Goal: Task Accomplishment & Management: Use online tool/utility

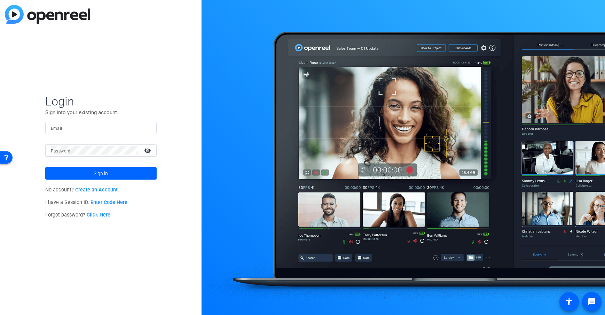
click at [73, 129] on input "Email" at bounding box center [101, 128] width 100 height 8
type input "dheiberger@openreel.com"
click at [68, 149] on mat-label "Password" at bounding box center [61, 151] width 20 height 5
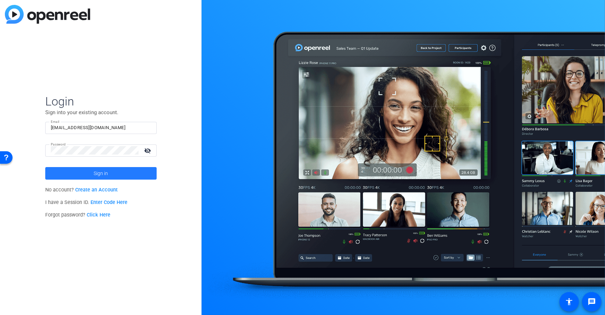
click at [74, 177] on span at bounding box center [100, 173] width 111 height 17
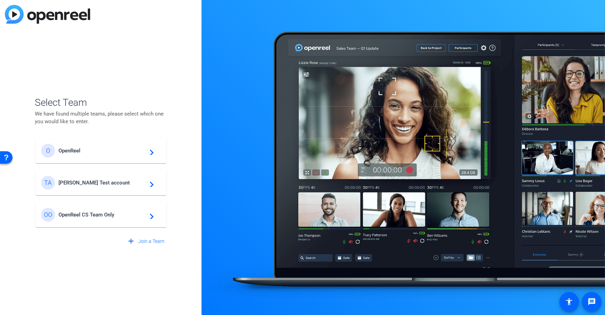
click at [69, 180] on span "Tim Test account" at bounding box center [101, 183] width 87 height 6
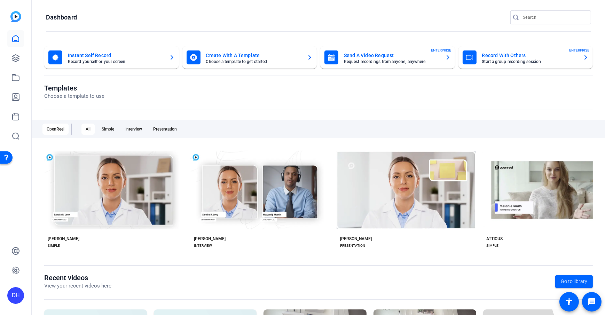
click at [267, 87] on openreel-page-title "Templates Choose a template to use" at bounding box center [318, 92] width 548 height 16
click at [203, 14] on openreel-page-title "Dashboard" at bounding box center [318, 17] width 545 height 14
click at [136, 26] on openreel-divider-bar at bounding box center [318, 31] width 545 height 15
click at [160, 99] on openreel-page-title "Templates Choose a template to use" at bounding box center [318, 92] width 548 height 16
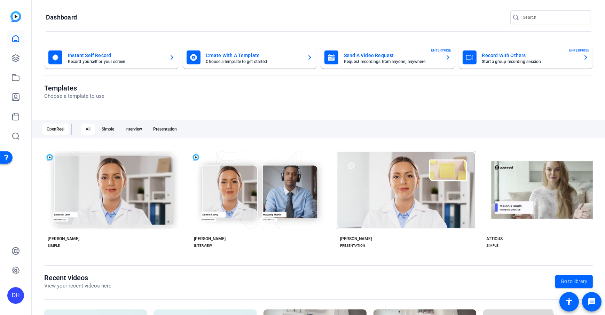
click at [126, 21] on openreel-page-title "Dashboard" at bounding box center [318, 17] width 545 height 14
click at [126, 25] on openreel-divider-bar at bounding box center [318, 31] width 545 height 15
click at [11, 57] on icon at bounding box center [15, 58] width 8 height 8
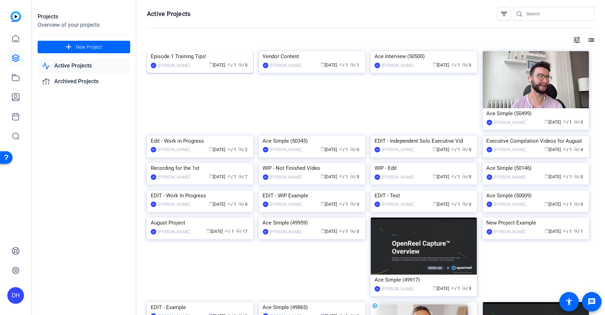
click at [209, 62] on div "Episode 1 Training Tips!" at bounding box center [200, 56] width 98 height 10
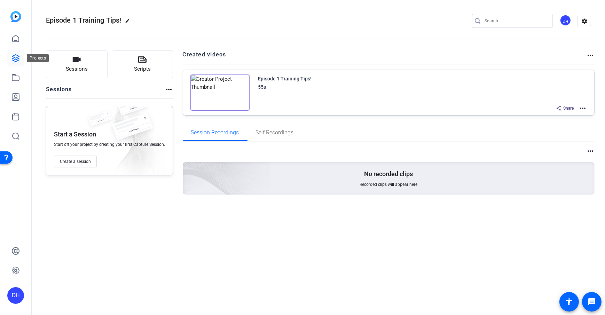
click at [15, 59] on icon at bounding box center [15, 58] width 7 height 7
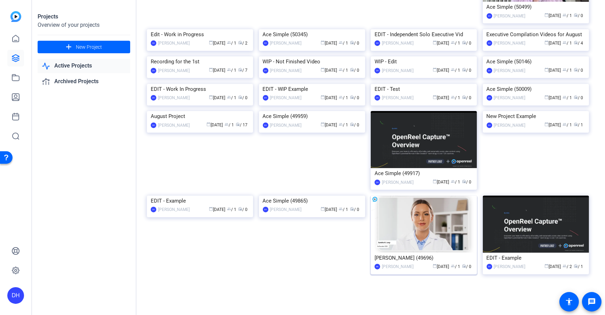
scroll to position [236, 0]
click at [453, 121] on div "New Project Example" at bounding box center [536, 116] width 98 height 10
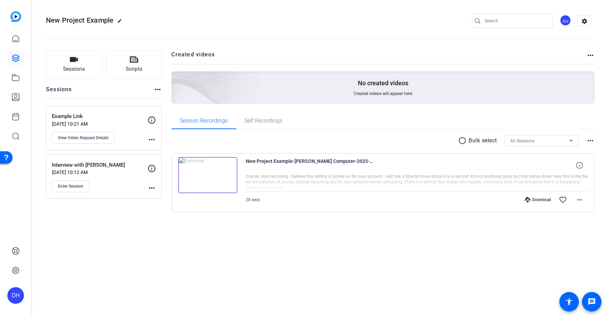
click at [167, 109] on div "Sessions Scripts Sessions more_horiz Example Link Jul 18, 2025 @ 10:21 AM View …" at bounding box center [318, 142] width 573 height 201
click at [70, 71] on span "Sessions" at bounding box center [74, 69] width 22 height 8
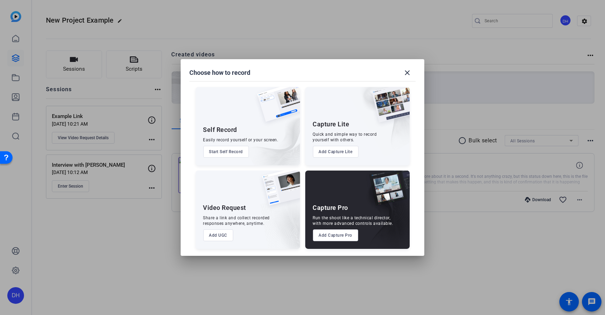
click at [346, 227] on button "Add Capture Pro" at bounding box center [336, 235] width 46 height 12
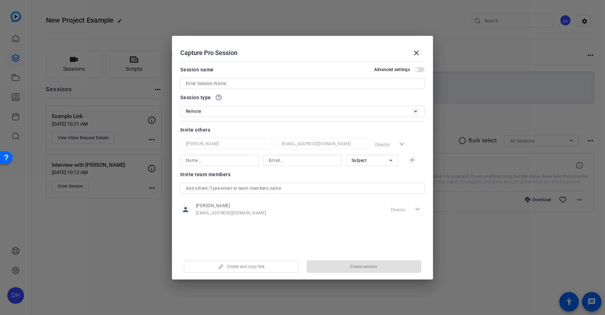
click at [195, 84] on input at bounding box center [302, 83] width 233 height 8
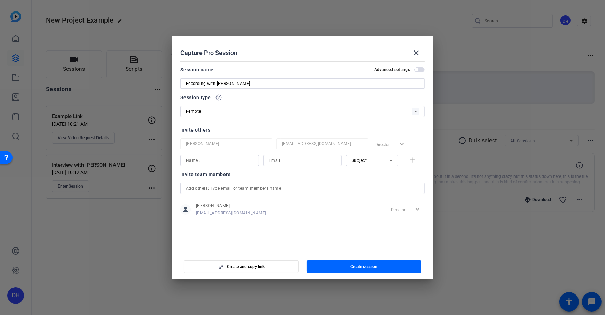
type input "Recording with [PERSON_NAME]"
click at [242, 54] on div "Capture Pro Session close" at bounding box center [302, 53] width 244 height 17
click at [201, 114] on div "Remote" at bounding box center [299, 111] width 226 height 9
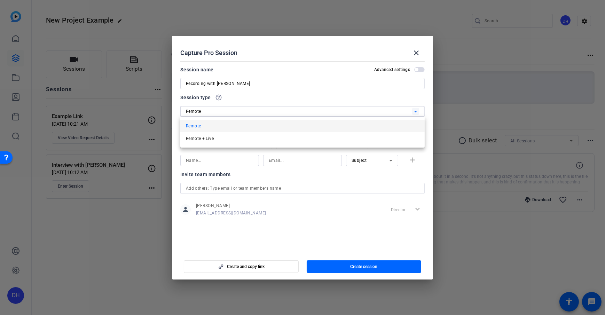
click at [235, 109] on div at bounding box center [302, 157] width 605 height 315
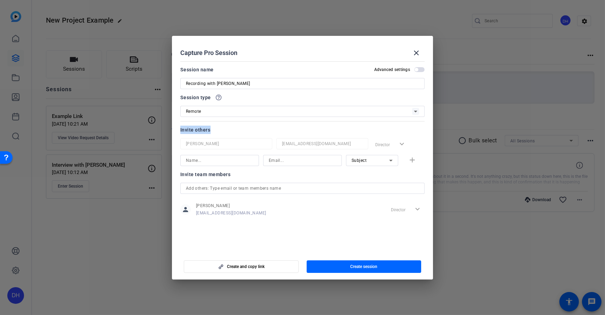
drag, startPoint x: 181, startPoint y: 133, endPoint x: 213, endPoint y: 132, distance: 32.4
click at [213, 132] on div "Invite others" at bounding box center [302, 130] width 244 height 8
click at [208, 159] on input at bounding box center [220, 160] width 68 height 8
click at [306, 160] on input at bounding box center [303, 160] width 68 height 8
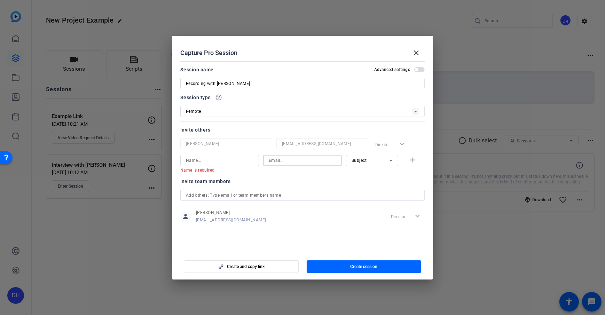
click at [372, 160] on div "Subject" at bounding box center [370, 160] width 38 height 9
click at [381, 196] on mat-option "Subject" at bounding box center [372, 196] width 52 height 11
click at [378, 176] on openreel-capture-pro-session-invite-users "Invite others Daniel Heiberger dheiberger@openreel.com Director expand_more Nam…" at bounding box center [302, 179] width 244 height 106
click at [367, 161] on div "Subject" at bounding box center [370, 160] width 38 height 9
click at [391, 174] on mat-option "Collaborator" at bounding box center [372, 174] width 52 height 11
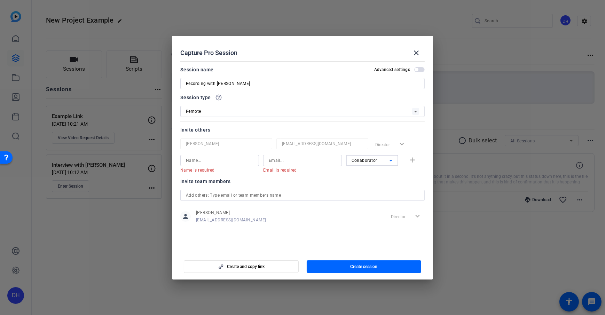
click at [366, 156] on div "Collaborator" at bounding box center [370, 160] width 38 height 9
click at [317, 179] on div at bounding box center [302, 157] width 605 height 315
click at [298, 160] on input at bounding box center [303, 160] width 68 height 8
click at [369, 160] on span "Collaborator" at bounding box center [364, 160] width 26 height 5
click at [385, 197] on mat-option "Subject" at bounding box center [372, 196] width 52 height 11
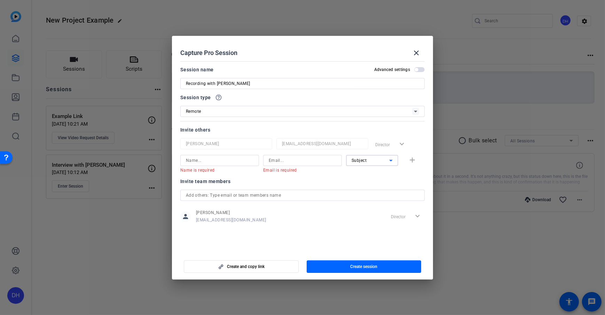
click at [344, 183] on div "Invite team members" at bounding box center [302, 181] width 244 height 8
click at [372, 227] on span "button" at bounding box center [364, 266] width 115 height 17
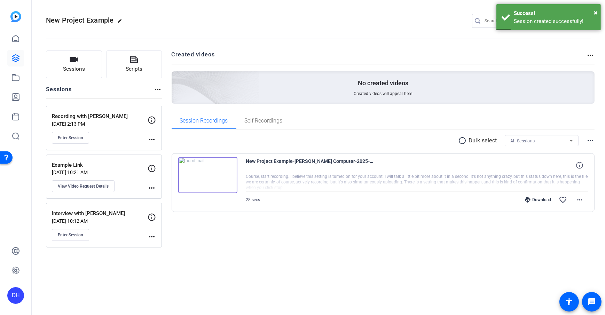
click at [151, 139] on mat-icon "more_horiz" at bounding box center [152, 139] width 8 height 8
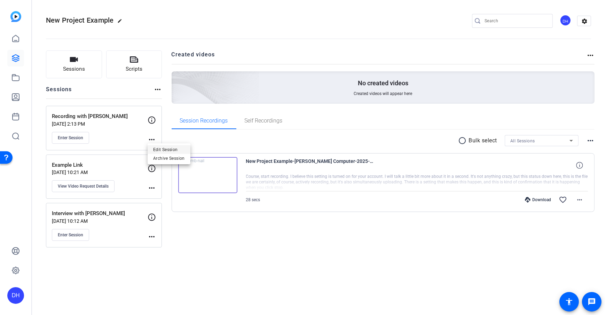
click at [172, 150] on span "Edit Session" at bounding box center [169, 149] width 32 height 8
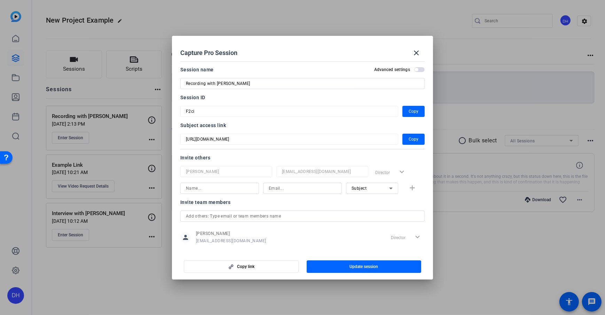
click at [180, 141] on mat-dialog-content "Session name Advanced settings Recording with Jane Doe Session ID F2ci Copy Sub…" at bounding box center [302, 154] width 261 height 193
click at [214, 158] on div "Invite others" at bounding box center [302, 157] width 244 height 8
click at [409, 139] on span "Copy" at bounding box center [414, 139] width 10 height 8
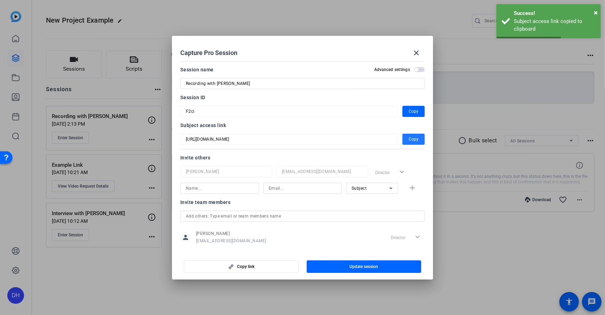
click at [305, 57] on div "Capture Pro Session close" at bounding box center [302, 53] width 244 height 17
click at [413, 53] on mat-icon "close" at bounding box center [416, 53] width 8 height 8
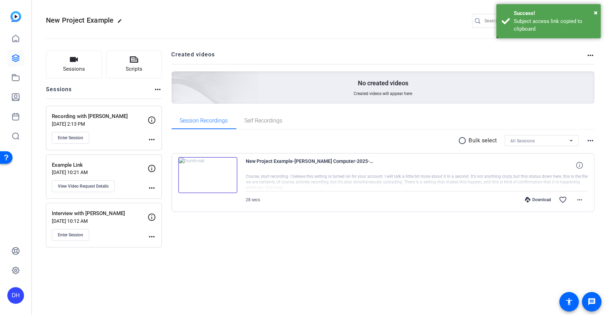
click at [169, 87] on div "Sessions Scripts Sessions more_horiz Recording with Jane Doe Aug 18, 2025 @ 2:1…" at bounding box center [318, 149] width 573 height 214
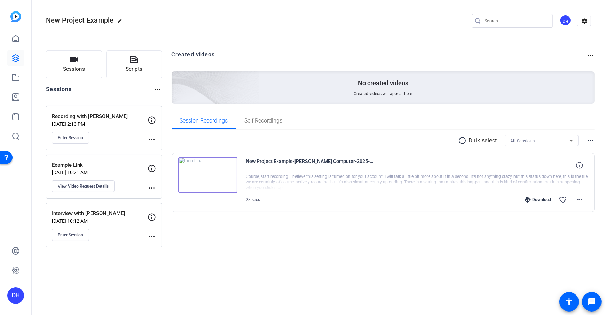
click at [168, 90] on div "Sessions Scripts Sessions more_horiz Recording with Jane Doe Aug 18, 2025 @ 2:1…" at bounding box center [318, 149] width 573 height 214
click at [72, 138] on span "Enter Session" at bounding box center [70, 138] width 25 height 6
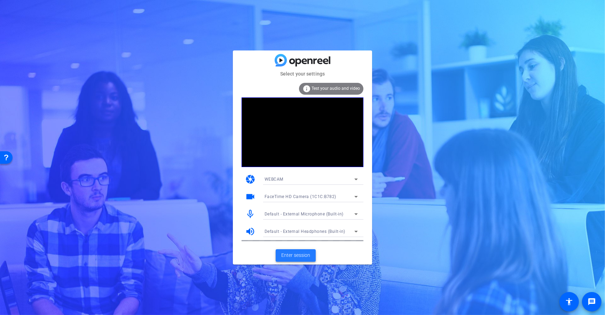
click at [294, 253] on span "Enter session" at bounding box center [295, 255] width 29 height 7
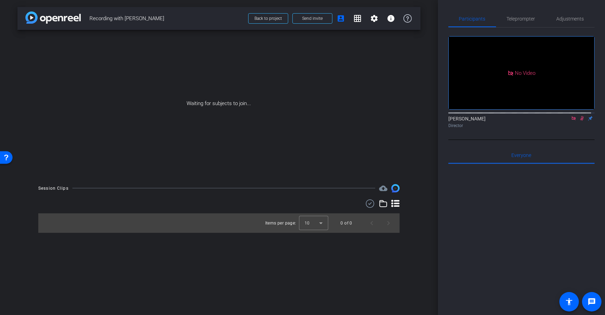
click at [571, 120] on icon at bounding box center [573, 118] width 4 height 4
click at [563, 120] on icon at bounding box center [565, 118] width 5 height 3
click at [433, 154] on div "arrow_back Recording with Jane Doe Back to project Send invite account_box grid…" at bounding box center [219, 157] width 438 height 315
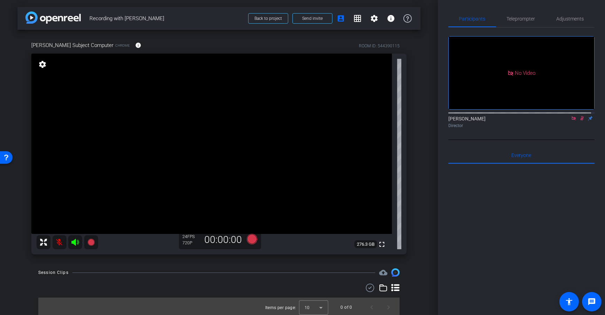
click at [424, 118] on div "arrow_back Recording with Jane Doe Back to project Send invite account_box grid…" at bounding box center [219, 157] width 438 height 315
click at [130, 51] on span at bounding box center [138, 45] width 17 height 17
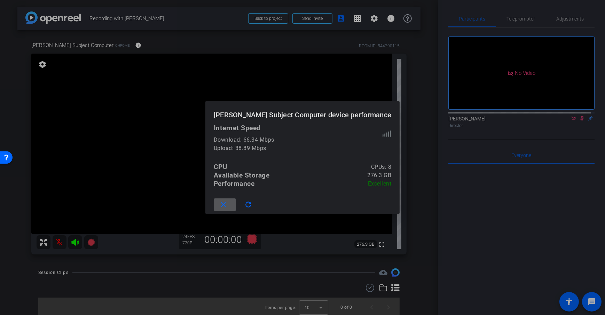
click at [228, 205] on mat-icon "close" at bounding box center [223, 204] width 9 height 9
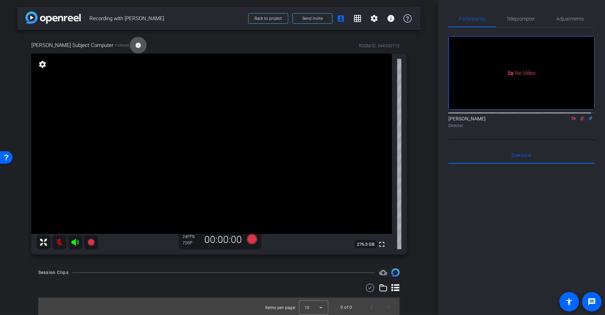
click at [135, 47] on mat-icon "info" at bounding box center [138, 45] width 6 height 6
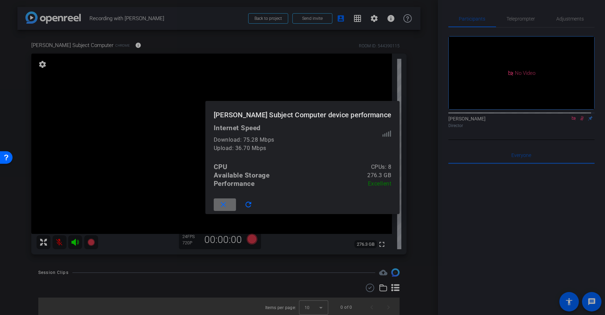
click at [228, 204] on mat-icon "close" at bounding box center [223, 204] width 9 height 9
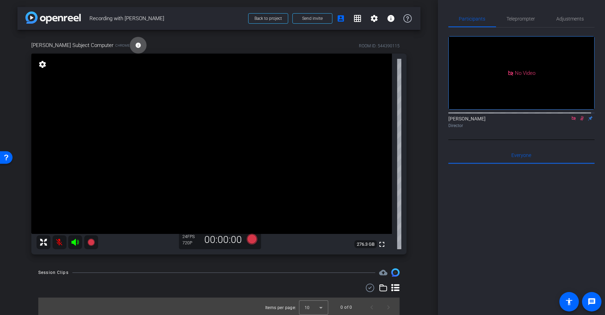
click at [427, 190] on div "arrow_back Recording with Jane Doe Back to project Send invite account_box grid…" at bounding box center [219, 157] width 438 height 315
click at [411, 144] on div "Dan Subject Computer Chrome info ROOM ID: 544390115 fullscreen settings 276.3 G…" at bounding box center [218, 145] width 403 height 231
click at [418, 139] on div "arrow_back Recording with Jane Doe Back to project Send invite account_box grid…" at bounding box center [219, 157] width 438 height 315
click at [569, 19] on span "Adjustments" at bounding box center [569, 18] width 27 height 5
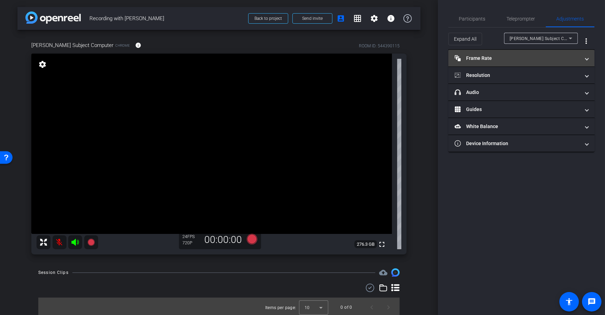
click at [550, 62] on mat-expansion-panel-header "Frame Rate Frame Rate" at bounding box center [521, 58] width 146 height 17
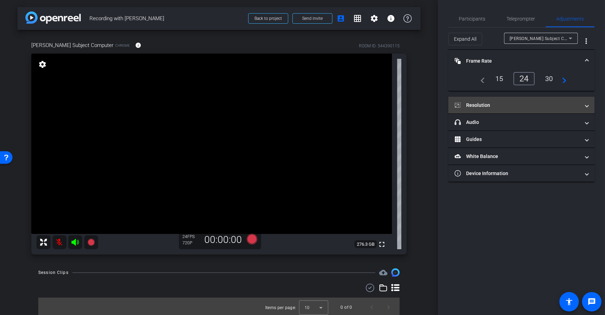
click at [521, 109] on mat-expansion-panel-header "Resolution" at bounding box center [521, 105] width 146 height 17
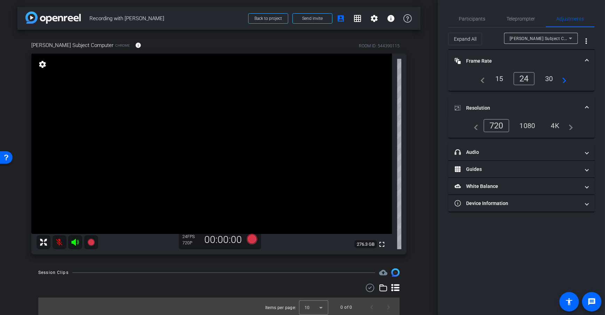
click at [526, 129] on div "1080" at bounding box center [527, 126] width 26 height 12
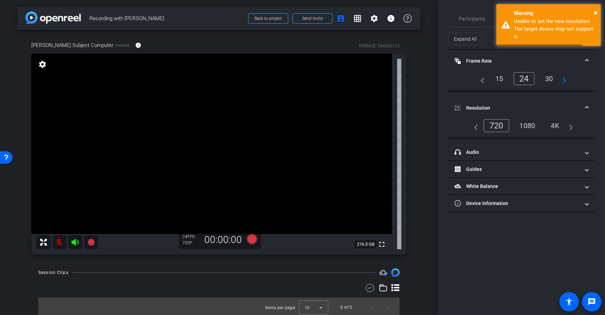
click at [557, 125] on div "4K" at bounding box center [555, 126] width 19 height 12
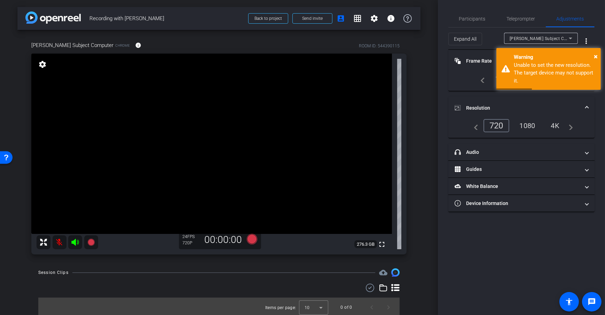
click at [527, 128] on div "1080" at bounding box center [527, 126] width 26 height 12
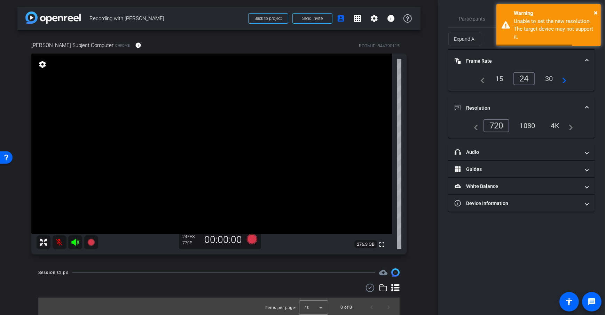
click at [558, 124] on div "4K" at bounding box center [555, 126] width 19 height 12
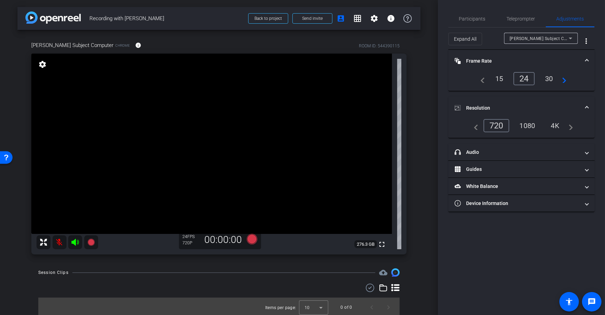
click at [421, 150] on div "arrow_back Recording with Jane Doe Back to project Send invite account_box grid…" at bounding box center [219, 157] width 438 height 315
click at [557, 79] on div "30" at bounding box center [549, 79] width 18 height 12
click at [427, 95] on div "arrow_back Recording with Jane Doe Back to project Send invite account_box grid…" at bounding box center [219, 157] width 438 height 315
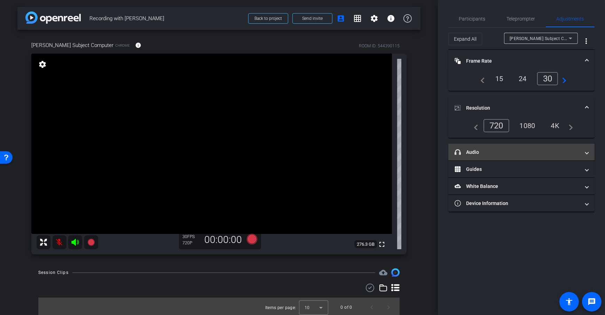
click at [536, 151] on mat-panel-title "headphone icon Audio" at bounding box center [516, 152] width 125 height 7
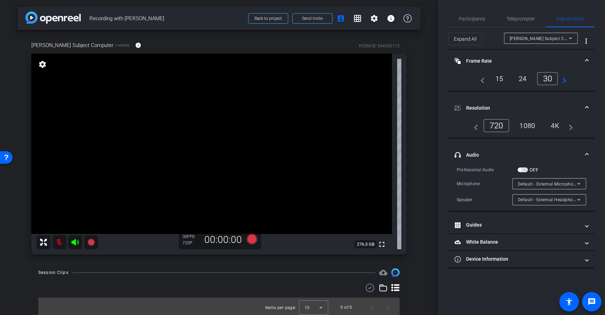
click at [527, 182] on span "Default - External Microphone (Built-in)" at bounding box center [557, 184] width 79 height 6
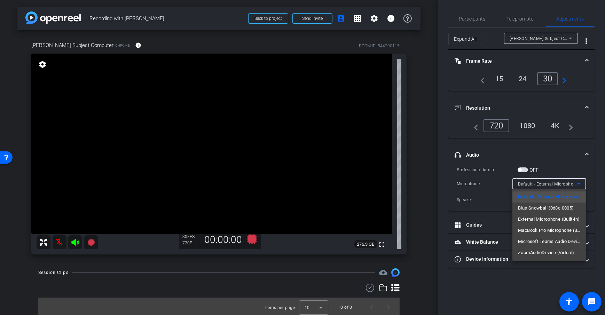
click at [425, 176] on div at bounding box center [302, 157] width 605 height 315
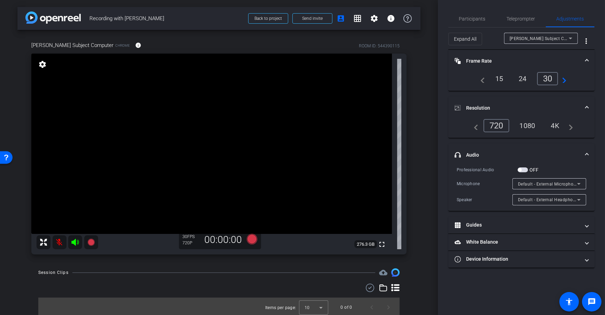
click at [408, 163] on div "Dan Subject Computer Chrome info ROOM ID: 544390115 fullscreen settings 276.3 G…" at bounding box center [218, 145] width 403 height 231
click at [531, 240] on mat-panel-title "White Balance White Balance" at bounding box center [516, 241] width 125 height 7
click at [527, 255] on mat-expansion-panel-header "White Balance White Balance" at bounding box center [521, 250] width 146 height 22
click at [531, 258] on mat-panel-title "Device Information" at bounding box center [516, 258] width 125 height 7
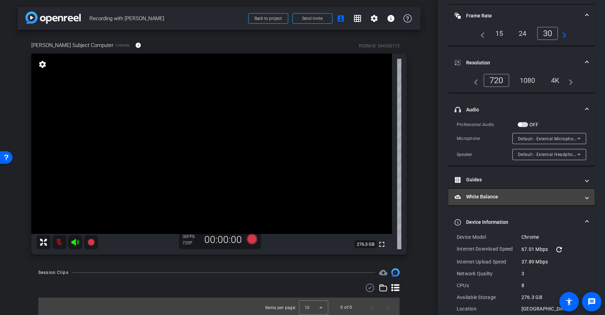
scroll to position [70, 0]
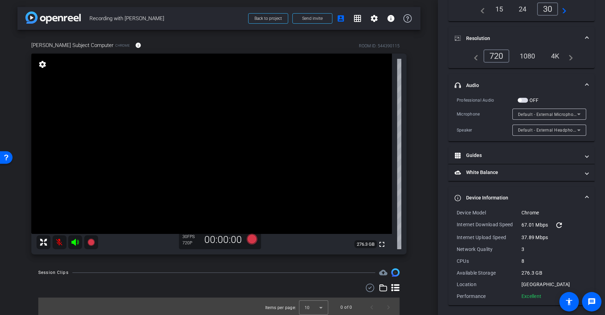
click at [516, 192] on mat-expansion-panel-header "Device Information" at bounding box center [521, 198] width 146 height 22
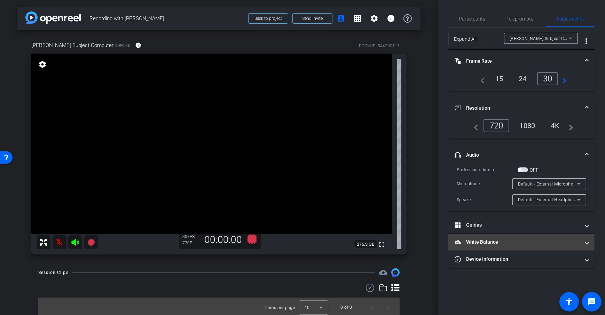
scroll to position [0, 0]
click at [418, 151] on div "arrow_back Recording with Jane Doe Back to project Send invite account_box grid…" at bounding box center [219, 157] width 438 height 315
click at [569, 17] on span "Adjustments" at bounding box center [569, 18] width 27 height 5
click at [521, 21] on span "Teleprompter" at bounding box center [521, 18] width 29 height 5
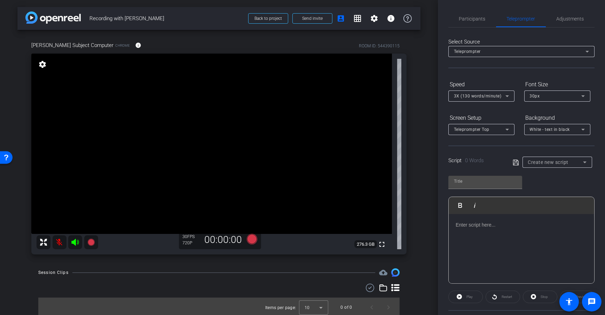
click at [555, 53] on div "Teleprompter" at bounding box center [520, 51] width 132 height 9
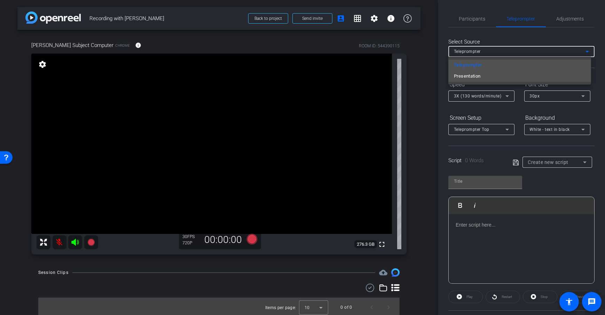
click at [498, 79] on mat-option "Presentation" at bounding box center [519, 76] width 143 height 11
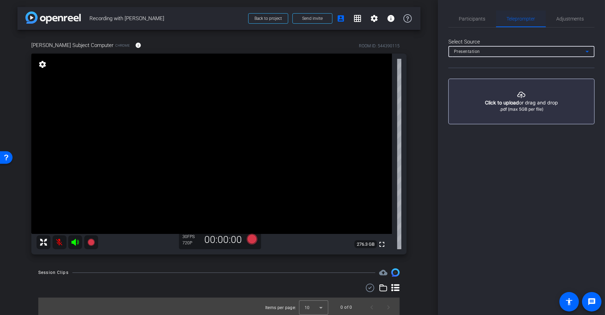
click at [520, 16] on span "Teleprompter" at bounding box center [521, 18] width 29 height 5
drag, startPoint x: 464, startPoint y: 18, endPoint x: 522, endPoint y: 19, distance: 58.1
click at [464, 19] on span "Participants" at bounding box center [472, 18] width 26 height 5
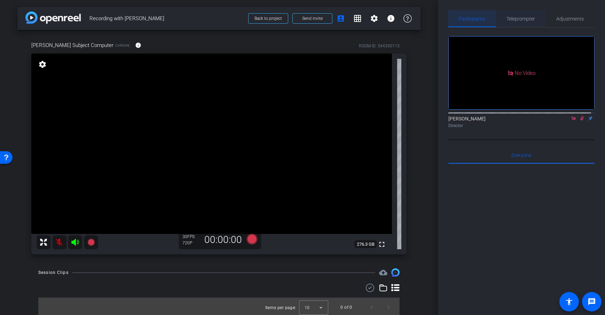
click at [522, 19] on span "Teleprompter" at bounding box center [521, 18] width 29 height 5
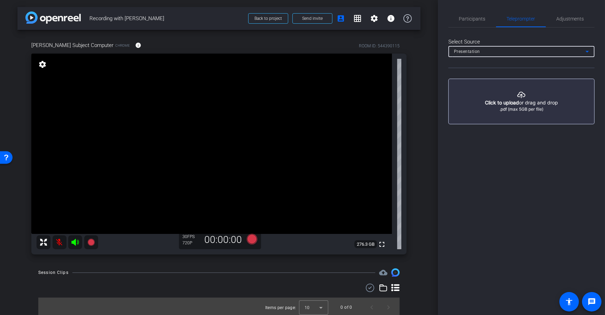
click at [487, 50] on div "Presentation" at bounding box center [520, 51] width 132 height 9
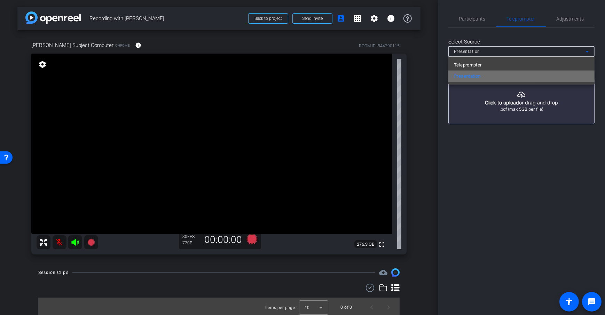
click at [477, 78] on span "Presentation" at bounding box center [467, 76] width 27 height 8
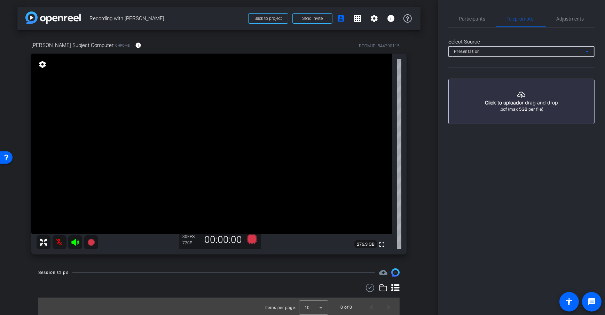
click at [481, 46] on div "Presentation" at bounding box center [521, 51] width 135 height 11
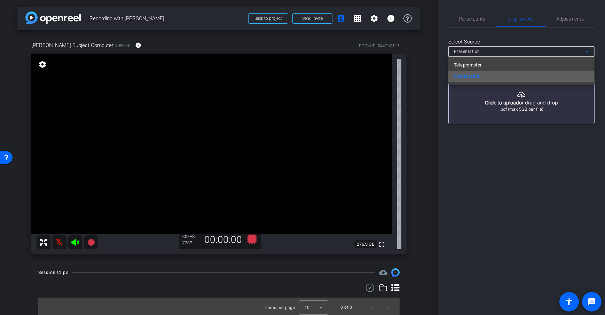
click at [482, 77] on mat-option "Presentation" at bounding box center [521, 76] width 146 height 11
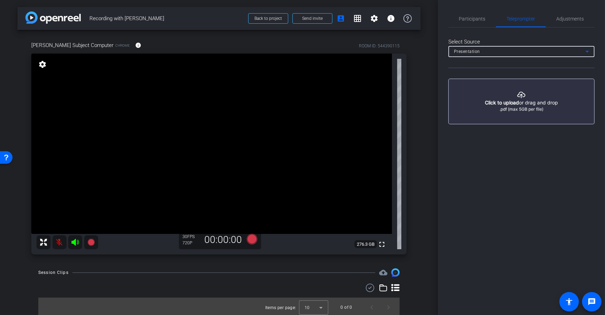
drag, startPoint x: 428, startPoint y: 96, endPoint x: 436, endPoint y: 86, distance: 13.2
click at [428, 96] on div "arrow_back Recording with Jane Doe Back to project Send invite account_box grid…" at bounding box center [219, 157] width 438 height 315
click at [473, 18] on span "Participants" at bounding box center [472, 18] width 26 height 5
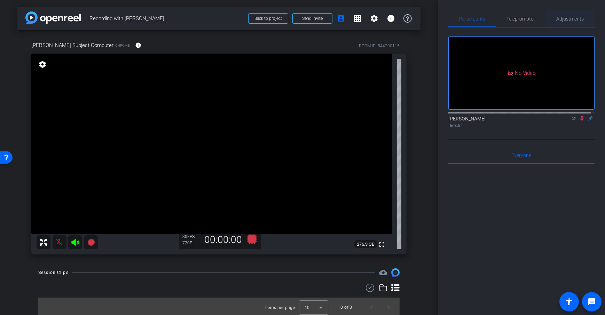
click at [569, 21] on span "Adjustments" at bounding box center [569, 18] width 27 height 5
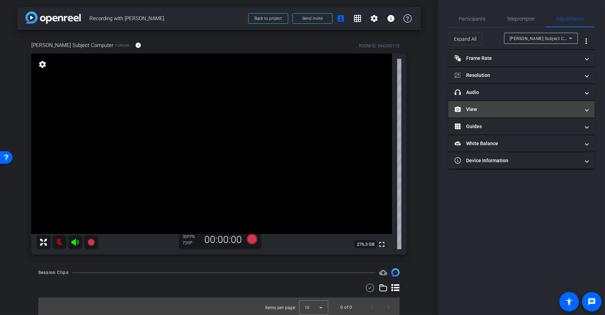
click at [491, 110] on mat-panel-title "View" at bounding box center [516, 109] width 125 height 7
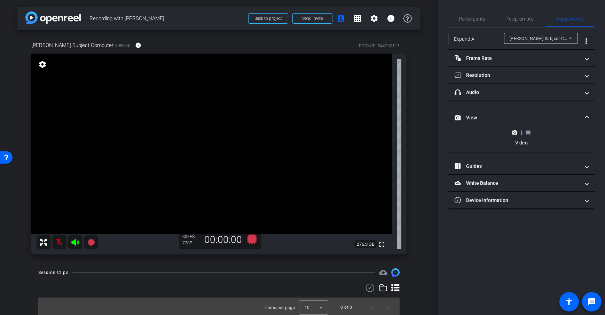
click at [529, 132] on rect at bounding box center [528, 132] width 4 height 3
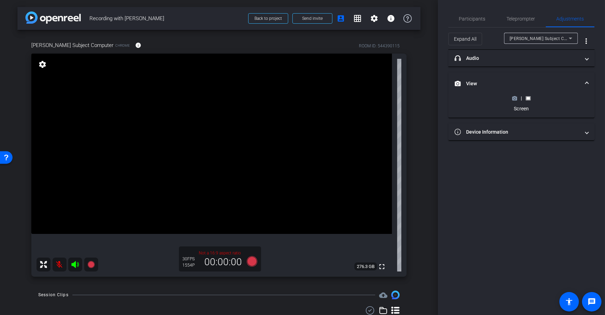
click at [420, 133] on div "arrow_back Recording with Jane Doe Back to project Send invite account_box grid…" at bounding box center [219, 157] width 438 height 315
click at [418, 142] on div "arrow_back Recording with Jane Doe Back to project Send invite account_box grid…" at bounding box center [219, 157] width 438 height 315
click at [422, 156] on div "arrow_back Recording with Jane Doe Back to project Send invite account_box grid…" at bounding box center [219, 157] width 438 height 315
click at [422, 128] on div "arrow_back Recording with Jane Doe Back to project Send invite account_box grid…" at bounding box center [219, 157] width 438 height 315
click at [516, 98] on icon at bounding box center [514, 98] width 5 height 5
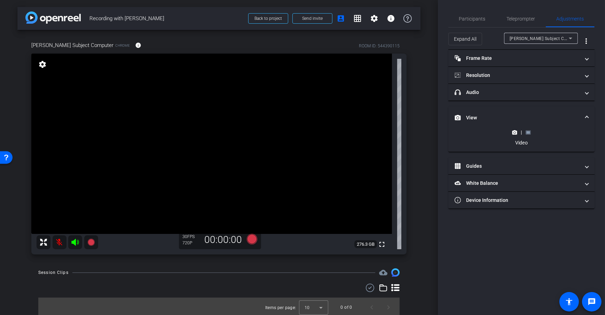
click at [420, 135] on div "arrow_back Recording with Jane Doe Back to project Send invite account_box grid…" at bounding box center [219, 157] width 438 height 315
click at [249, 242] on icon at bounding box center [252, 239] width 10 height 10
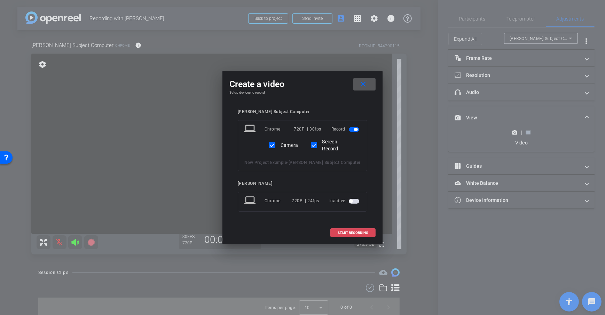
click at [348, 235] on span at bounding box center [353, 232] width 45 height 17
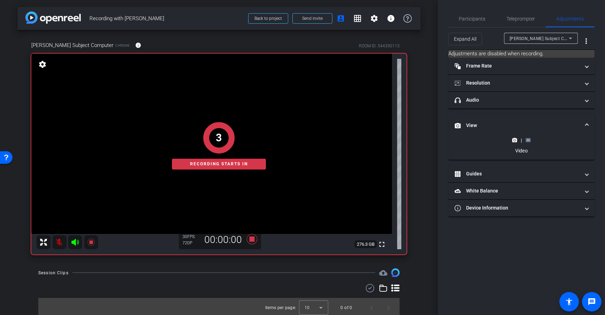
click at [418, 164] on div "arrow_back Recording with Jane Doe Back to project Send invite account_box grid…" at bounding box center [219, 157] width 438 height 315
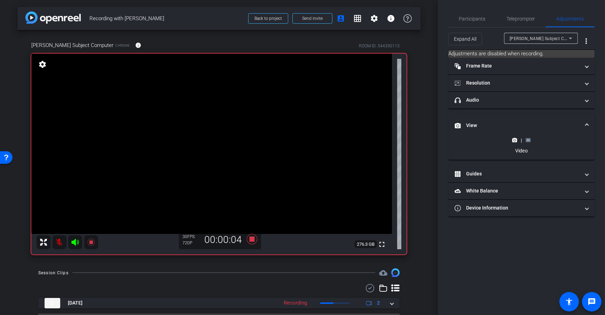
click at [418, 165] on div "arrow_back Recording with Jane Doe Back to project Send invite account_box grid…" at bounding box center [219, 157] width 438 height 315
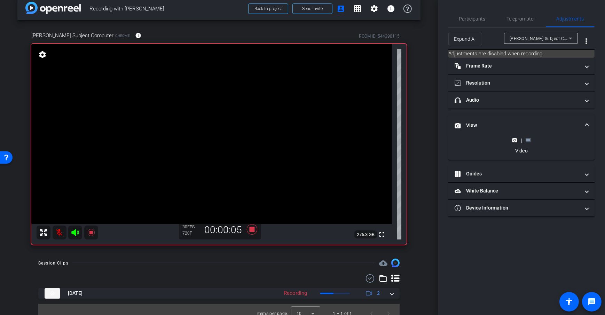
scroll to position [17, 0]
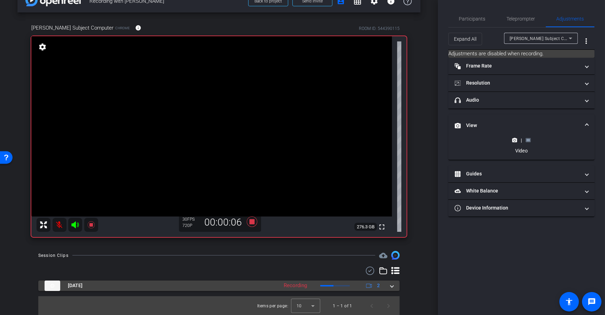
click at [390, 285] on span at bounding box center [391, 285] width 3 height 7
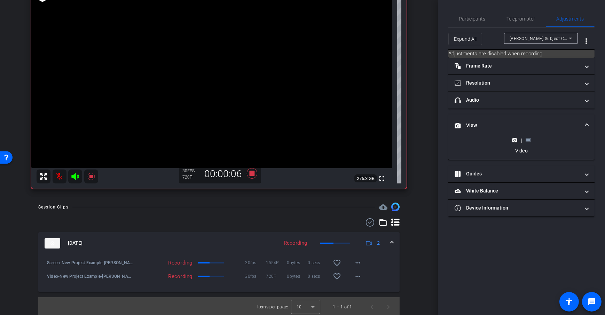
scroll to position [67, 0]
click at [433, 197] on div "arrow_back Recording with Jane Doe Back to project Send invite account_box grid…" at bounding box center [219, 90] width 438 height 315
click at [251, 173] on icon at bounding box center [252, 172] width 10 height 10
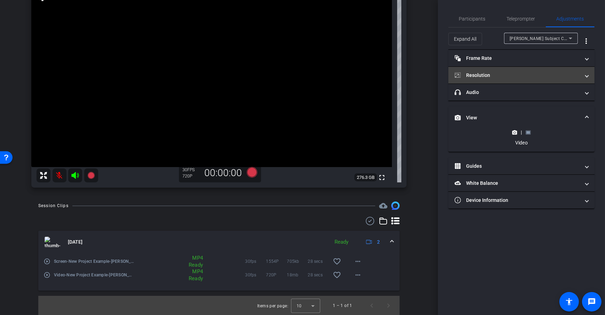
click at [501, 72] on mat-panel-title "Resolution" at bounding box center [516, 75] width 125 height 7
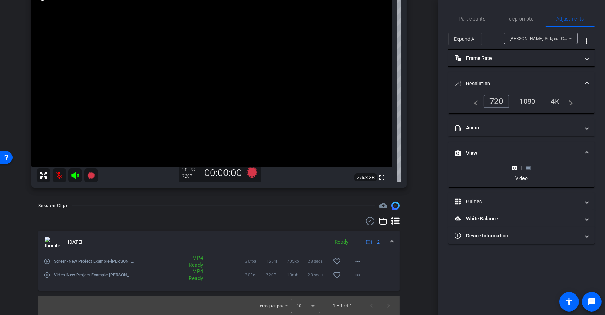
click at [419, 79] on div "arrow_back Recording with Jane Doe Back to project Send invite account_box grid…" at bounding box center [219, 90] width 438 height 315
click at [416, 124] on div "Dan Subject Computer Chrome info ROOM ID: 544390115 fullscreen settings 276.3 G…" at bounding box center [218, 78] width 403 height 231
click at [486, 15] on div "Participants" at bounding box center [472, 18] width 48 height 17
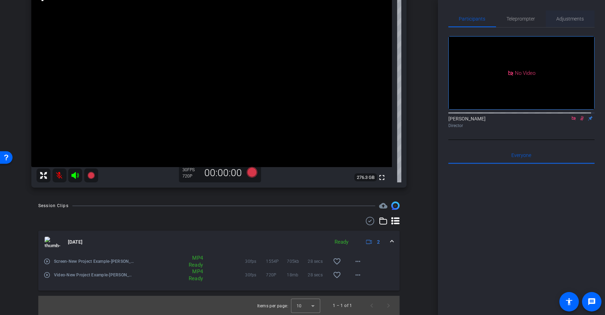
click at [568, 18] on span "Adjustments" at bounding box center [569, 18] width 27 height 5
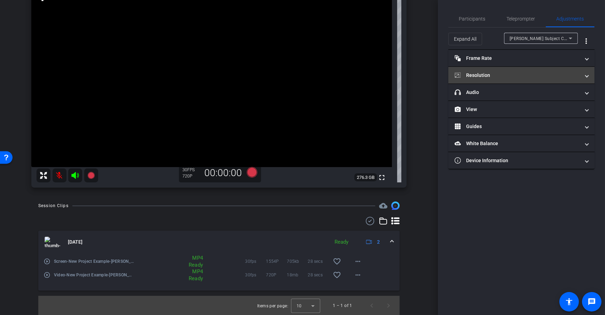
click at [503, 78] on mat-panel-title "Resolution" at bounding box center [516, 75] width 125 height 7
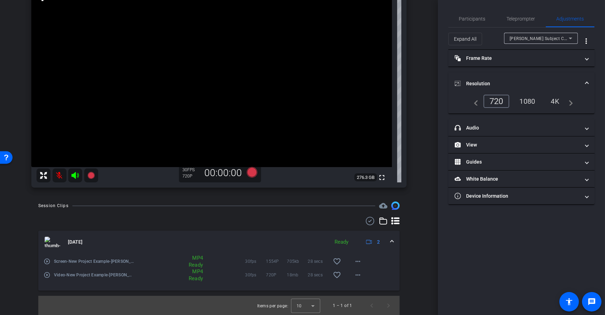
click at [558, 101] on div "4K" at bounding box center [555, 101] width 19 height 12
click at [418, 165] on div "arrow_back Recording with Jane Doe Back to project Send invite account_box grid…" at bounding box center [219, 90] width 438 height 315
click at [426, 101] on div "arrow_back Recording with Jane Doe Back to project Send invite account_box grid…" at bounding box center [219, 90] width 438 height 315
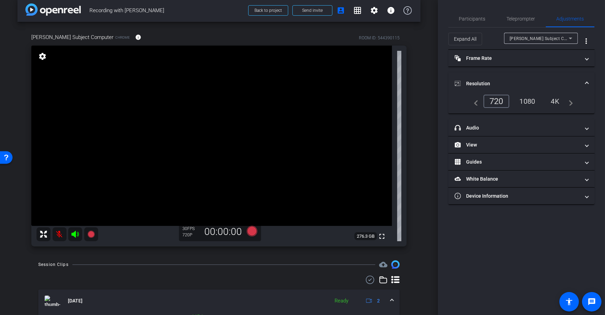
scroll to position [0, 0]
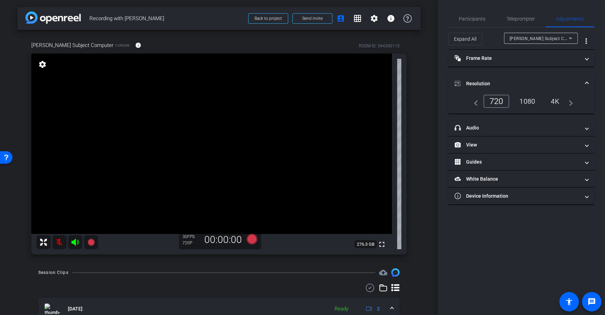
click at [427, 106] on div "arrow_back Recording with Jane Doe Back to project Send invite account_box grid…" at bounding box center [219, 157] width 438 height 315
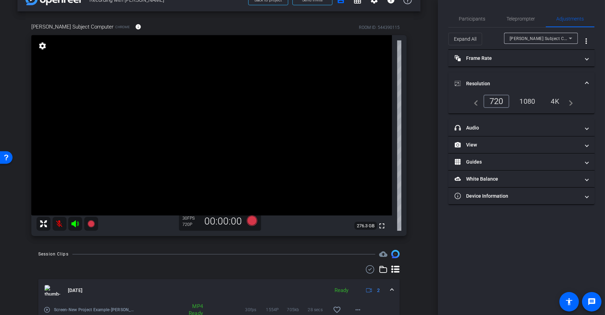
scroll to position [24, 0]
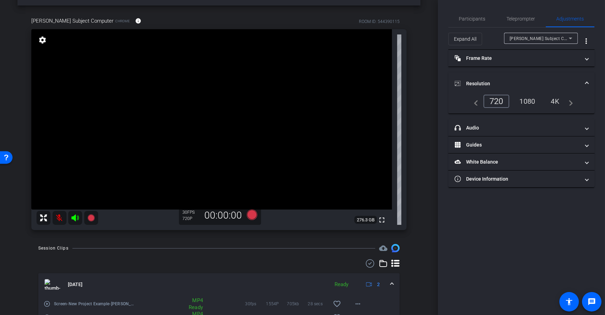
click at [420, 142] on div "arrow_back Recording with Jane Doe Back to project Send invite account_box grid…" at bounding box center [219, 133] width 438 height 315
click at [512, 22] on span "Teleprompter" at bounding box center [521, 18] width 29 height 17
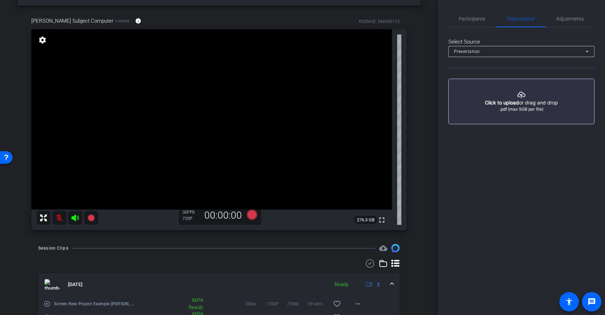
click at [493, 48] on div "Presentation" at bounding box center [520, 51] width 132 height 9
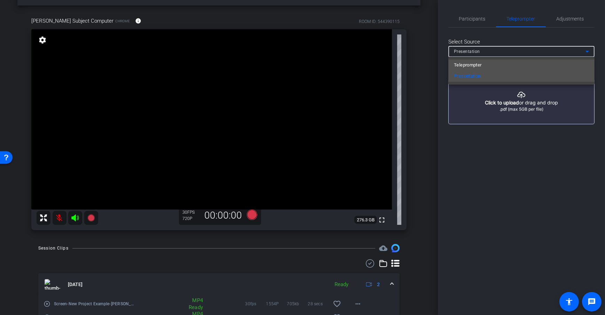
click at [480, 66] on span "Teleprompter" at bounding box center [468, 65] width 28 height 8
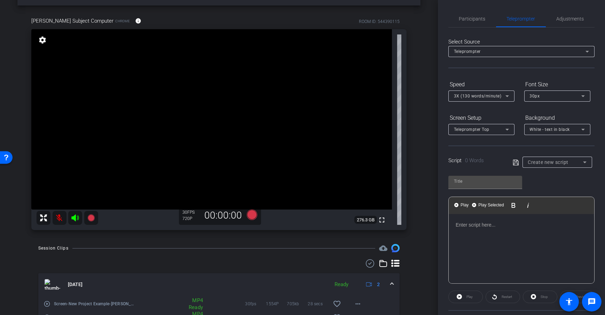
click at [424, 99] on div "arrow_back Recording with Jane Doe Back to project Send invite account_box grid…" at bounding box center [219, 133] width 438 height 315
click at [476, 50] on span "Teleprompter" at bounding box center [467, 51] width 27 height 5
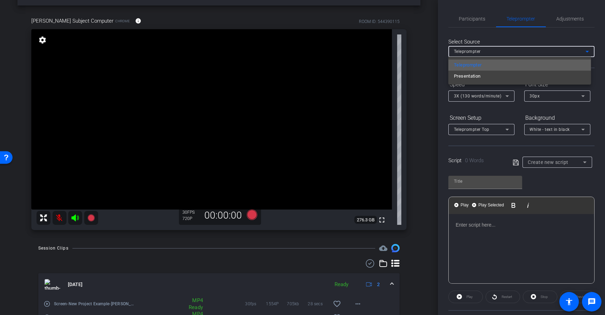
click at [487, 66] on mat-option "Teleprompter" at bounding box center [519, 65] width 143 height 11
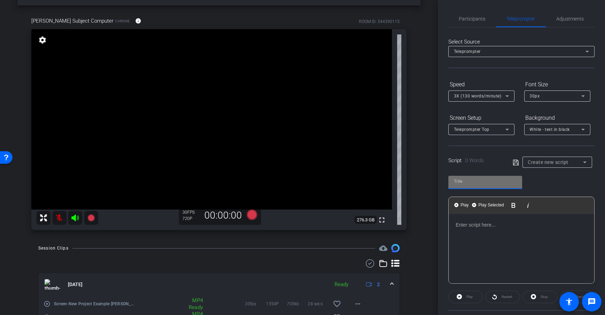
click at [458, 184] on input "text" at bounding box center [485, 181] width 63 height 8
type input "Test"
click at [477, 231] on div at bounding box center [521, 249] width 145 height 70
click at [545, 180] on div "Test Play Play from this location Play Selected Play and display the selected t…" at bounding box center [521, 227] width 146 height 113
click at [515, 163] on icon at bounding box center [516, 162] width 6 height 8
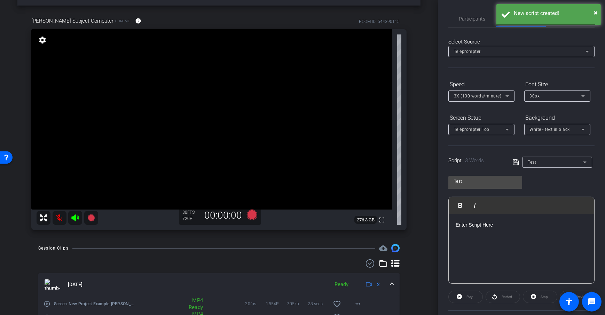
click at [546, 177] on div "Test Play Play from this location Play Selected Play and display the selected t…" at bounding box center [521, 227] width 146 height 113
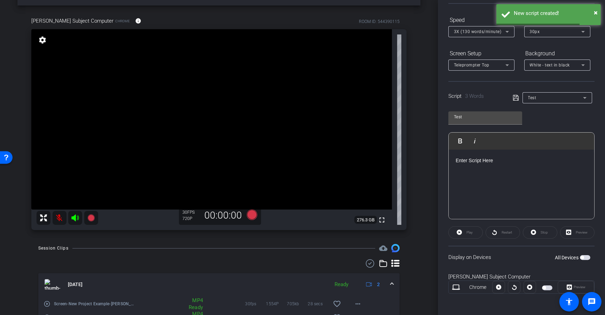
scroll to position [65, 0]
click at [580, 257] on span "button" at bounding box center [581, 256] width 3 height 3
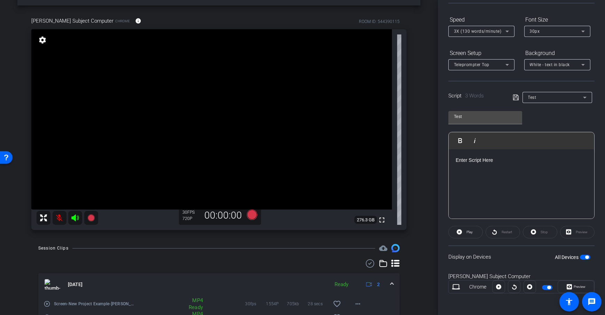
click at [537, 127] on div "Test Play Play from this location Play Selected Play and display the selected t…" at bounding box center [521, 162] width 146 height 113
click at [498, 31] on span "3X (130 words/minute)" at bounding box center [478, 31] width 48 height 5
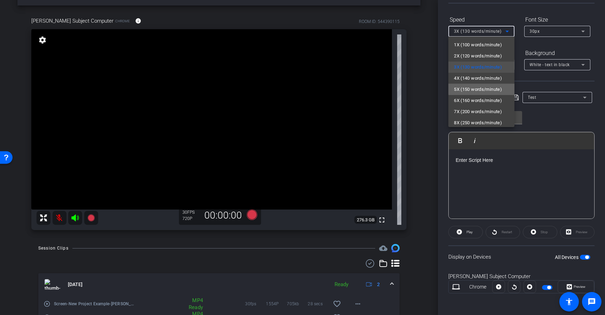
click at [492, 88] on span "5X (150 words/minute)" at bounding box center [478, 89] width 48 height 8
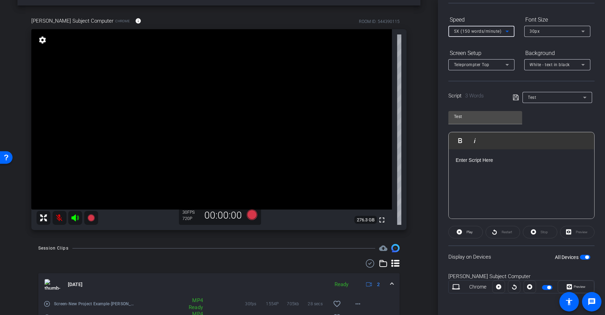
click at [511, 76] on div at bounding box center [481, 74] width 66 height 8
click at [493, 30] on span "5X (150 words/minute)" at bounding box center [478, 31] width 48 height 5
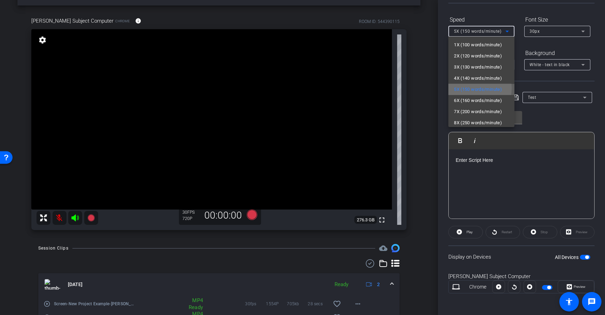
click at [472, 88] on span "5X (150 words/minute)" at bounding box center [478, 89] width 48 height 8
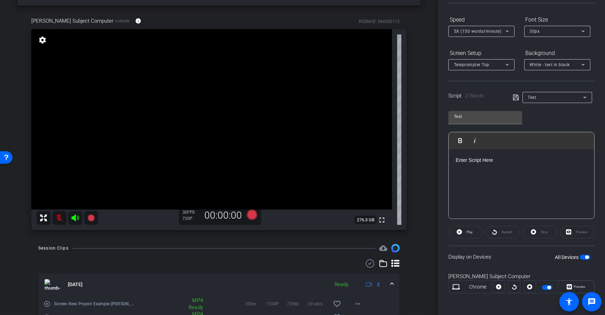
click at [434, 94] on div "arrow_back Recording with Jane Doe Back to project Send invite account_box grid…" at bounding box center [219, 133] width 438 height 315
click at [414, 202] on div "Dan Subject Computer Chrome info ROOM ID: 544390115 fullscreen settings 276.3 G…" at bounding box center [218, 121] width 403 height 231
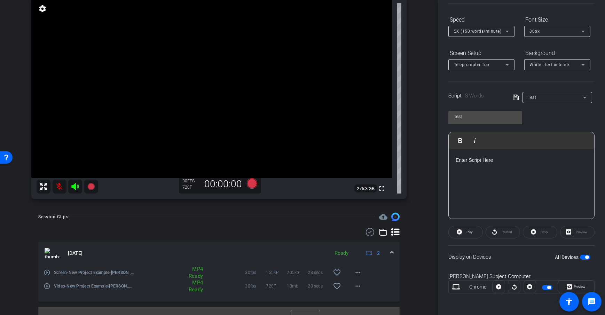
scroll to position [56, 0]
click at [416, 179] on div "Dan Subject Computer Chrome info ROOM ID: 544390115 fullscreen settings 276.3 G…" at bounding box center [218, 89] width 403 height 231
click at [248, 181] on icon at bounding box center [252, 183] width 10 height 10
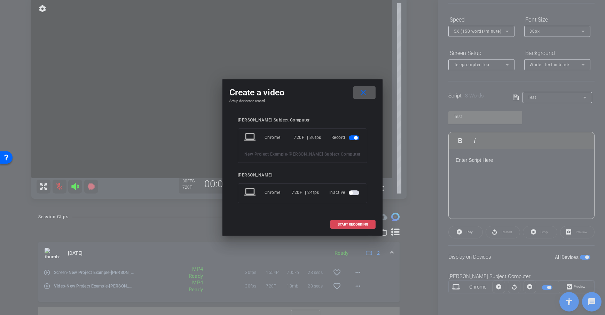
click at [357, 224] on span "START RECORDING" at bounding box center [353, 224] width 31 height 3
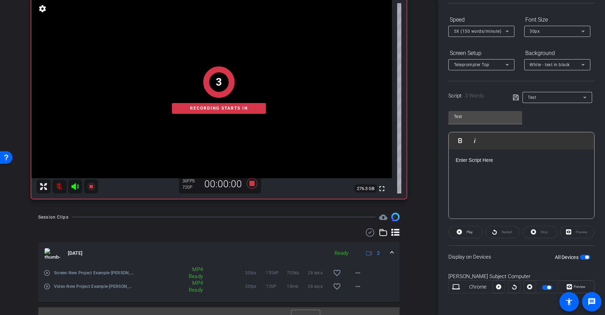
click at [414, 164] on div "Dan Subject Computer Chrome info ROOM ID: 544390115 fullscreen settings 276.3 G…" at bounding box center [218, 89] width 403 height 231
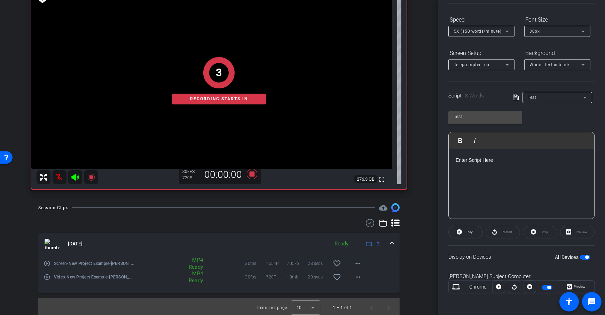
scroll to position [67, 0]
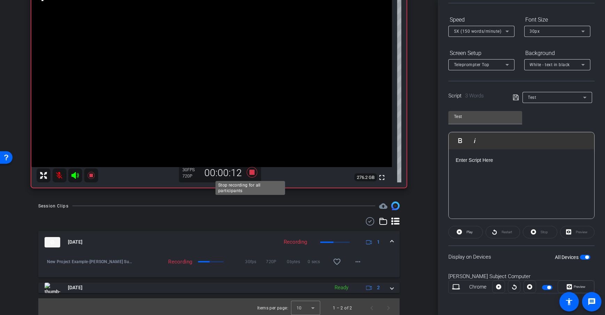
click at [253, 172] on icon at bounding box center [252, 172] width 17 height 13
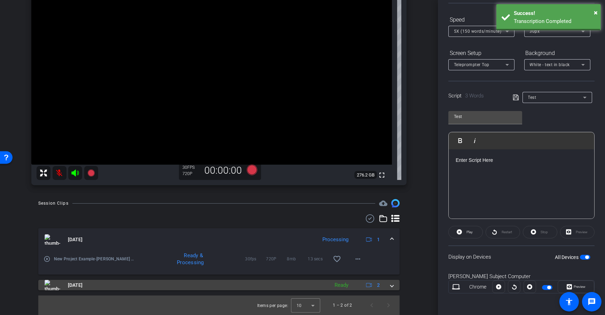
click at [390, 284] on span at bounding box center [391, 285] width 3 height 7
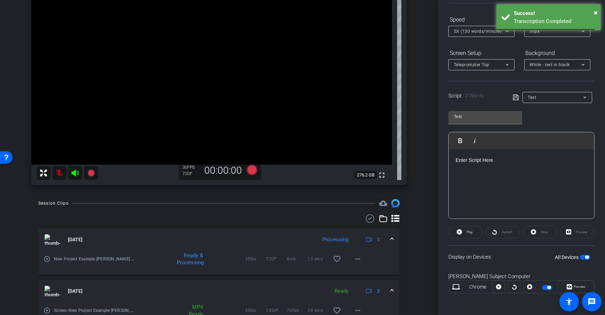
scroll to position [118, 0]
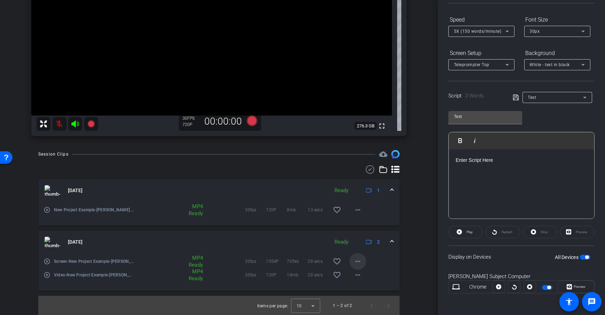
click at [359, 261] on span at bounding box center [357, 261] width 17 height 17
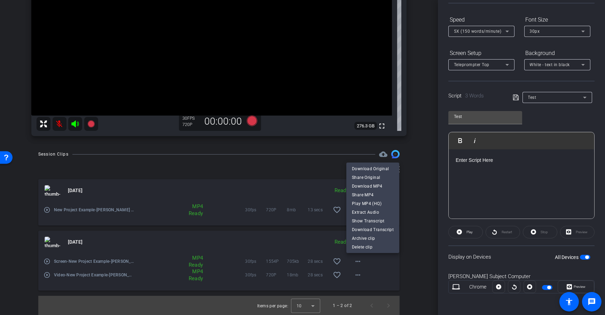
click at [416, 223] on div at bounding box center [302, 157] width 605 height 315
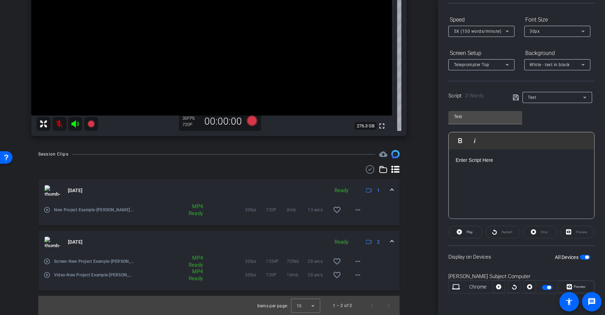
click at [415, 173] on div "Session Clips cloud_upload Aug 18, 2025 Ready 1 play_circle_outline New Project…" at bounding box center [218, 232] width 403 height 165
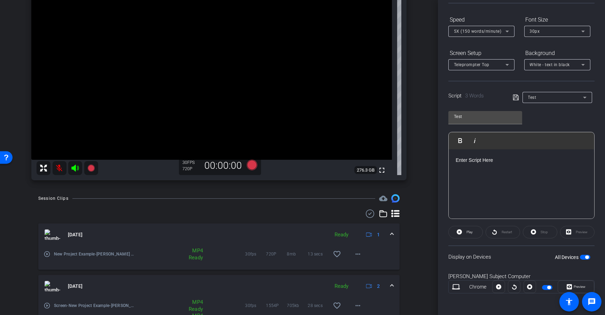
scroll to position [74, 0]
click at [248, 174] on div "Record participants" at bounding box center [250, 178] width 45 height 8
click at [417, 146] on div "arrow_back Recording with Jane Doe Back to project Send invite account_box grid…" at bounding box center [219, 83] width 438 height 315
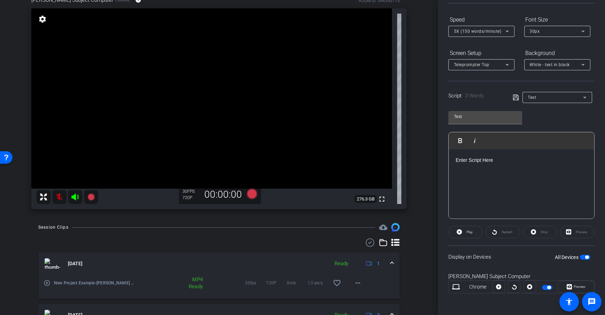
scroll to position [0, 0]
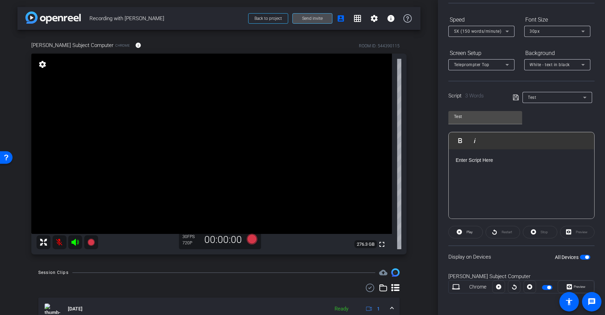
click at [313, 18] on span "Send invite" at bounding box center [312, 19] width 21 height 6
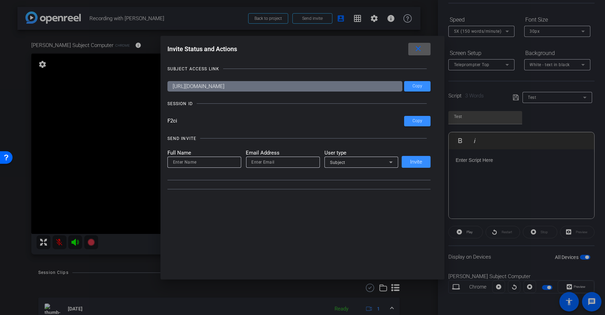
click at [372, 167] on div "Subject" at bounding box center [361, 162] width 63 height 11
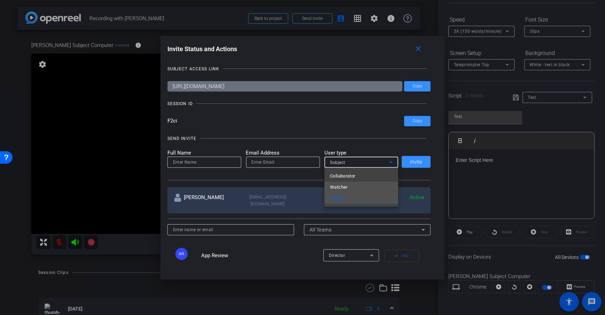
click at [355, 189] on mat-option "Watcher" at bounding box center [361, 187] width 74 height 11
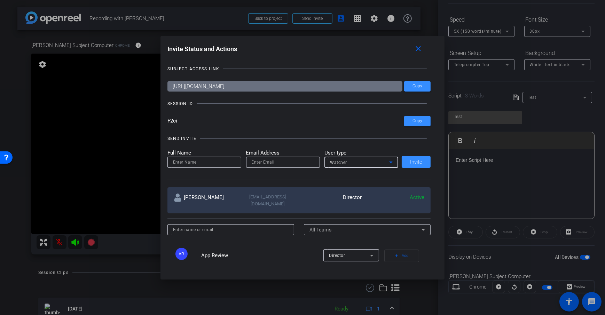
click at [329, 169] on div at bounding box center [361, 172] width 74 height 8
click at [427, 48] on span at bounding box center [419, 49] width 22 height 17
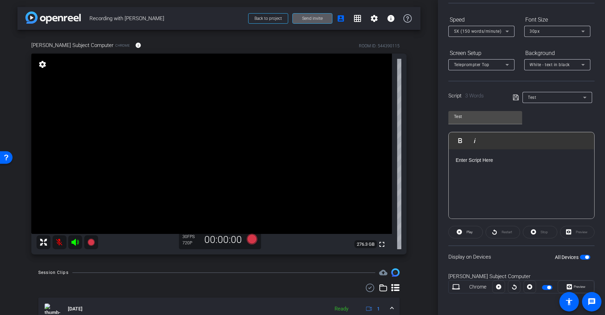
click at [421, 94] on div "arrow_back Recording with Jane Doe Back to project Send invite account_box grid…" at bounding box center [219, 157] width 438 height 315
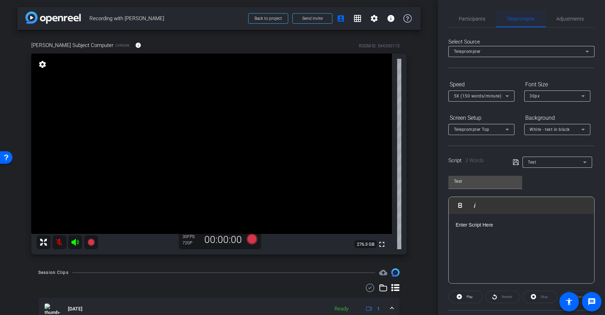
click at [515, 19] on span "Teleprompter" at bounding box center [521, 18] width 29 height 5
click at [573, 24] on span "Adjustments" at bounding box center [569, 18] width 27 height 17
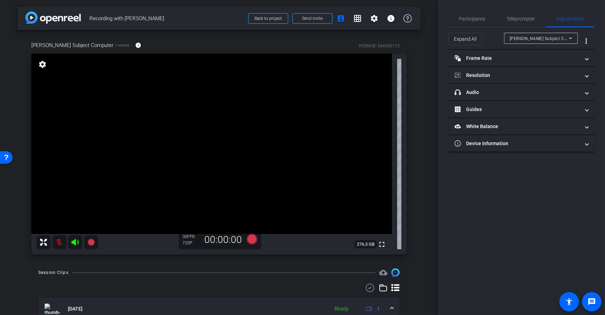
click at [420, 76] on div "arrow_back Recording with Jane Doe Back to project Send invite account_box grid…" at bounding box center [219, 157] width 438 height 315
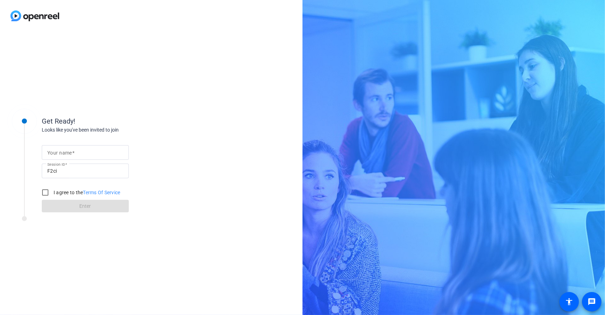
click at [92, 148] on div at bounding box center [85, 152] width 76 height 15
click at [179, 89] on div "Get Ready! Looks like you've been invited to join Your name [PERSON_NAME] Compu…" at bounding box center [151, 173] width 302 height 283
click at [57, 153] on input "[PERSON_NAME] Computer" at bounding box center [85, 152] width 76 height 8
type input "[PERSON_NAME] Subject Computer"
click at [243, 177] on div "Get Ready! Looks like you've been invited to join Your name [PERSON_NAME] Subje…" at bounding box center [151, 173] width 302 height 283
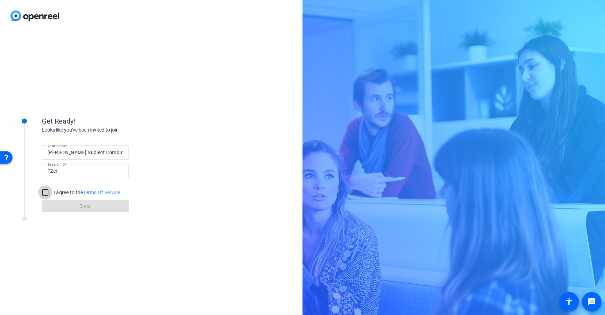
click at [47, 192] on input "I agree to the Terms Of Service" at bounding box center [45, 192] width 14 height 14
checkbox input "true"
click at [94, 207] on span at bounding box center [85, 206] width 87 height 17
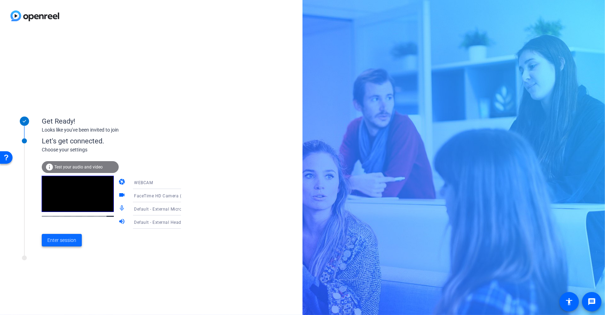
click at [65, 241] on span "Enter session" at bounding box center [61, 240] width 29 height 7
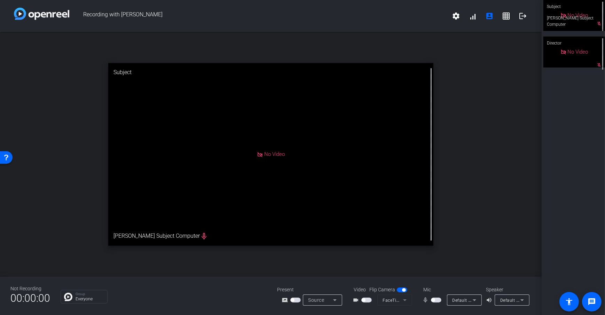
click at [366, 300] on span "button" at bounding box center [366, 300] width 10 height 5
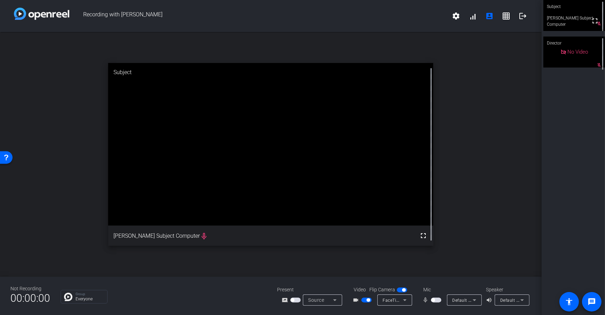
click at [302, 299] on div at bounding box center [296, 300] width 12 height 5
click at [296, 301] on span "button" at bounding box center [295, 300] width 10 height 5
click at [294, 302] on span "button" at bounding box center [295, 300] width 10 height 5
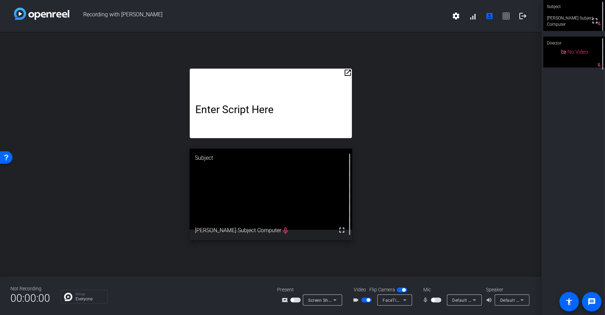
click at [346, 72] on mat-icon "open_in_new" at bounding box center [347, 73] width 8 height 8
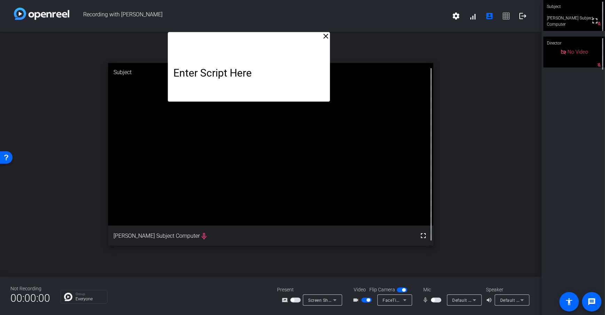
drag, startPoint x: 298, startPoint y: 55, endPoint x: 276, endPoint y: 28, distance: 34.1
click at [276, 28] on div "Recording with Jane Doe settings signal_cellular_alt account_box grid_on logout…" at bounding box center [270, 157] width 541 height 315
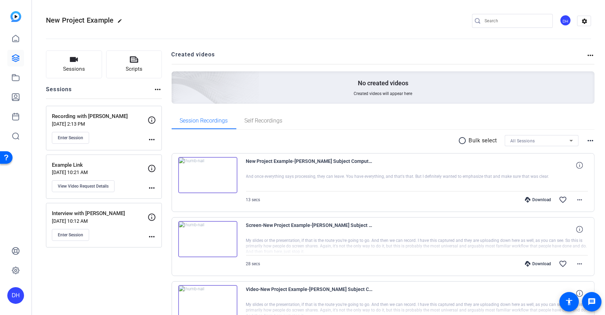
click at [164, 55] on div "Sessions Scripts Sessions more_horiz Recording with Jane Doe Aug 18, 2025 @ 2:1…" at bounding box center [318, 238] width 573 height 393
click at [86, 67] on button "Sessions" at bounding box center [74, 64] width 56 height 28
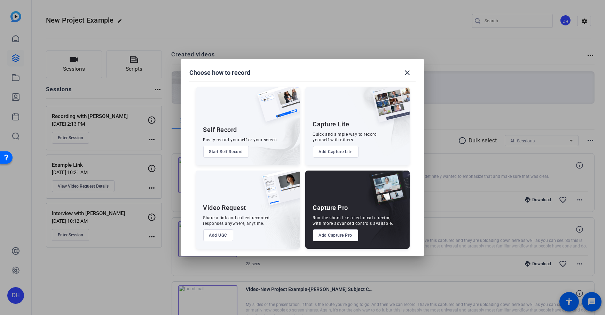
click at [336, 237] on button "Add Capture Pro" at bounding box center [336, 235] width 46 height 12
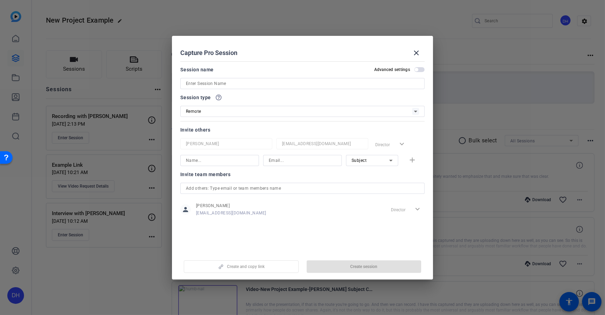
click at [228, 112] on div "Remote" at bounding box center [299, 111] width 226 height 9
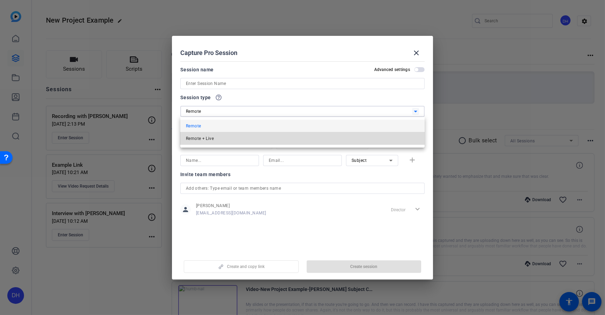
click at [222, 137] on mat-option "Remote + Live" at bounding box center [302, 138] width 244 height 13
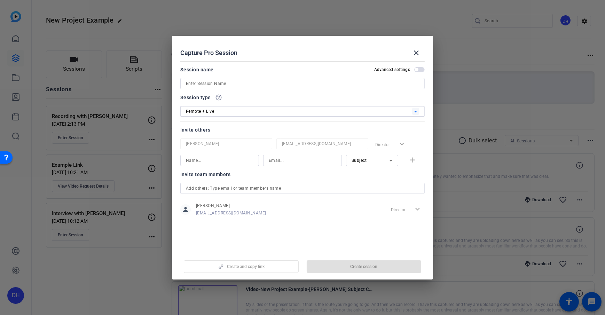
click at [219, 122] on div at bounding box center [302, 121] width 244 height 8
click at [303, 50] on div "Capture Pro Session close" at bounding box center [302, 53] width 244 height 17
click at [416, 56] on mat-icon "close" at bounding box center [416, 53] width 8 height 8
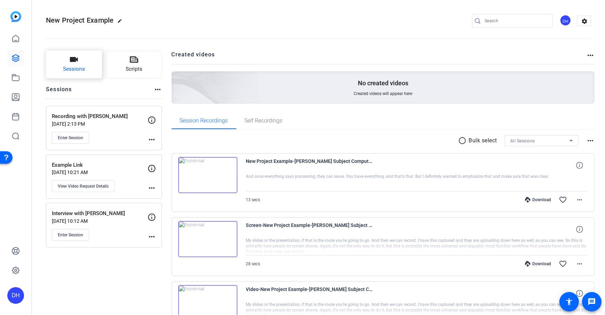
click at [81, 68] on span "Sessions" at bounding box center [74, 69] width 22 height 8
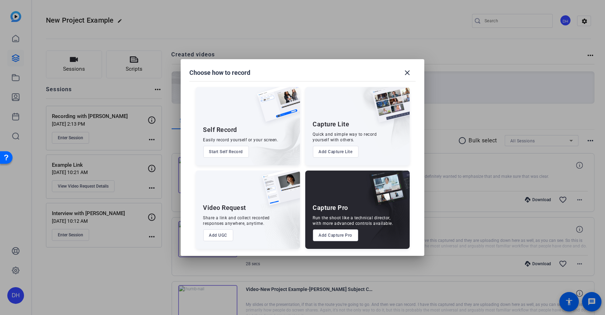
click at [341, 152] on button "Add Capture Lite" at bounding box center [336, 152] width 46 height 12
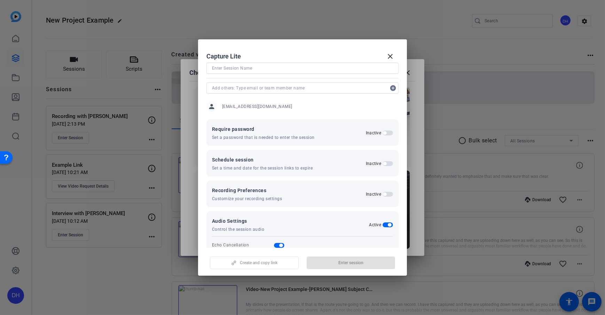
scroll to position [19, 0]
click at [386, 193] on span "button" at bounding box center [387, 193] width 10 height 5
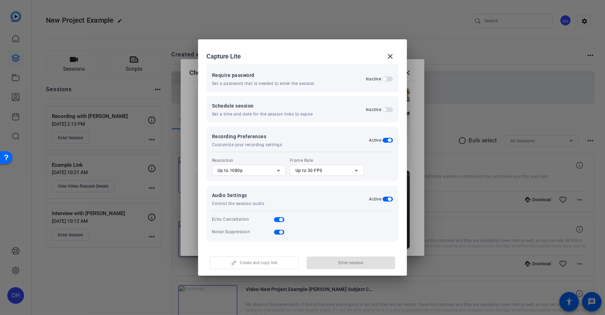
scroll to position [73, 0]
click at [261, 169] on div "Up to 1080p" at bounding box center [247, 170] width 59 height 8
click at [240, 208] on mat-option "Up to 4K" at bounding box center [249, 205] width 74 height 11
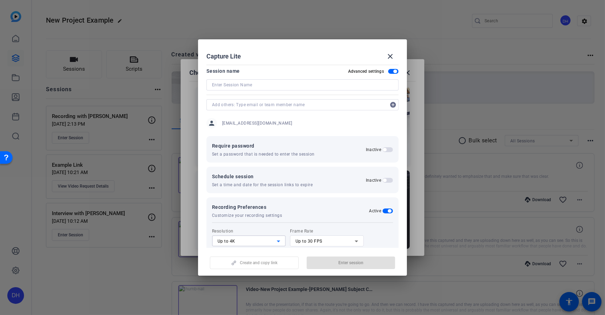
scroll to position [0, 0]
click at [396, 53] on span at bounding box center [390, 56] width 17 height 17
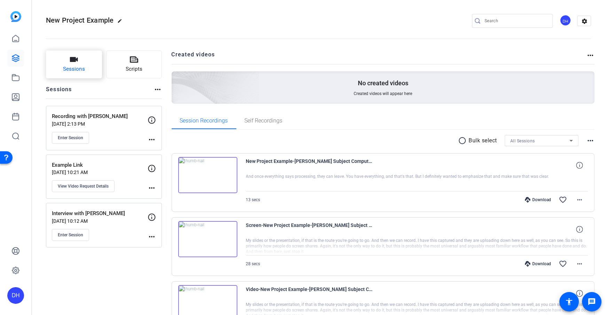
click at [65, 62] on button "Sessions" at bounding box center [74, 64] width 56 height 28
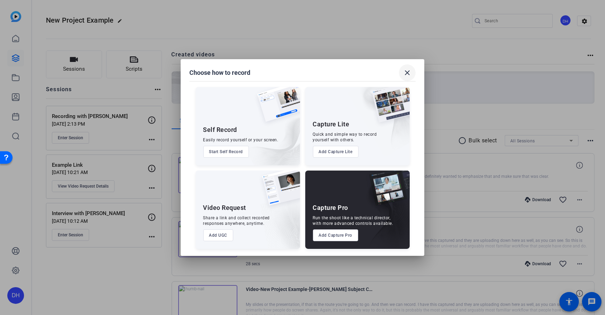
click at [415, 78] on span at bounding box center [407, 72] width 17 height 17
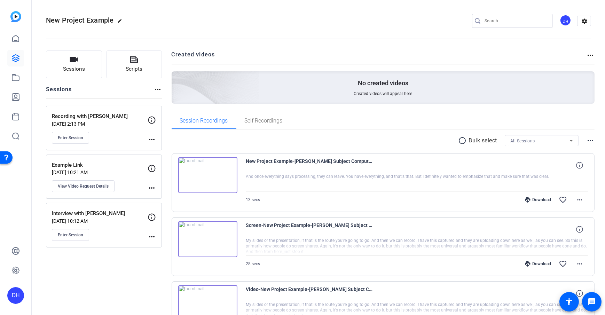
click at [337, 36] on openreel-divider-bar at bounding box center [318, 36] width 545 height 21
click at [241, 31] on openreel-divider-bar at bounding box center [318, 36] width 545 height 21
click at [17, 98] on icon at bounding box center [15, 97] width 7 height 7
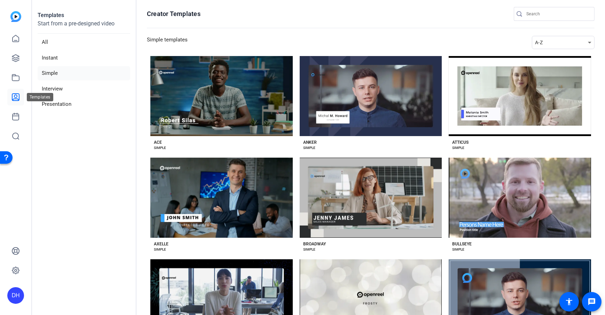
click at [14, 97] on icon at bounding box center [15, 97] width 7 height 7
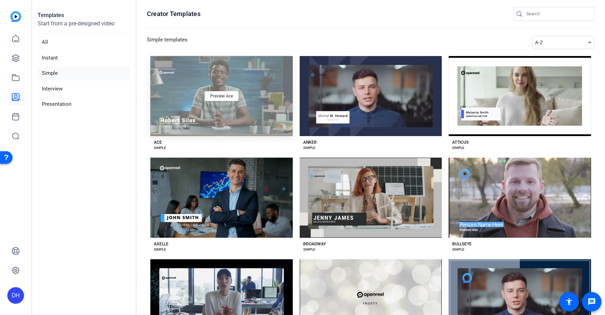
click at [233, 114] on div "Preview Ace" at bounding box center [221, 96] width 142 height 80
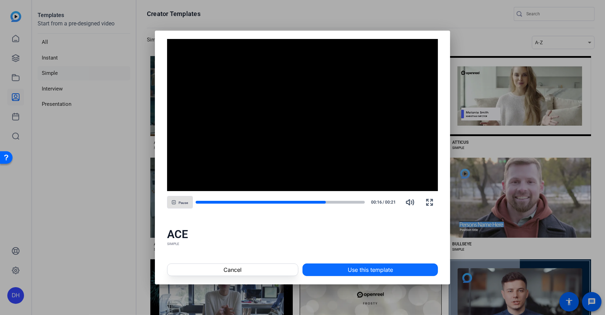
click at [365, 267] on span "Use this template" at bounding box center [370, 270] width 45 height 8
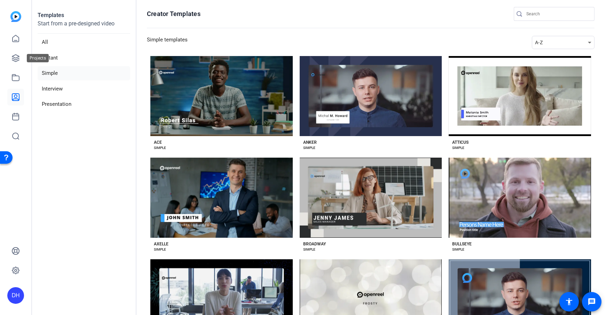
click at [13, 57] on icon at bounding box center [15, 58] width 8 height 8
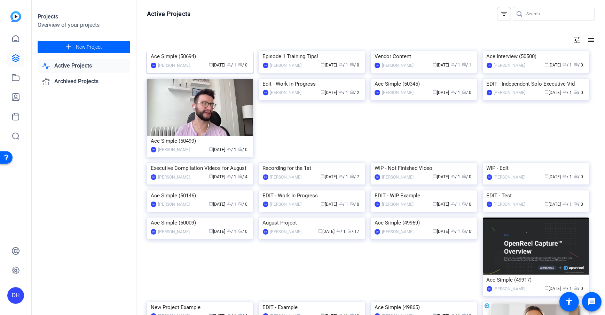
click at [196, 51] on img at bounding box center [200, 51] width 106 height 0
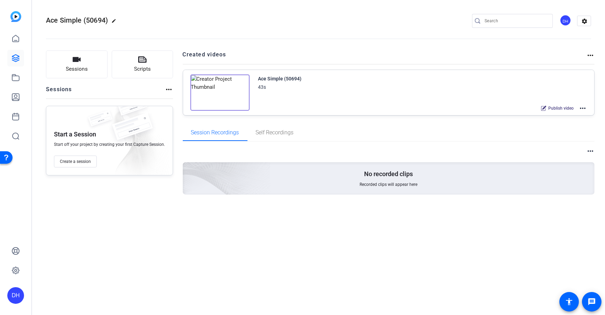
click at [583, 108] on mat-icon "more_horiz" at bounding box center [582, 108] width 8 height 8
click at [16, 61] on div at bounding box center [302, 157] width 605 height 315
click at [16, 61] on icon at bounding box center [15, 58] width 8 height 8
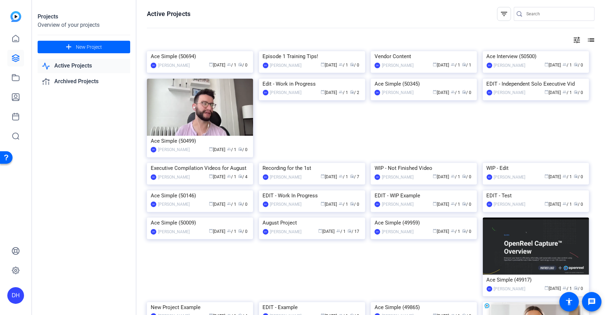
click at [528, 14] on input "Search" at bounding box center [557, 14] width 63 height 8
type input "holiday message"
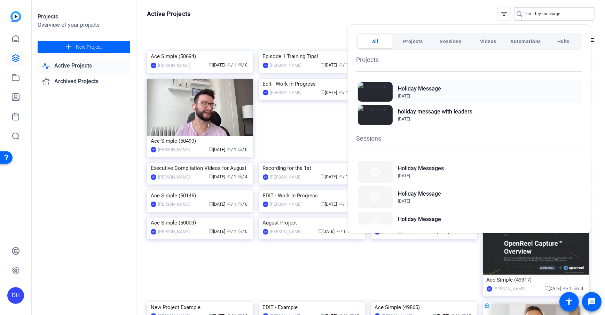
click at [425, 93] on span "Dec 11, 2024" at bounding box center [419, 96] width 43 height 6
click at [11, 42] on div at bounding box center [302, 157] width 605 height 315
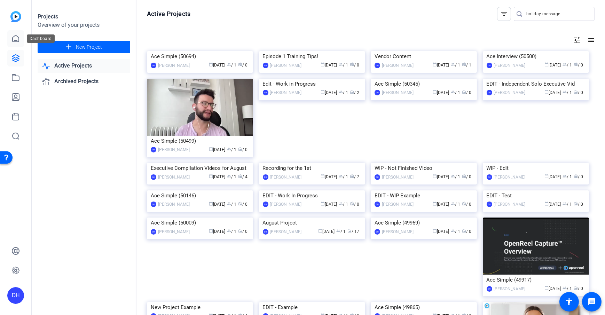
click at [13, 41] on icon at bounding box center [16, 38] width 6 height 7
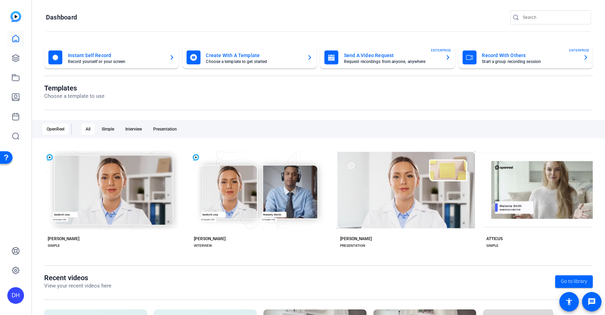
click at [251, 93] on openreel-page-title "Templates Choose a template to use" at bounding box center [318, 92] width 548 height 16
click at [133, 92] on openreel-page-title "Templates Choose a template to use" at bounding box center [318, 92] width 548 height 16
click at [128, 26] on openreel-divider-bar at bounding box center [318, 31] width 545 height 15
click at [178, 13] on openreel-page-title "Dashboard" at bounding box center [318, 17] width 545 height 14
click at [299, 21] on openreel-page-title "Dashboard" at bounding box center [318, 17] width 545 height 14
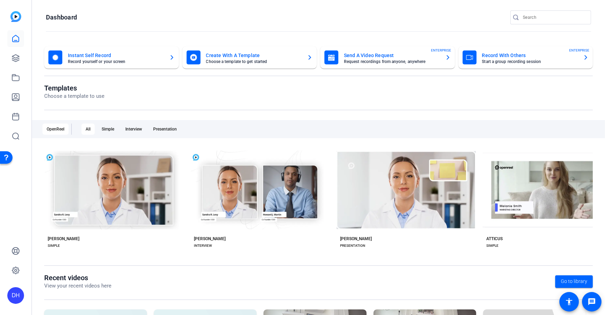
click at [274, 82] on openreel-dashboard-quick-actions "Instant Self Record Record yourself or your screen Create With A Template Choos…" at bounding box center [318, 65] width 548 height 38
click at [263, 93] on openreel-page-title "Templates Choose a template to use" at bounding box center [318, 92] width 548 height 16
click at [157, 22] on openreel-page-title "Dashboard" at bounding box center [318, 17] width 545 height 14
click at [16, 59] on icon at bounding box center [15, 58] width 8 height 8
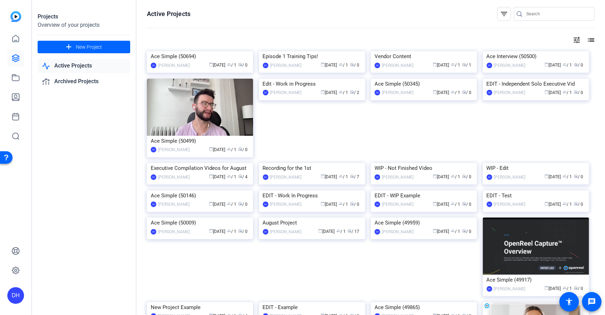
click at [121, 133] on div "Projects Overview of your projects add New Project Active Projects Archived Pro…" at bounding box center [84, 157] width 104 height 315
click at [291, 62] on div "Episode 1 Training Tips!" at bounding box center [312, 56] width 98 height 10
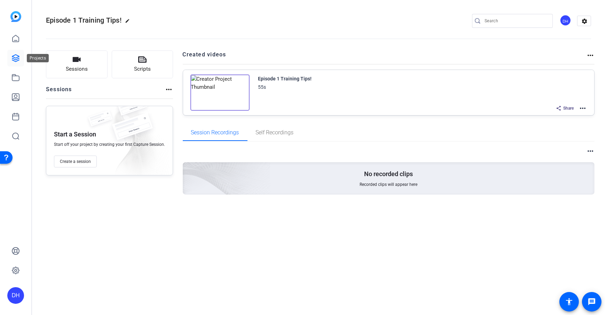
click at [16, 60] on icon at bounding box center [15, 58] width 7 height 7
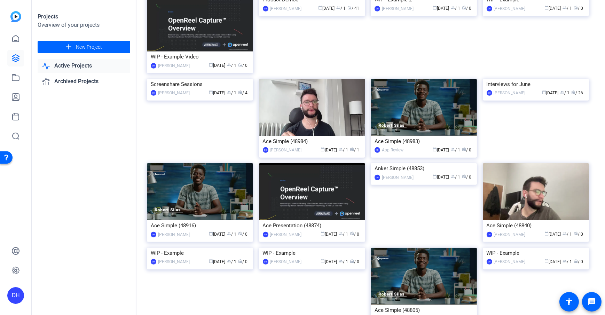
scroll to position [566, 0]
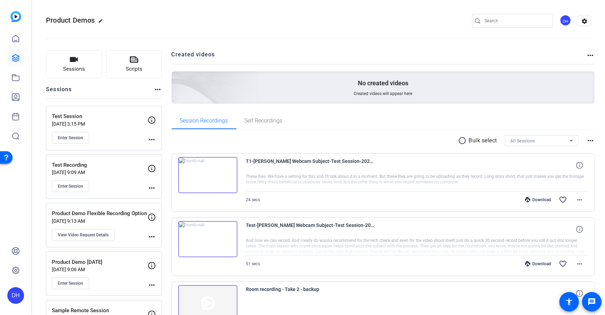
click at [127, 70] on span "Scripts" at bounding box center [134, 69] width 17 height 8
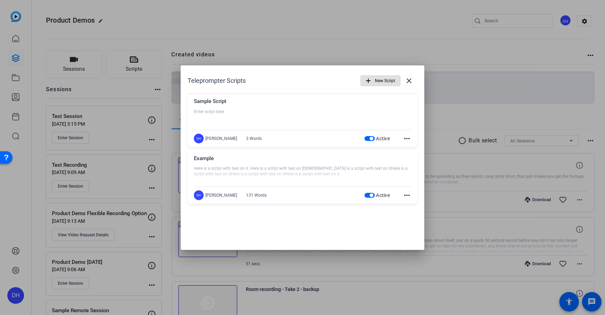
click at [372, 81] on span "button" at bounding box center [381, 80] width 40 height 17
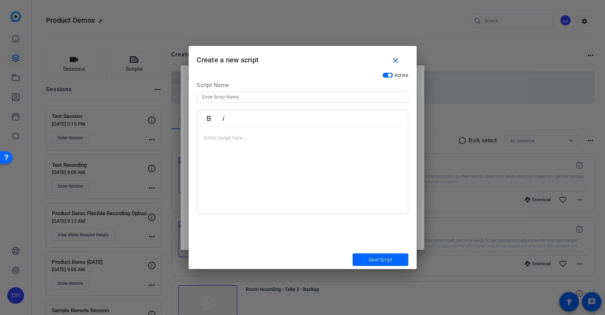
click at [295, 62] on h1 "Create a new script close" at bounding box center [303, 57] width 228 height 23
click at [393, 57] on mat-icon "close" at bounding box center [395, 60] width 9 height 9
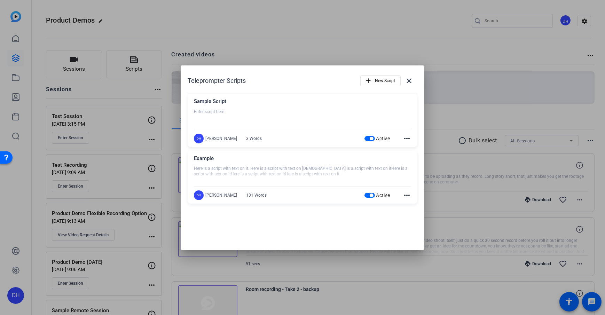
click at [371, 137] on span "button" at bounding box center [371, 138] width 3 height 3
click at [412, 139] on div "Sample Script Enter script here DH Daniel Heiberger 3 Words Inactive more_horiz" at bounding box center [303, 120] width 230 height 53
click at [410, 138] on mat-icon "more_horiz" at bounding box center [407, 138] width 8 height 8
click at [368, 139] on div at bounding box center [302, 157] width 605 height 315
click at [369, 139] on span "button" at bounding box center [365, 138] width 10 height 5
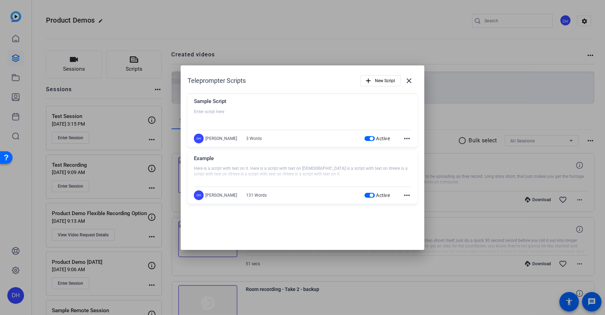
click at [276, 71] on div "Teleprompter Scripts add New Script close Sample Script Enter script here DH Da…" at bounding box center [303, 140] width 244 height 150
click at [409, 82] on mat-icon "close" at bounding box center [409, 81] width 8 height 8
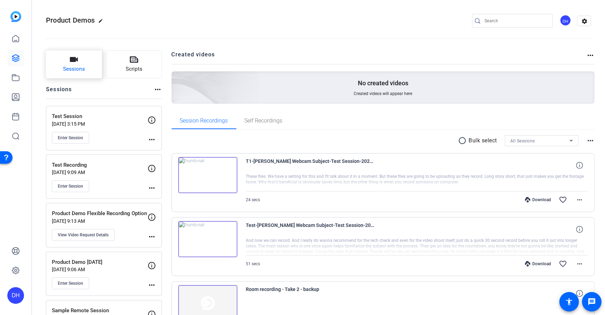
click at [90, 60] on button "Sessions" at bounding box center [74, 64] width 56 height 28
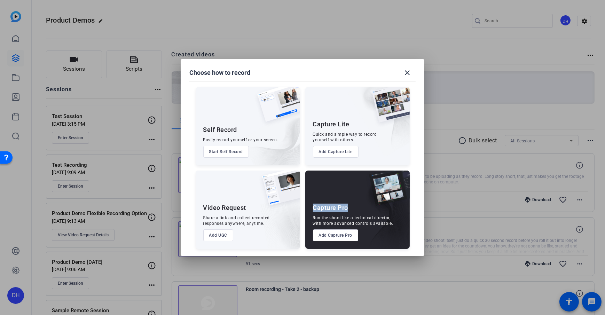
drag, startPoint x: 311, startPoint y: 207, endPoint x: 346, endPoint y: 208, distance: 34.5
click at [346, 208] on div "Capture Pro Run the shoot like a technical director, with more advanced control…" at bounding box center [357, 210] width 104 height 78
click at [327, 238] on button "Add Capture Pro" at bounding box center [336, 235] width 46 height 12
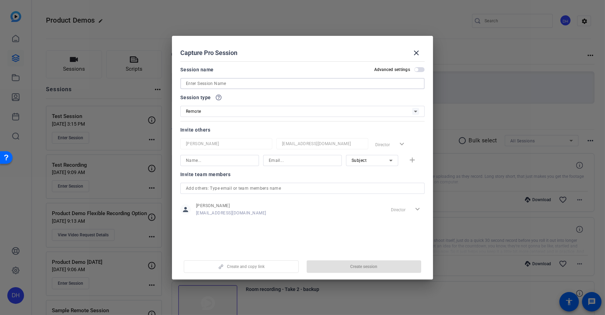
click at [221, 80] on input at bounding box center [302, 83] width 233 height 8
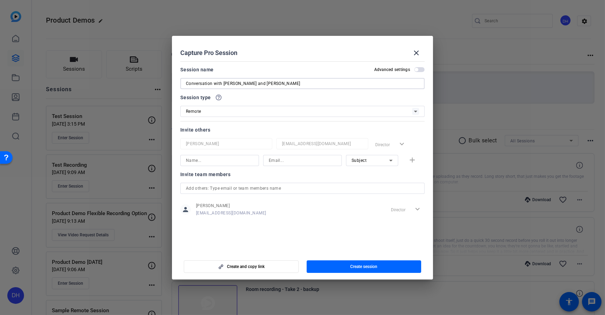
type input "Conversation with Jane and Joe"
click at [235, 92] on div at bounding box center [302, 93] width 244 height 8
click at [223, 110] on div "Remote" at bounding box center [299, 111] width 226 height 9
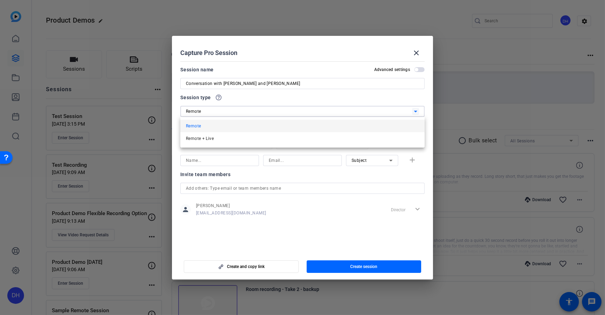
click at [250, 126] on mat-option "Remote" at bounding box center [302, 126] width 244 height 13
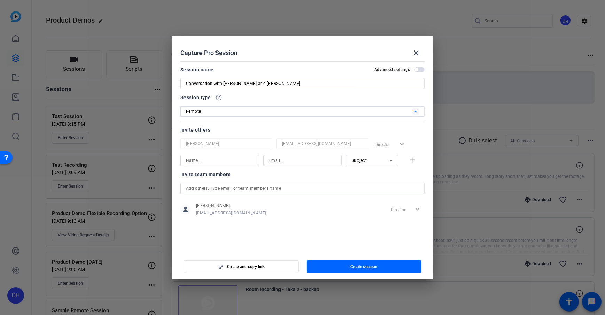
click at [276, 122] on div at bounding box center [302, 121] width 244 height 8
drag, startPoint x: 172, startPoint y: 129, endPoint x: 233, endPoint y: 137, distance: 61.0
click at [233, 137] on mat-dialog-content "Session name Advanced settings Conversation with Jane and Joe Session type help…" at bounding box center [302, 154] width 261 height 193
click at [262, 172] on div "Invite team members" at bounding box center [302, 174] width 244 height 8
click at [236, 163] on input at bounding box center [220, 160] width 68 height 8
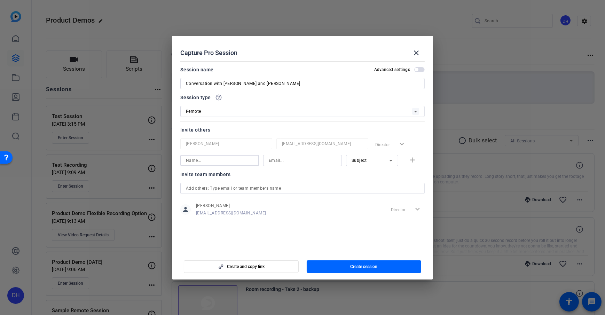
click at [297, 160] on input at bounding box center [303, 160] width 68 height 8
click at [369, 158] on div "Subject" at bounding box center [370, 160] width 38 height 9
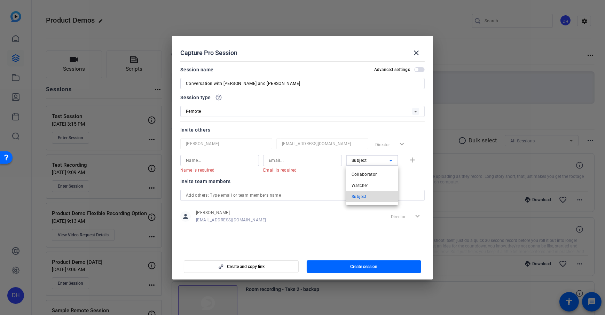
click at [377, 197] on mat-option "Subject" at bounding box center [372, 196] width 52 height 11
click at [366, 163] on div "Subject" at bounding box center [370, 160] width 38 height 9
click at [391, 172] on mat-option "Collaborator" at bounding box center [372, 174] width 52 height 11
click at [371, 163] on div "Collaborator" at bounding box center [370, 160] width 38 height 9
click at [368, 170] on span "Collaborator" at bounding box center [363, 174] width 25 height 8
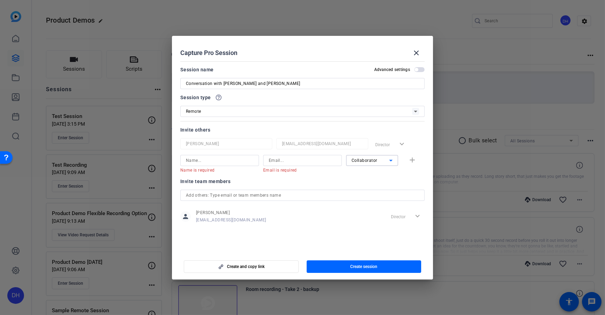
click at [347, 170] on div at bounding box center [372, 170] width 52 height 8
click at [362, 161] on span "Collaborator" at bounding box center [364, 160] width 26 height 5
click at [368, 181] on mat-option "Watcher" at bounding box center [372, 185] width 52 height 11
click at [363, 176] on openreel-capture-pro-session-invite-users "Invite others Daniel Heiberger dheiberger@openreel.com Director expand_more Nam…" at bounding box center [302, 179] width 244 height 106
click at [361, 160] on span "Watcher" at bounding box center [359, 160] width 17 height 5
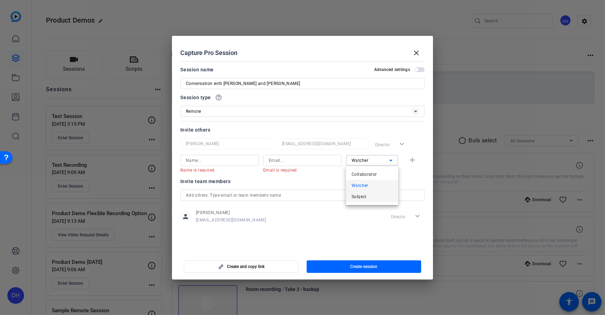
click at [386, 200] on mat-option "Subject" at bounding box center [372, 196] width 52 height 11
click at [383, 162] on div "Subject" at bounding box center [370, 160] width 38 height 9
click at [374, 199] on mat-option "Subject" at bounding box center [372, 196] width 52 height 11
click at [369, 159] on div "Subject" at bounding box center [370, 160] width 38 height 9
click at [373, 193] on mat-option "Subject" at bounding box center [372, 196] width 52 height 11
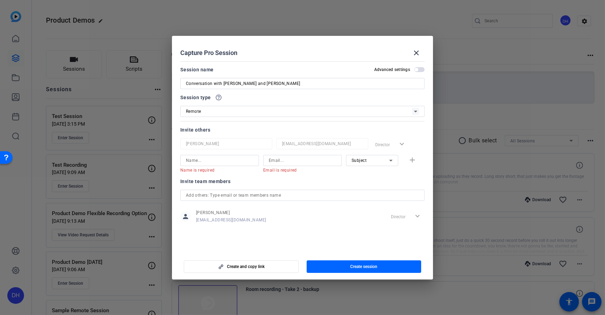
click at [373, 177] on div "Invite team members" at bounding box center [302, 181] width 244 height 8
click at [364, 264] on span "Create session" at bounding box center [363, 267] width 27 height 6
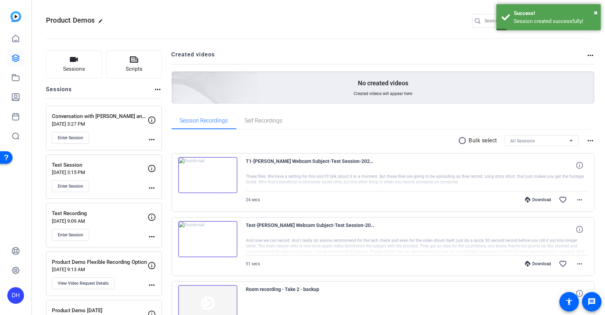
click at [152, 139] on mat-icon "more_horiz" at bounding box center [152, 139] width 8 height 8
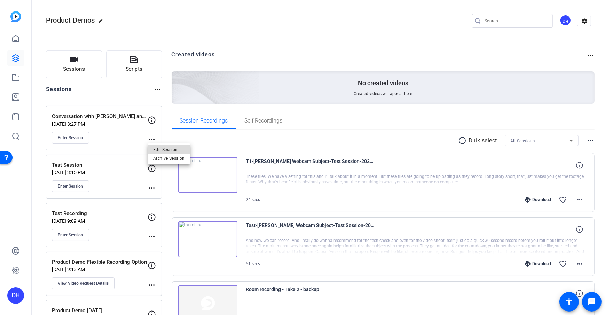
click at [175, 148] on span "Edit Session" at bounding box center [169, 149] width 32 height 8
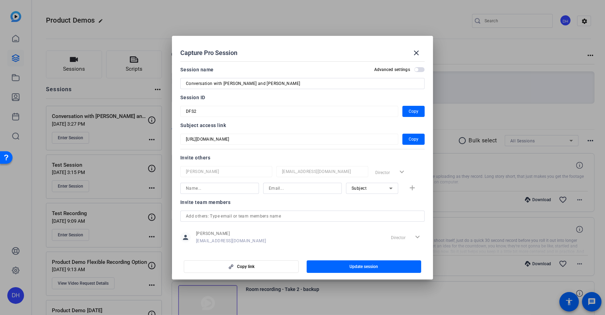
click at [183, 139] on mat-form-field "[URL][DOMAIN_NAME]" at bounding box center [289, 139] width 218 height 11
click at [272, 157] on div "Invite others" at bounding box center [302, 157] width 244 height 8
click at [362, 188] on span "Subject" at bounding box center [358, 188] width 15 height 5
click at [376, 209] on mat-option "Watcher" at bounding box center [368, 213] width 52 height 11
click at [337, 202] on div "Invite team members" at bounding box center [302, 202] width 244 height 8
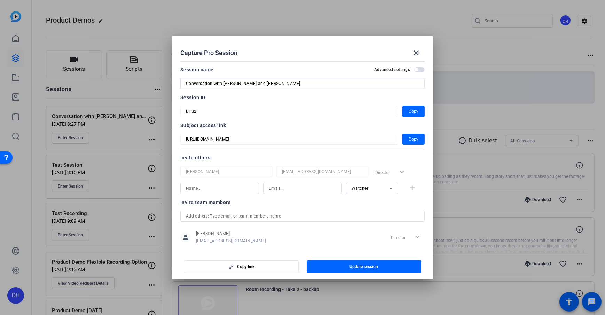
click at [366, 152] on div at bounding box center [289, 149] width 218 height 8
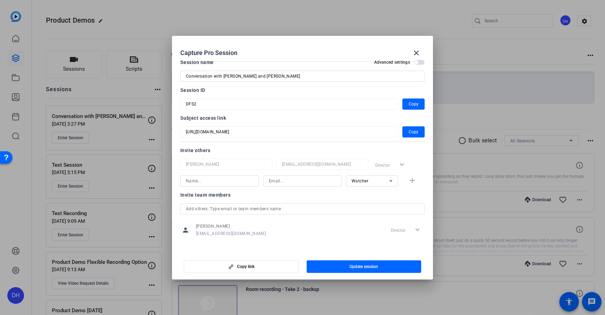
scroll to position [9, 0]
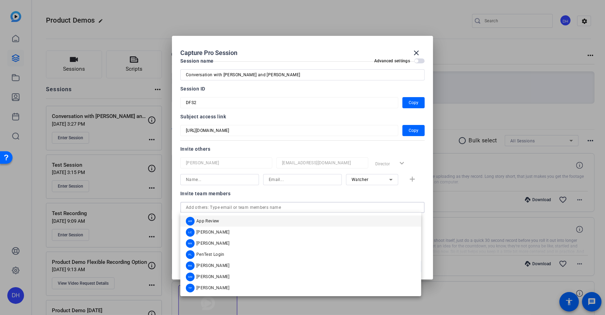
click at [194, 210] on input "text" at bounding box center [302, 207] width 233 height 8
click at [235, 196] on div "Invite team members" at bounding box center [302, 193] width 244 height 8
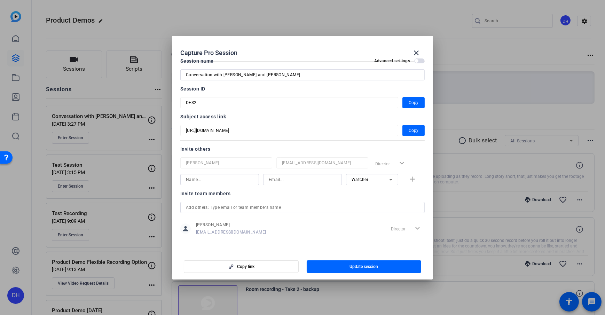
click at [274, 193] on div "Invite team members" at bounding box center [302, 193] width 244 height 8
click at [409, 130] on span "Copy" at bounding box center [414, 130] width 10 height 8
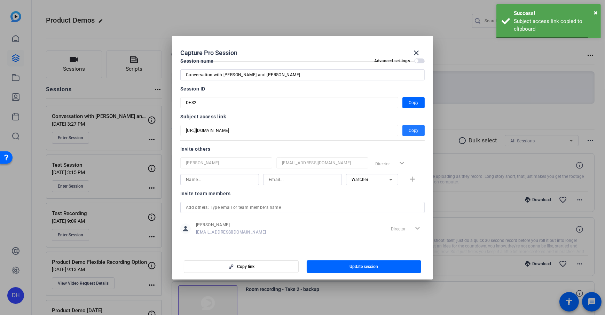
click at [292, 116] on div "Subject access link" at bounding box center [302, 116] width 244 height 8
click at [346, 43] on h2 "Capture Pro Session close" at bounding box center [302, 47] width 261 height 23
click at [418, 52] on mat-icon "close" at bounding box center [416, 53] width 8 height 8
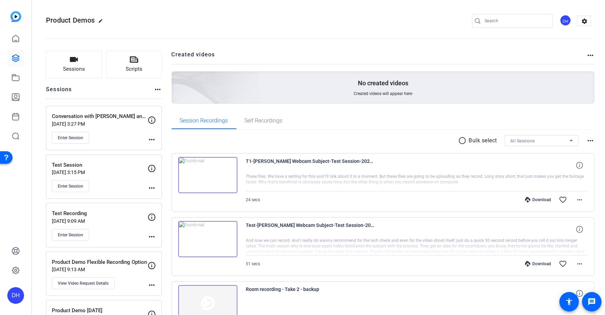
click at [74, 145] on div "Conversation with Jane and Joe Aug 18, 2025 @ 3:27 PM Enter Session more_horiz" at bounding box center [104, 128] width 116 height 45
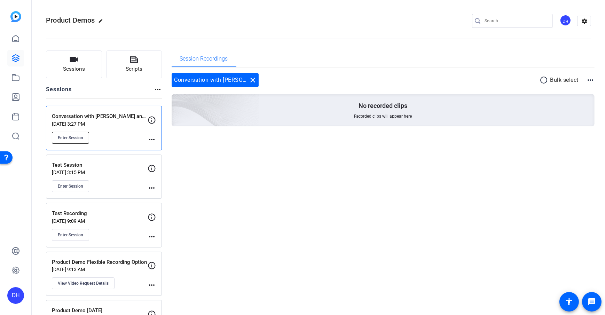
click at [77, 140] on span "Enter Session" at bounding box center [70, 138] width 25 height 6
click at [250, 81] on mat-icon "close" at bounding box center [253, 80] width 8 height 8
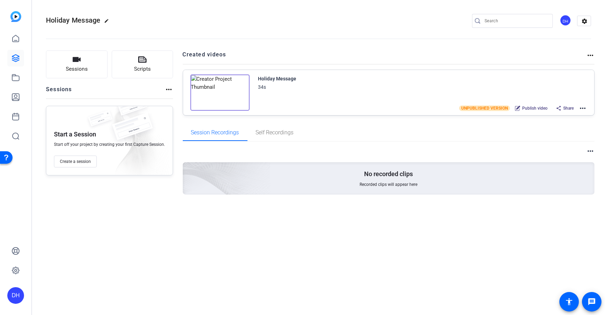
click at [175, 106] on div "Sessions Scripts Sessions more_horiz Start a Session Start off your project by …" at bounding box center [318, 134] width 573 height 184
click at [584, 107] on mat-icon "more_horiz" at bounding box center [582, 108] width 8 height 8
click at [174, 129] on div at bounding box center [302, 157] width 605 height 315
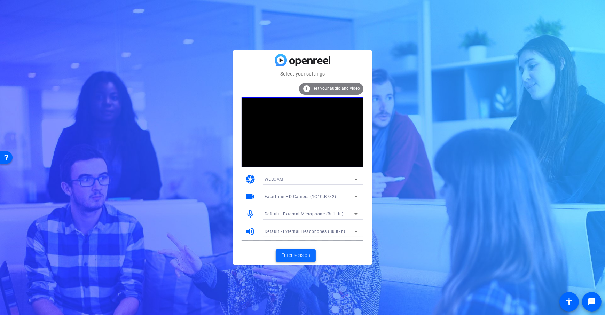
click at [293, 259] on span "Enter session" at bounding box center [295, 255] width 29 height 7
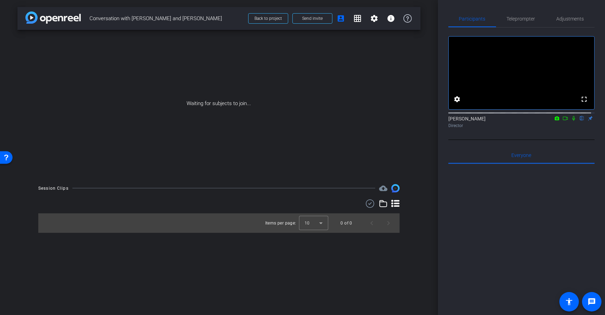
click at [425, 145] on div "arrow_back Conversation with [PERSON_NAME] and [PERSON_NAME] Back to project Se…" at bounding box center [219, 157] width 438 height 315
click at [428, 164] on div "arrow_back Conversation with [PERSON_NAME] and [PERSON_NAME] Back to project Se…" at bounding box center [219, 157] width 438 height 315
click at [562, 121] on icon at bounding box center [565, 118] width 6 height 5
click at [424, 112] on div "arrow_back Conversation with [PERSON_NAME] and [PERSON_NAME] Back to project Se…" at bounding box center [219, 157] width 438 height 315
click at [431, 143] on div "arrow_back Conversation with [PERSON_NAME] and [PERSON_NAME] Back to project Se…" at bounding box center [219, 157] width 438 height 315
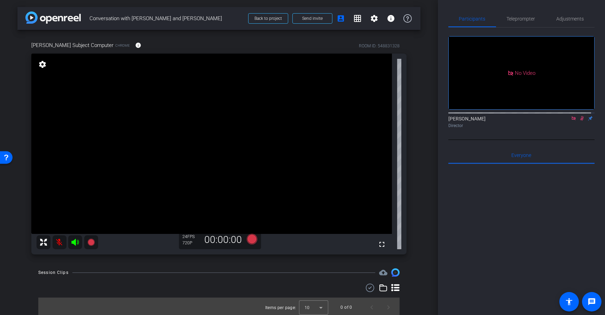
click at [426, 157] on div "arrow_back Conversation with [PERSON_NAME] and [PERSON_NAME] Back to project Se…" at bounding box center [219, 157] width 438 height 315
click at [312, 21] on span "Send invite" at bounding box center [312, 19] width 21 height 6
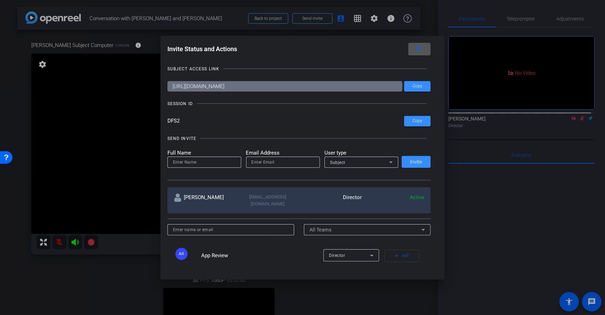
click at [418, 45] on mat-icon "close" at bounding box center [418, 49] width 9 height 9
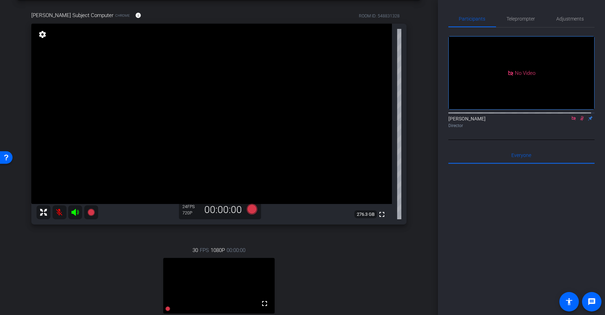
scroll to position [150, 0]
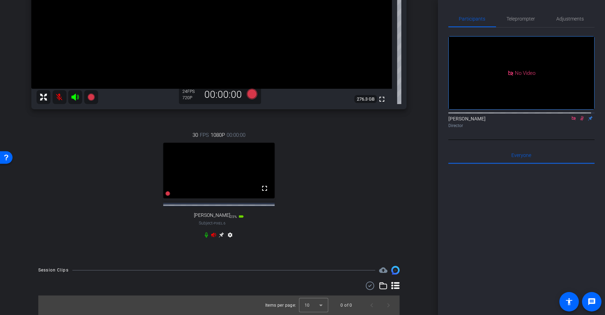
click at [204, 234] on icon at bounding box center [207, 235] width 6 height 6
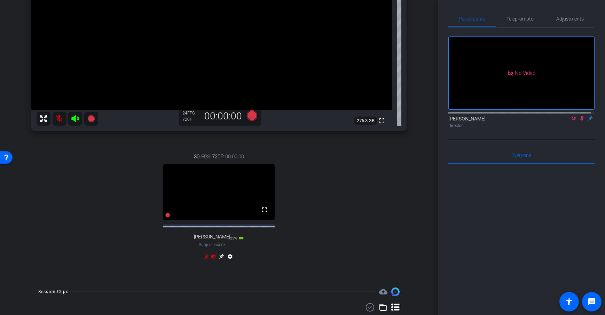
scroll to position [103, 0]
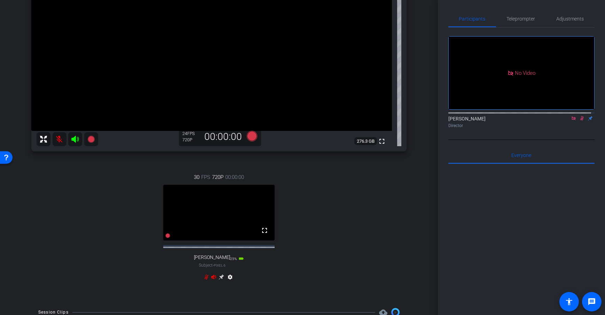
click at [427, 106] on div "arrow_back Conversation with [PERSON_NAME] and [PERSON_NAME] Back to project Se…" at bounding box center [219, 54] width 438 height 315
click at [422, 134] on div "arrow_back Conversation with [PERSON_NAME] and [PERSON_NAME] Back to project Se…" at bounding box center [219, 54] width 438 height 315
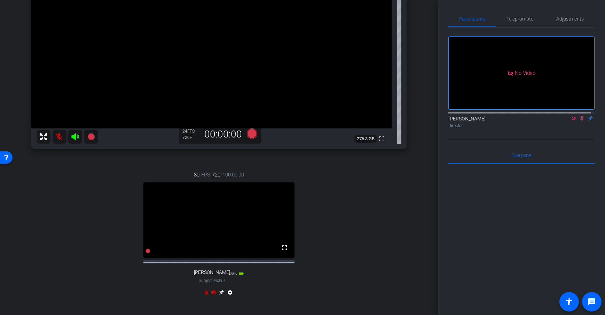
scroll to position [162, 0]
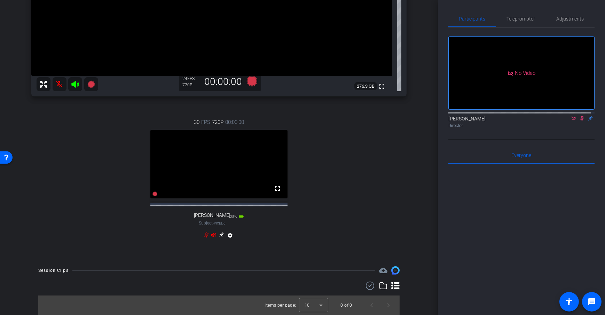
click at [219, 236] on icon at bounding box center [222, 235] width 6 height 6
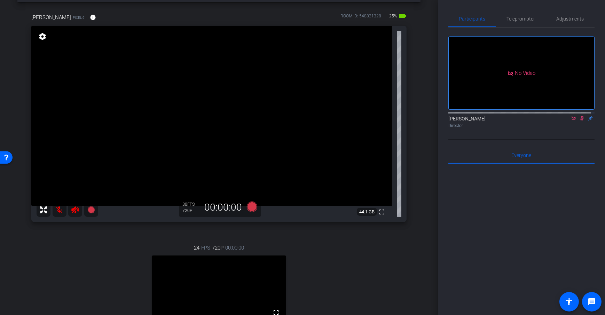
scroll to position [158, 0]
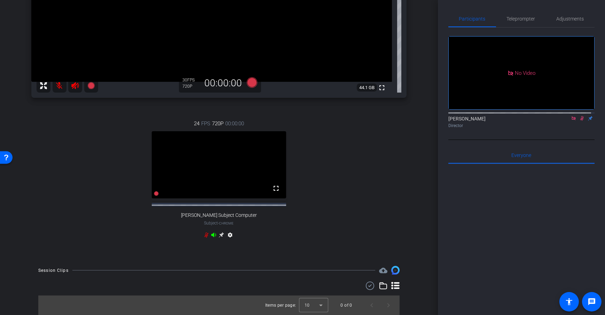
click at [219, 237] on icon at bounding box center [222, 235] width 6 height 6
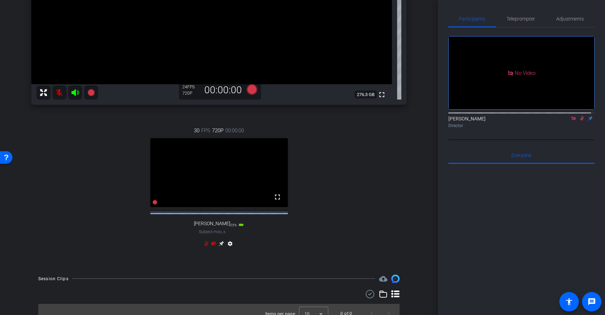
click at [219, 246] on icon at bounding box center [222, 244] width 6 height 6
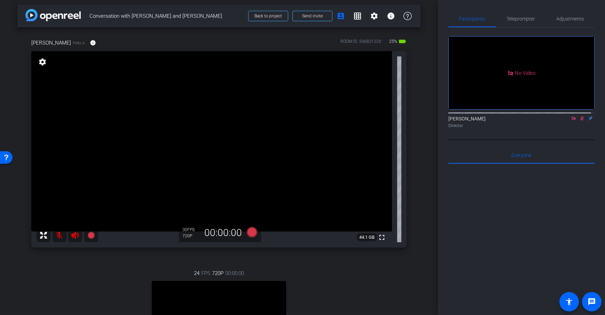
scroll to position [106, 0]
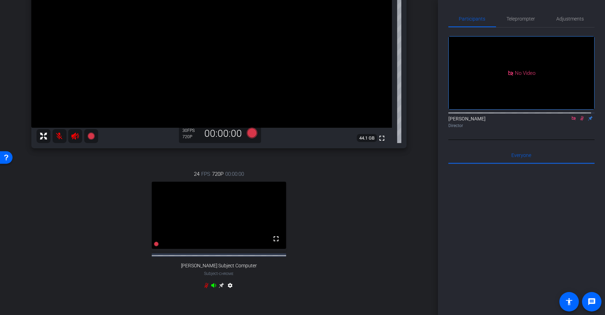
click at [221, 288] on icon at bounding box center [222, 286] width 6 height 6
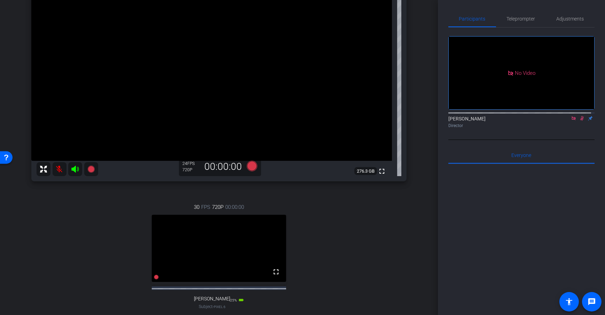
scroll to position [87, 0]
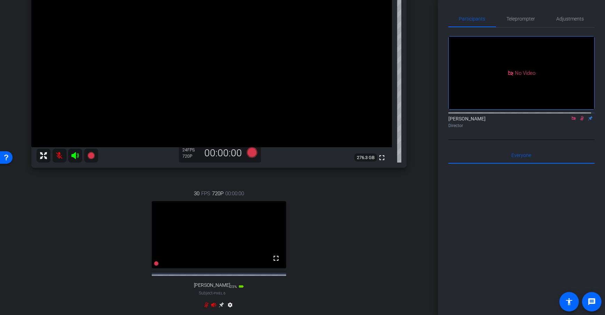
click at [220, 308] on icon at bounding box center [221, 304] width 5 height 5
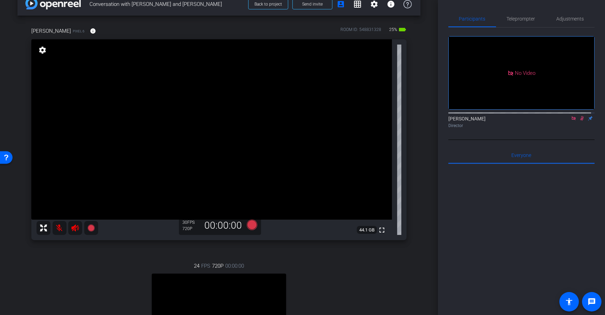
scroll to position [8, 0]
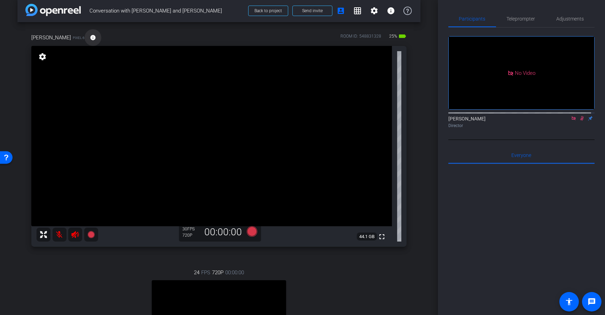
click at [90, 39] on mat-icon "info" at bounding box center [93, 37] width 6 height 6
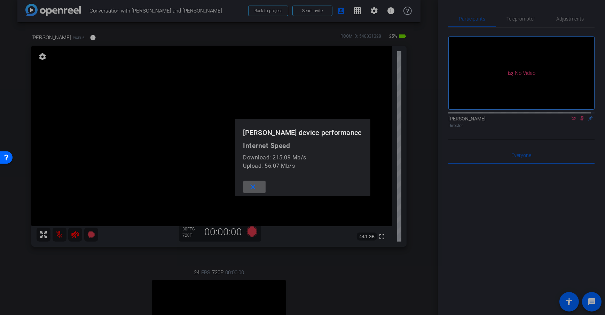
click at [257, 187] on mat-icon "close" at bounding box center [252, 187] width 9 height 9
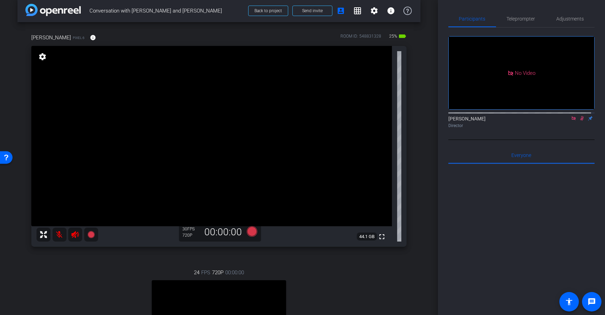
click at [429, 157] on div "arrow_back Conversation with [PERSON_NAME] and [PERSON_NAME] Back to project Se…" at bounding box center [219, 149] width 438 height 315
click at [427, 157] on div "arrow_back Conversation with [PERSON_NAME] and [PERSON_NAME] Back to project Se…" at bounding box center [219, 149] width 438 height 315
click at [90, 39] on mat-icon "info" at bounding box center [93, 37] width 6 height 6
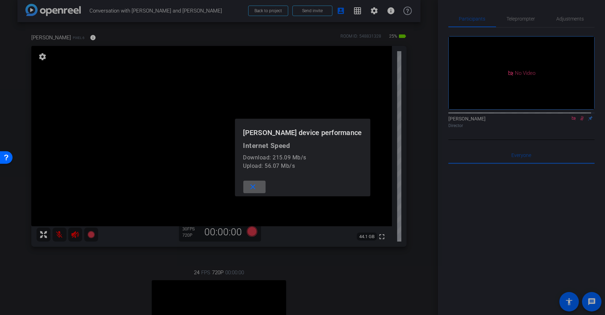
click at [266, 183] on span at bounding box center [254, 187] width 22 height 17
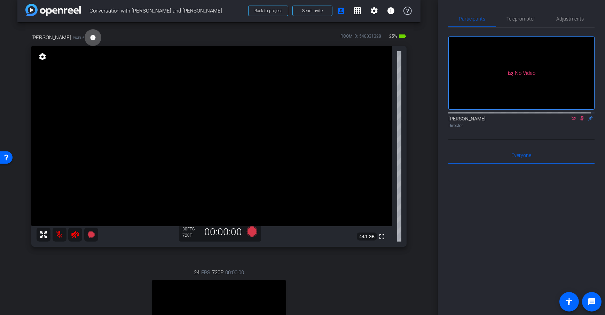
click at [411, 101] on div "[PERSON_NAME] Pixel 6 info ROOM ID: 548831328 25% battery_std fullscreen settin…" at bounding box center [218, 215] width 403 height 386
click at [427, 267] on div "arrow_back Conversation with [PERSON_NAME] and [PERSON_NAME] Back to project Se…" at bounding box center [219, 148] width 438 height 315
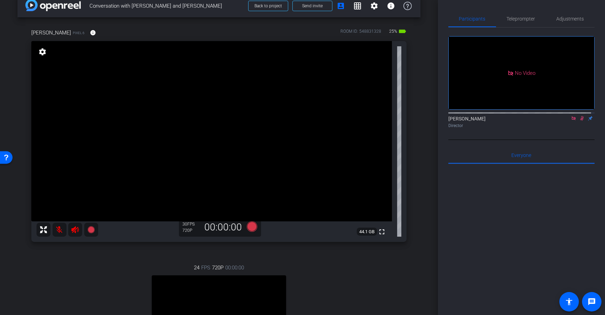
scroll to position [17, 0]
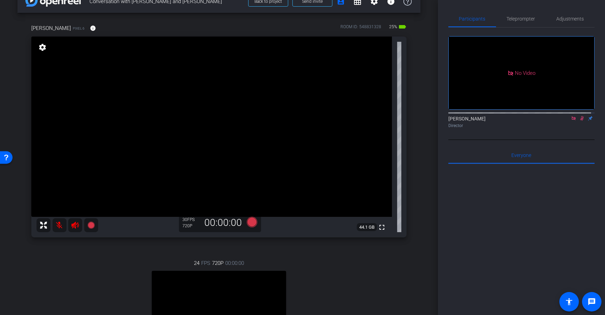
click at [425, 267] on div "arrow_back Conversation with [PERSON_NAME] and [PERSON_NAME] Back to project Se…" at bounding box center [219, 140] width 438 height 315
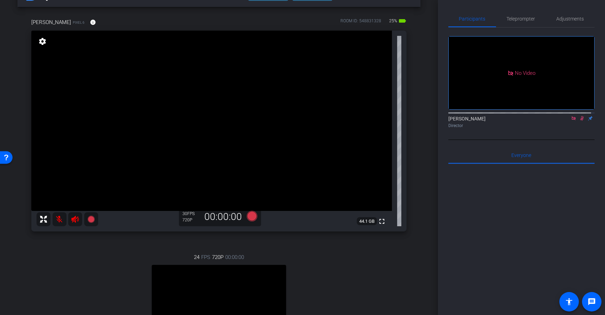
scroll to position [24, 0]
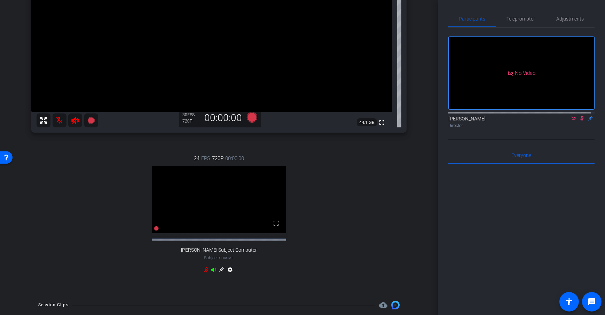
click at [219, 272] on icon at bounding box center [222, 270] width 6 height 6
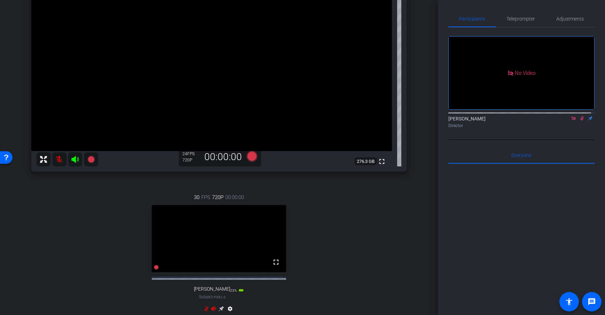
scroll to position [104, 0]
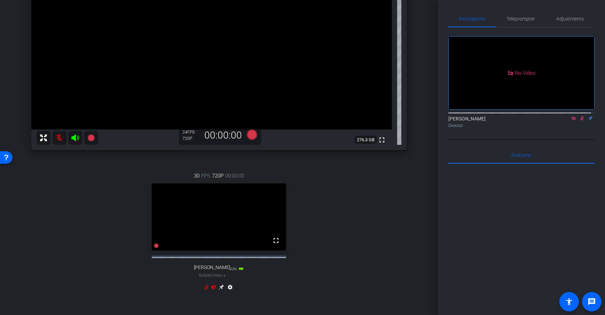
click at [220, 290] on icon at bounding box center [221, 287] width 5 height 5
drag, startPoint x: 429, startPoint y: 198, endPoint x: 432, endPoint y: 190, distance: 8.3
click at [429, 198] on div "arrow_back Conversation with [PERSON_NAME] and [PERSON_NAME] Back to project Se…" at bounding box center [219, 53] width 438 height 315
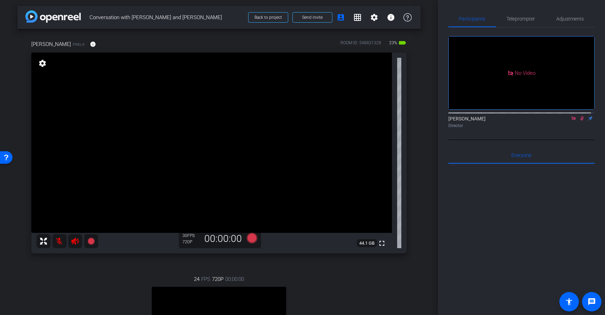
scroll to position [0, 0]
click at [90, 46] on mat-icon "info" at bounding box center [93, 45] width 6 height 6
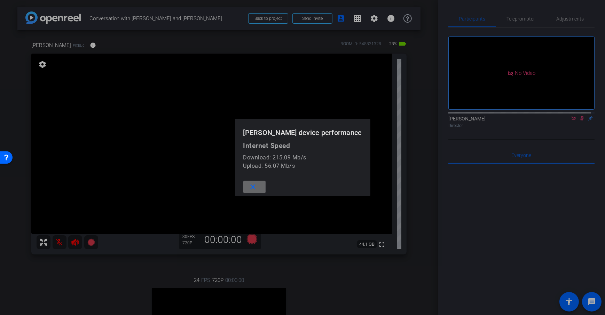
click at [266, 184] on span at bounding box center [254, 187] width 22 height 17
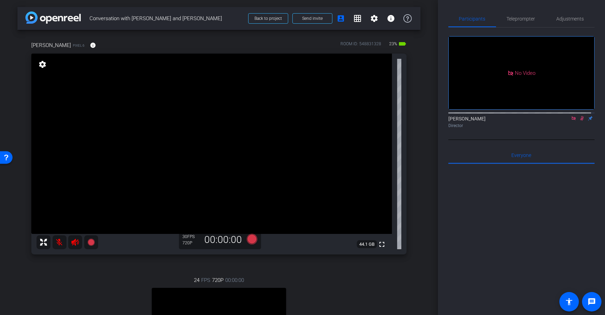
click at [413, 183] on div "[PERSON_NAME] Pixel 6 info ROOM ID: 548831328 23% battery_std fullscreen settin…" at bounding box center [218, 223] width 403 height 386
click at [408, 128] on div "[PERSON_NAME] Pixel 6 info ROOM ID: 548831328 23% battery_std fullscreen settin…" at bounding box center [218, 223] width 403 height 386
click at [465, 21] on span "Participants" at bounding box center [472, 18] width 26 height 5
click at [411, 103] on div "[PERSON_NAME] Pixel 6 info ROOM ID: 548831328 23% battery_std fullscreen settin…" at bounding box center [218, 223] width 403 height 386
click at [570, 22] on span "Adjustments" at bounding box center [569, 18] width 27 height 17
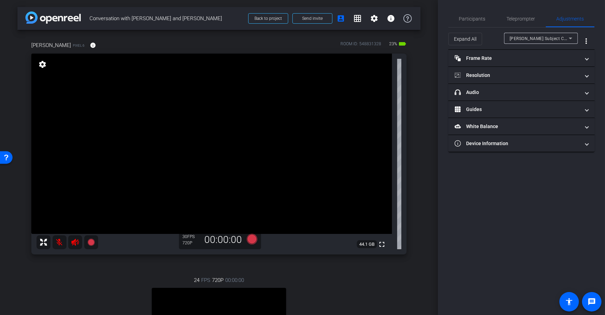
click at [556, 37] on div "[PERSON_NAME] Subject Computer" at bounding box center [538, 38] width 59 height 9
click at [564, 36] on div at bounding box center [302, 157] width 605 height 315
click at [544, 37] on span "[PERSON_NAME] Subject Computer" at bounding box center [545, 38] width 72 height 6
click at [540, 52] on span "[PERSON_NAME] Subject Computer" at bounding box center [540, 52] width 63 height 8
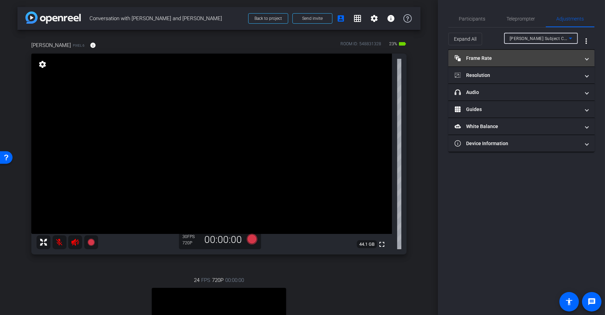
click at [514, 56] on mat-panel-title "Frame Rate Frame Rate" at bounding box center [516, 58] width 125 height 7
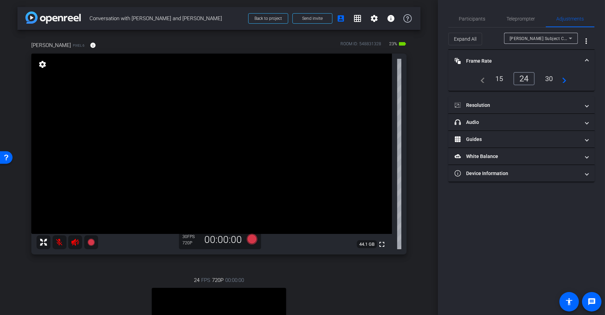
click at [546, 75] on div "30" at bounding box center [549, 79] width 18 height 12
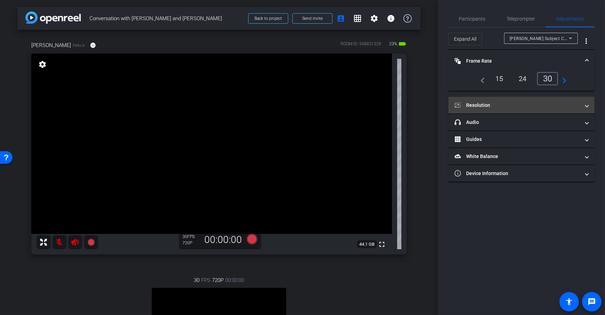
click at [491, 102] on mat-panel-title "Resolution" at bounding box center [516, 105] width 125 height 7
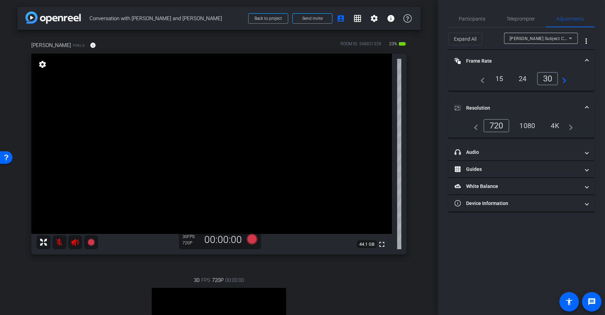
click at [527, 123] on div "1080" at bounding box center [527, 126] width 26 height 12
click at [530, 125] on div "1080" at bounding box center [527, 126] width 26 height 12
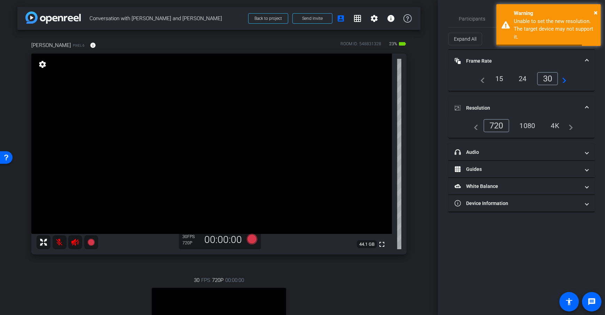
click at [557, 125] on div "4K" at bounding box center [555, 126] width 19 height 12
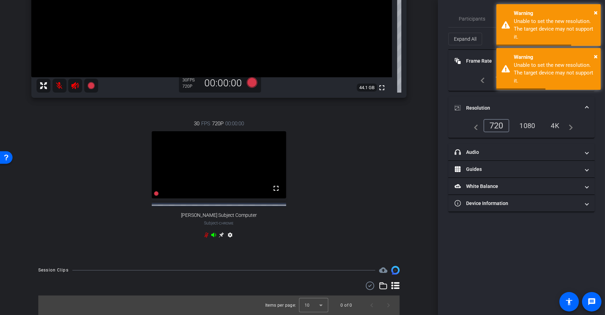
click at [219, 236] on icon at bounding box center [222, 235] width 6 height 6
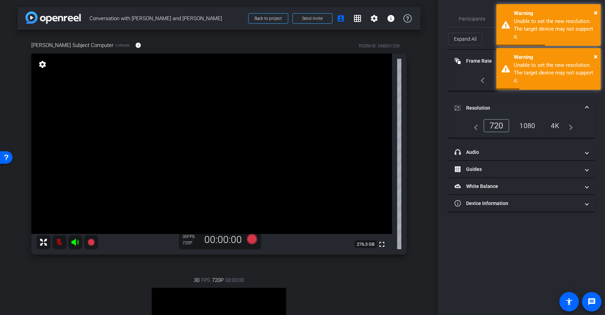
click at [529, 125] on div "1080" at bounding box center [527, 126] width 26 height 12
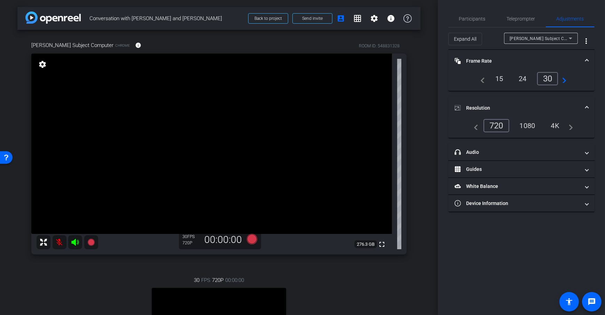
click at [423, 112] on div "arrow_back Conversation with [PERSON_NAME] and [PERSON_NAME] Back to project Se…" at bounding box center [219, 157] width 438 height 315
click at [516, 154] on mat-panel-title "headphone icon Audio" at bounding box center [516, 152] width 125 height 7
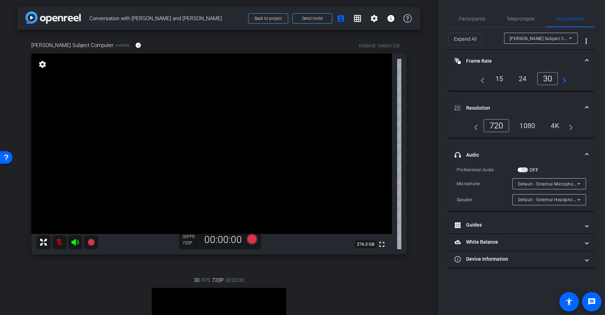
click at [430, 174] on div "arrow_back Conversation with [PERSON_NAME] and [PERSON_NAME] Back to project Se…" at bounding box center [219, 157] width 438 height 315
click at [556, 182] on span "Default - External Microphone (Built-in)" at bounding box center [557, 184] width 79 height 6
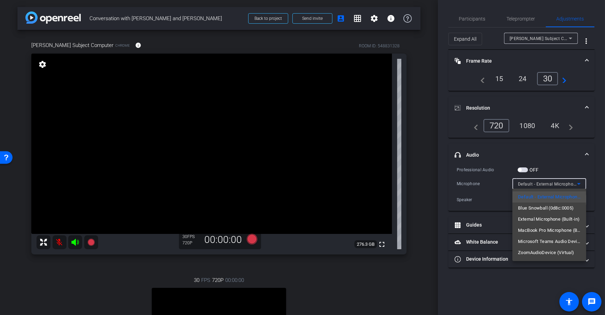
click at [424, 192] on div at bounding box center [302, 157] width 605 height 315
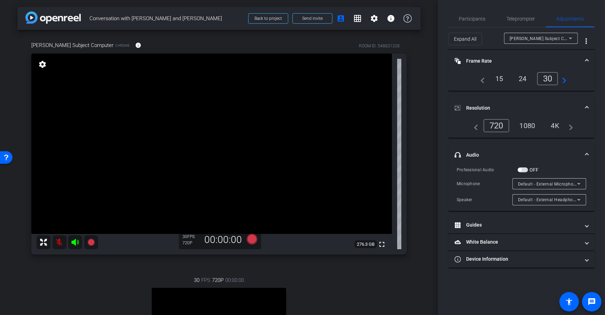
click at [428, 188] on div "arrow_back Conversation with [PERSON_NAME] and [PERSON_NAME] Back to project Se…" at bounding box center [219, 157] width 438 height 315
click at [492, 222] on mat-panel-title "Guides" at bounding box center [516, 224] width 125 height 7
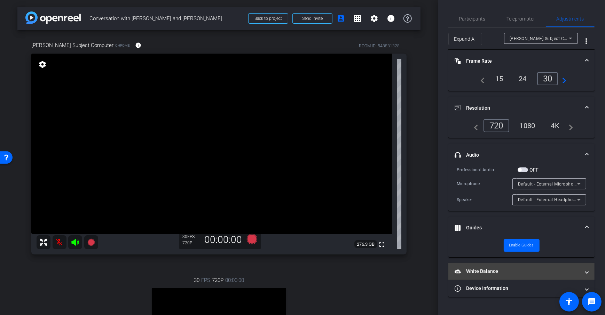
click at [504, 265] on mat-expansion-panel-header "White Balance White Balance" at bounding box center [521, 271] width 146 height 17
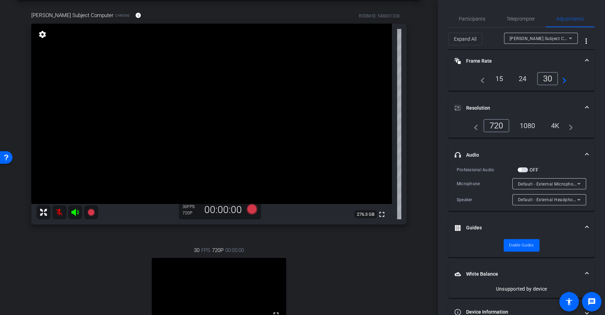
scroll to position [94, 0]
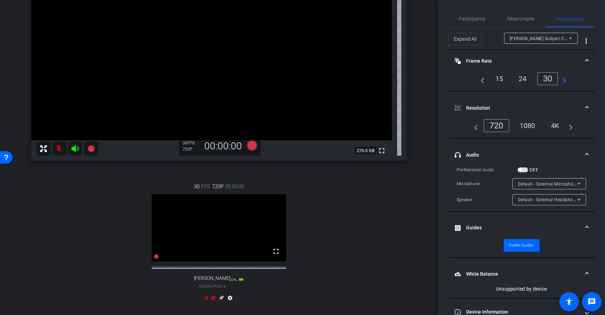
drag, startPoint x: 506, startPoint y: 309, endPoint x: 480, endPoint y: 220, distance: 92.8
click at [506, 309] on mat-panel-title "Device Information" at bounding box center [516, 311] width 125 height 7
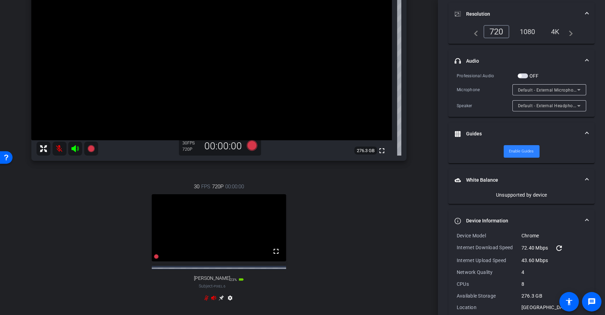
click at [526, 152] on span "Enable Guides" at bounding box center [521, 151] width 25 height 10
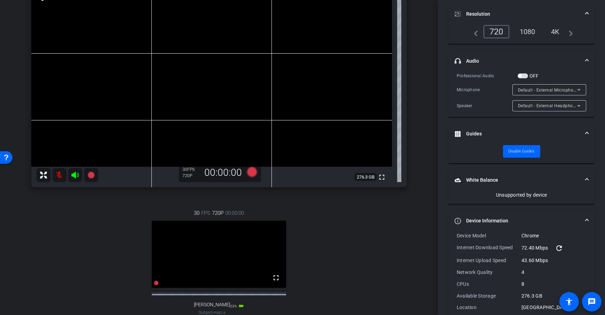
scroll to position [0, 0]
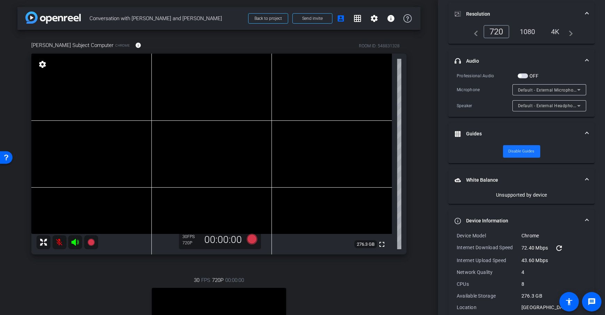
click at [525, 149] on span "Disable Guides" at bounding box center [521, 151] width 26 height 10
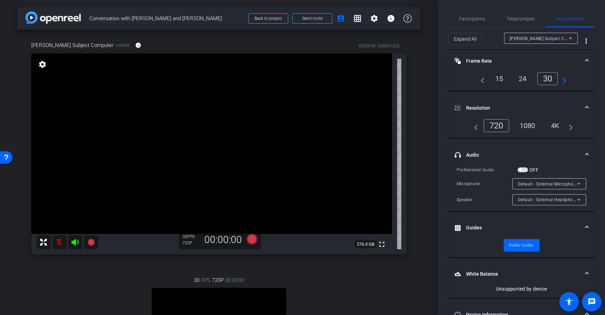
click at [528, 37] on span "[PERSON_NAME] Subject Computer" at bounding box center [545, 38] width 72 height 6
click at [526, 40] on div at bounding box center [302, 157] width 605 height 315
click at [525, 41] on div "[PERSON_NAME] Subject Computer" at bounding box center [538, 38] width 59 height 9
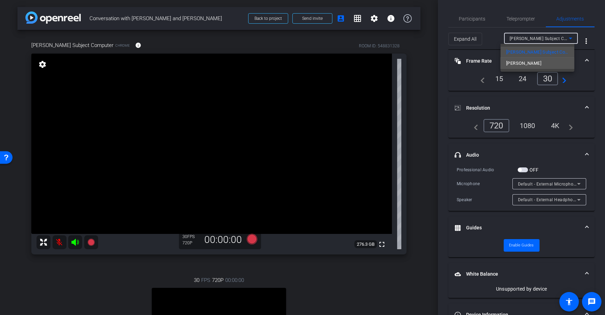
click at [518, 64] on span "[PERSON_NAME]" at bounding box center [523, 63] width 35 height 8
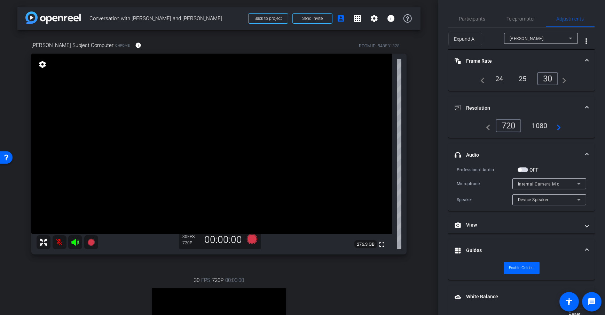
click at [541, 76] on div "30" at bounding box center [547, 78] width 21 height 13
click at [417, 177] on div "arrow_back Conversation with [PERSON_NAME] and [PERSON_NAME] Back to project Se…" at bounding box center [219, 157] width 438 height 315
click at [561, 19] on span "Adjustments" at bounding box center [569, 18] width 27 height 5
click at [563, 20] on span "Adjustments" at bounding box center [569, 18] width 27 height 5
click at [522, 17] on span "Teleprompter" at bounding box center [521, 18] width 29 height 5
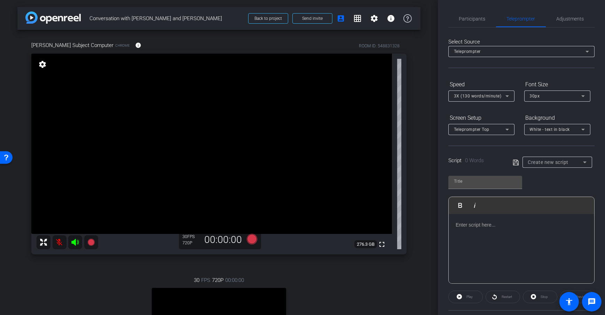
click at [405, 105] on div "[PERSON_NAME] Subject Computer Chrome info ROOM ID: 548831328 fullscreen settin…" at bounding box center [218, 223] width 403 height 386
click at [520, 18] on span "Teleprompter" at bounding box center [521, 18] width 29 height 5
click at [519, 120] on div "Screen Setup Teleprompter Top Background White - text in black" at bounding box center [521, 123] width 146 height 23
click at [517, 22] on span "Teleprompter" at bounding box center [521, 18] width 29 height 17
click at [515, 21] on span "Teleprompter" at bounding box center [521, 18] width 29 height 5
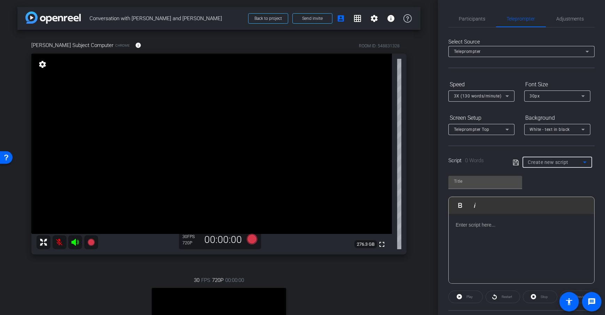
click at [568, 160] on div "Create new script" at bounding box center [555, 162] width 55 height 8
click at [560, 195] on mat-option "Sample Script" at bounding box center [555, 197] width 68 height 11
click at [545, 164] on span "Sample Script" at bounding box center [542, 162] width 29 height 5
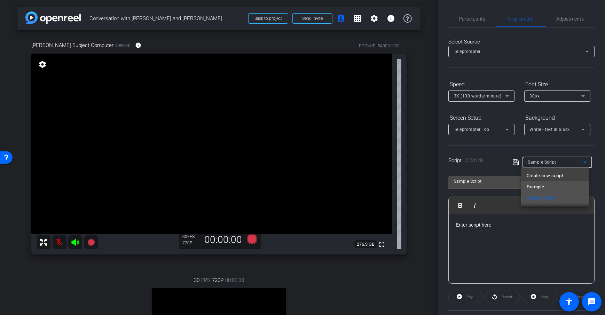
click at [545, 184] on mat-option "Example" at bounding box center [555, 186] width 68 height 11
type input "Example"
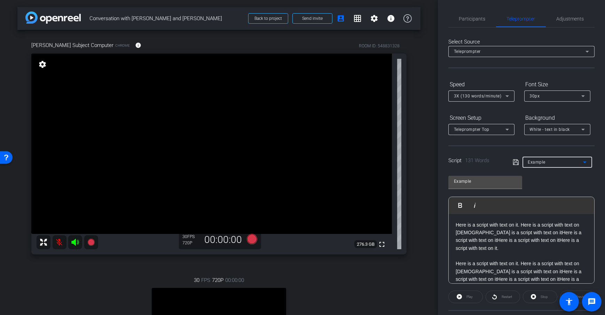
click at [540, 179] on div "Example Play Play from this location Play Selected Play and display the selecte…" at bounding box center [521, 227] width 146 height 113
click at [550, 164] on div "Example" at bounding box center [555, 162] width 55 height 9
click at [539, 187] on span "Example" at bounding box center [536, 187] width 18 height 8
click at [429, 194] on div "arrow_back Conversation with [PERSON_NAME] and [PERSON_NAME] Back to project Se…" at bounding box center [219, 157] width 438 height 315
click at [571, 182] on div "Example Play Play from this location Play Selected Play and display the selecte…" at bounding box center [521, 227] width 146 height 113
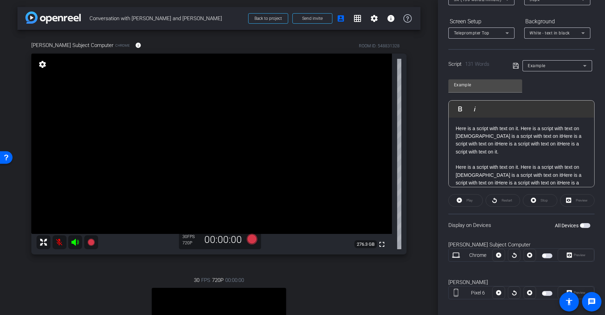
scroll to position [102, 0]
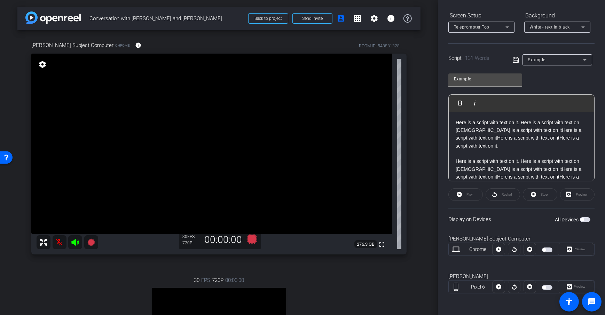
drag, startPoint x: 445, startPoint y: 218, endPoint x: 500, endPoint y: 219, distance: 55.0
click at [500, 219] on div "Participants Teleprompter Adjustments [PERSON_NAME] Director Everyone 0 Mark al…" at bounding box center [521, 157] width 167 height 315
click at [451, 220] on div "Display on Devices All Devices" at bounding box center [521, 219] width 146 height 23
drag, startPoint x: 444, startPoint y: 220, endPoint x: 499, endPoint y: 221, distance: 54.6
click at [499, 221] on div "Participants Teleprompter Adjustments [PERSON_NAME] Director Everyone 0 Mark al…" at bounding box center [521, 157] width 167 height 315
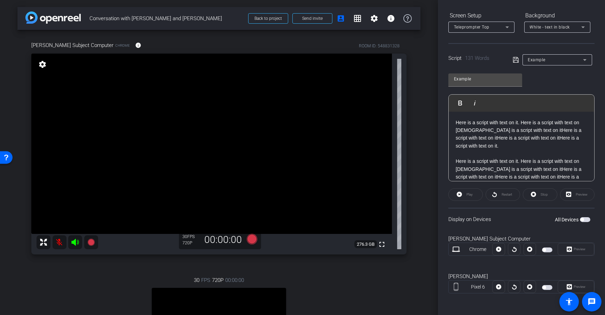
click at [492, 222] on div "Display on Devices All Devices" at bounding box center [521, 219] width 146 height 23
drag, startPoint x: 447, startPoint y: 219, endPoint x: 491, endPoint y: 216, distance: 44.3
click at [491, 216] on div "Participants Teleprompter Adjustments [PERSON_NAME] Director Everyone 0 Mark al…" at bounding box center [521, 157] width 167 height 315
click at [483, 222] on div "Display on Devices All Devices" at bounding box center [521, 219] width 146 height 23
click at [582, 222] on div "All Devices" at bounding box center [572, 219] width 35 height 7
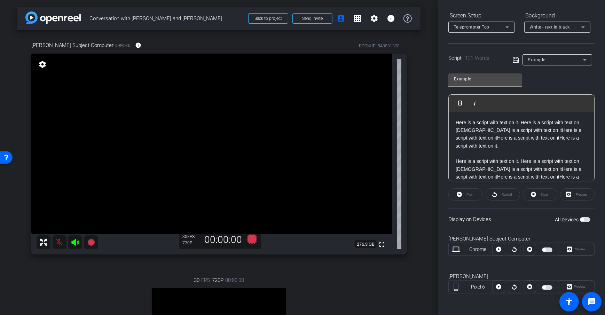
click at [583, 218] on span "button" at bounding box center [585, 219] width 10 height 5
click at [585, 219] on span "button" at bounding box center [586, 219] width 3 height 3
click at [581, 217] on span "button" at bounding box center [585, 219] width 10 height 5
click at [545, 247] on span "button" at bounding box center [547, 249] width 10 height 5
click at [546, 249] on span "button" at bounding box center [547, 249] width 10 height 5
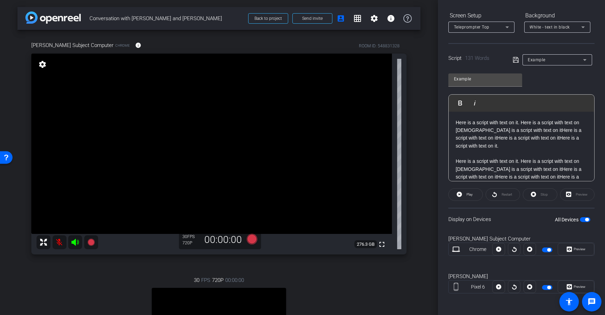
click at [546, 284] on mat-slide-toggle at bounding box center [548, 287] width 12 height 8
click at [547, 286] on span "button" at bounding box center [548, 287] width 3 height 3
click at [547, 286] on span "button" at bounding box center [547, 287] width 10 height 5
click at [547, 286] on span "button" at bounding box center [548, 287] width 3 height 3
click at [547, 286] on span "button" at bounding box center [547, 287] width 10 height 5
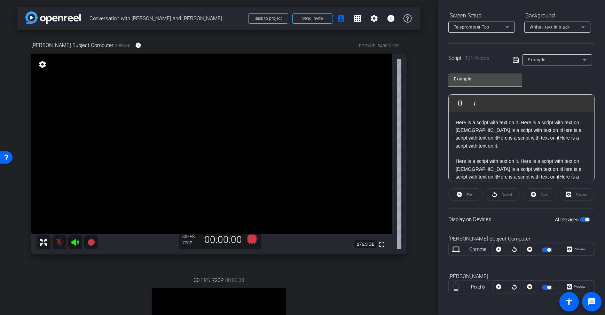
click at [521, 213] on div "Display on Devices All Devices" at bounding box center [521, 219] width 146 height 23
click at [524, 216] on div "Display on Devices All Devices" at bounding box center [521, 219] width 146 height 23
click at [467, 195] on span "Play" at bounding box center [469, 194] width 6 height 4
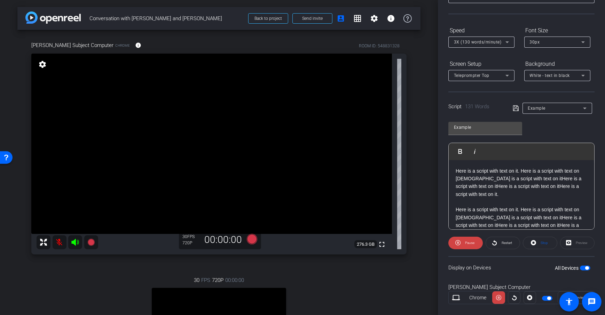
scroll to position [0, 0]
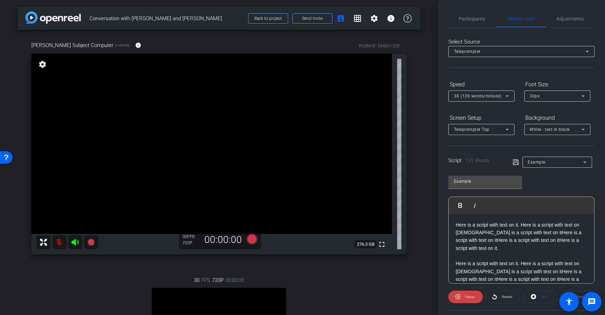
click at [508, 94] on icon at bounding box center [507, 96] width 8 height 8
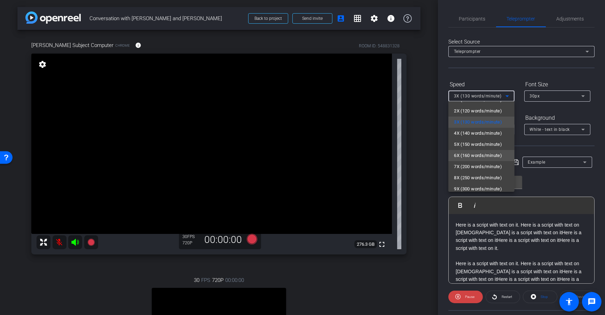
scroll to position [10, 0]
click at [479, 140] on span "5X (150 words/minute)" at bounding box center [478, 144] width 48 height 8
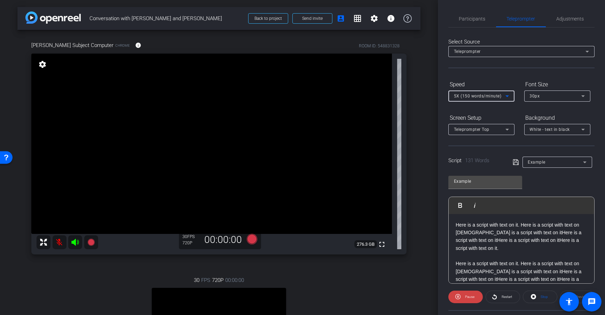
click at [472, 94] on span "5X (150 words/minute)" at bounding box center [478, 96] width 48 height 5
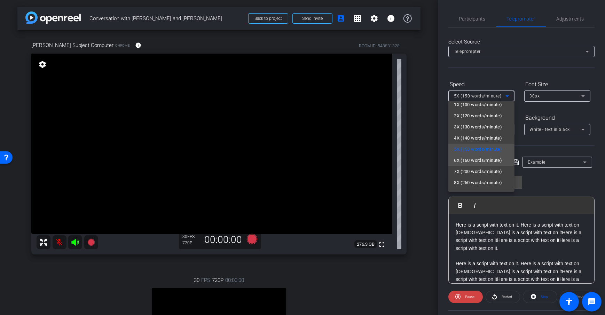
scroll to position [15, 0]
click at [425, 180] on div at bounding box center [302, 157] width 605 height 315
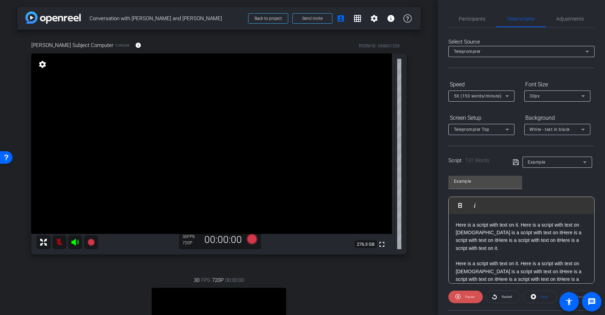
click at [467, 300] on span "Pause" at bounding box center [468, 297] width 11 height 10
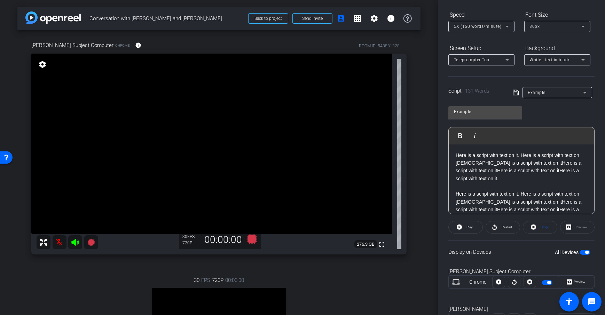
scroll to position [102, 0]
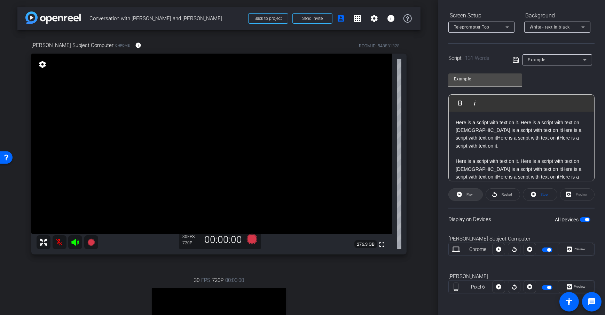
click at [462, 194] on span at bounding box center [466, 194] width 34 height 17
click at [463, 196] on span "Pause" at bounding box center [468, 195] width 11 height 10
click at [463, 196] on span at bounding box center [466, 194] width 34 height 17
click at [463, 196] on span "Pause" at bounding box center [468, 195] width 11 height 10
click at [463, 196] on span at bounding box center [466, 194] width 34 height 17
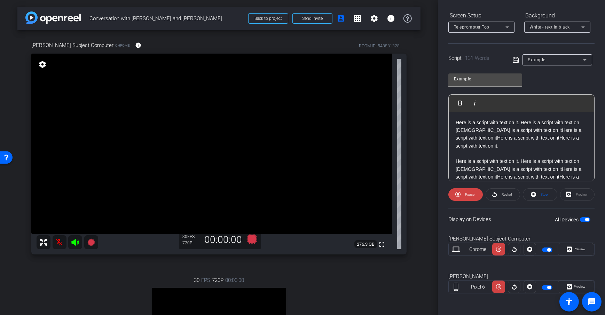
click at [463, 196] on span "Pause" at bounding box center [468, 195] width 11 height 10
click at [463, 196] on span at bounding box center [466, 194] width 34 height 17
click at [463, 196] on span "Pause" at bounding box center [468, 195] width 11 height 10
click at [508, 195] on span "Restart" at bounding box center [506, 194] width 10 height 4
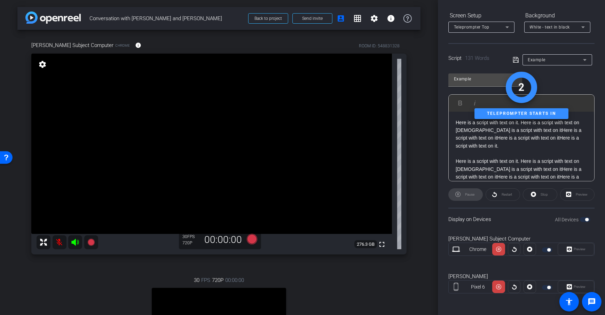
click at [420, 226] on div "arrow_back Conversation with Jane and Joe Back to project Send invite account_b…" at bounding box center [219, 157] width 438 height 315
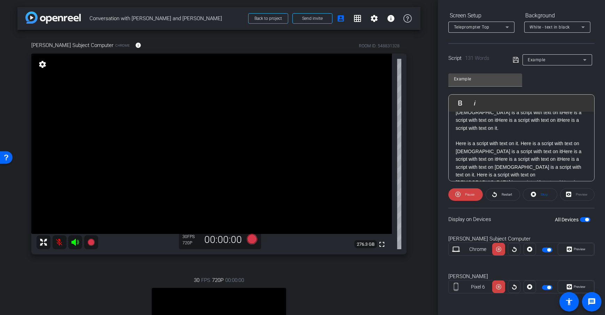
scroll to position [18, 0]
click at [415, 143] on div "Dan Subject Computer Chrome info ROOM ID: 548831328 fullscreen settings 276.3 G…" at bounding box center [218, 223] width 403 height 386
click at [509, 197] on span "Restart" at bounding box center [506, 195] width 12 height 10
click at [419, 111] on div "arrow_back Conversation with Jane and Joe Back to project Send invite account_b…" at bounding box center [219, 157] width 438 height 315
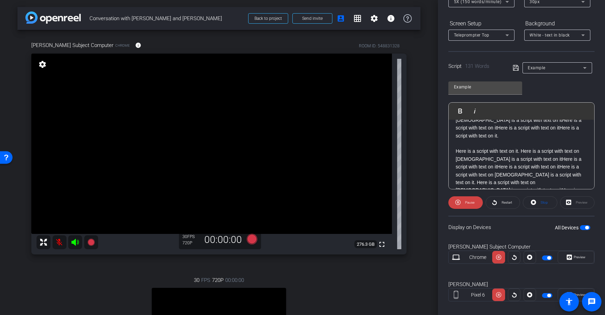
scroll to position [91, 0]
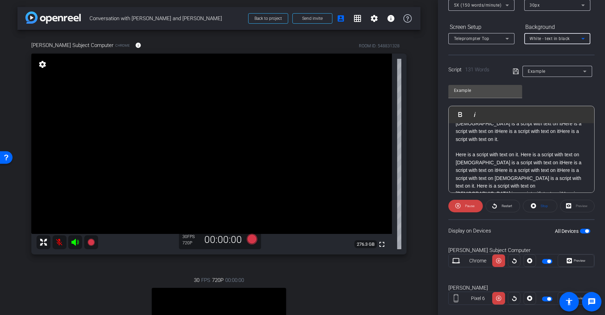
click at [554, 38] on span "White - text in black" at bounding box center [550, 38] width 40 height 5
click at [567, 63] on div "Black - text in white" at bounding box center [550, 65] width 41 height 8
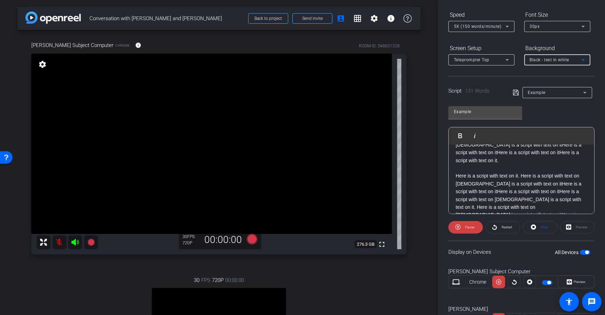
scroll to position [46, 0]
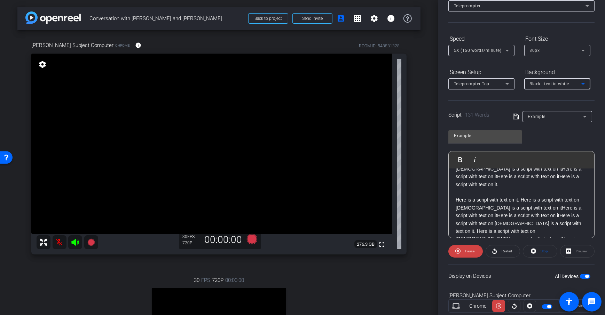
click at [527, 51] on div "30px" at bounding box center [557, 50] width 66 height 11
click at [550, 87] on mat-option "40px" at bounding box center [557, 85] width 66 height 11
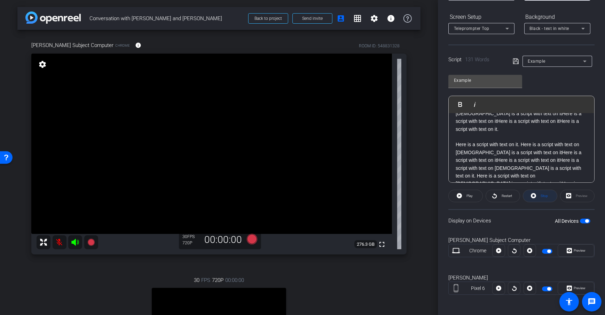
scroll to position [102, 0]
click at [423, 227] on div "arrow_back Conversation with Jane and Joe Back to project Send invite account_b…" at bounding box center [219, 157] width 438 height 315
drag, startPoint x: 443, startPoint y: 275, endPoint x: 471, endPoint y: 273, distance: 28.2
click at [471, 273] on div "Participants Teleprompter Adjustments Daniel Heiberger Director Everyone 0 Mark…" at bounding box center [521, 157] width 167 height 315
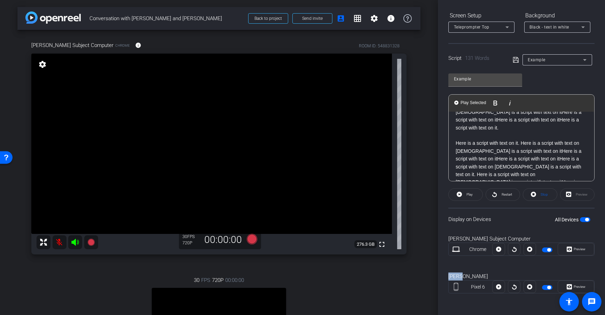
click at [484, 271] on div "Dan H Pixel 6 Preview" at bounding box center [521, 287] width 146 height 38
click at [577, 285] on span "Preview" at bounding box center [580, 287] width 12 height 4
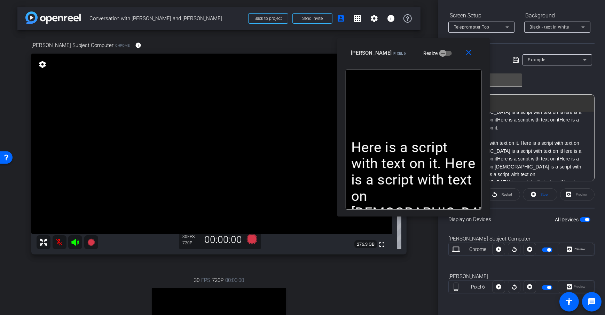
drag, startPoint x: 329, startPoint y: 88, endPoint x: 440, endPoint y: 58, distance: 115.1
click at [440, 58] on div "Dan H Pixel 6 Resize" at bounding box center [416, 53] width 131 height 13
click at [471, 54] on mat-icon "close" at bounding box center [469, 52] width 9 height 9
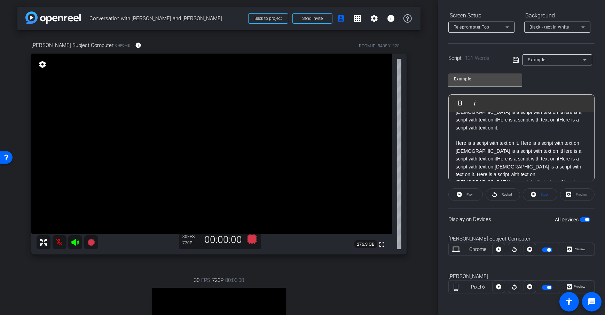
click at [417, 253] on div "arrow_back Conversation with Jane and Joe Back to project Send invite account_b…" at bounding box center [219, 157] width 438 height 315
click at [420, 187] on div "arrow_back Conversation with Jane and Joe Back to project Send invite account_b…" at bounding box center [219, 157] width 438 height 315
click at [421, 188] on div "arrow_back Conversation with Jane and Joe Back to project Send invite account_b…" at bounding box center [219, 157] width 438 height 315
click at [417, 182] on div "arrow_back Conversation with Jane and Joe Back to project Send invite account_b…" at bounding box center [219, 157] width 438 height 315
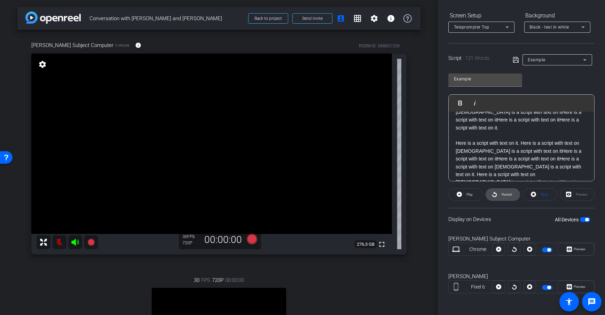
click at [508, 198] on span "Restart" at bounding box center [506, 195] width 12 height 10
click at [465, 194] on span "Pause" at bounding box center [469, 194] width 9 height 4
click at [420, 235] on div "arrow_back Conversation with Jane and Joe Back to project Send invite account_b…" at bounding box center [219, 157] width 438 height 315
click at [421, 229] on div "arrow_back Conversation with Jane and Joe Back to project Send invite account_b…" at bounding box center [219, 157] width 438 height 315
click at [253, 237] on icon at bounding box center [252, 239] width 10 height 10
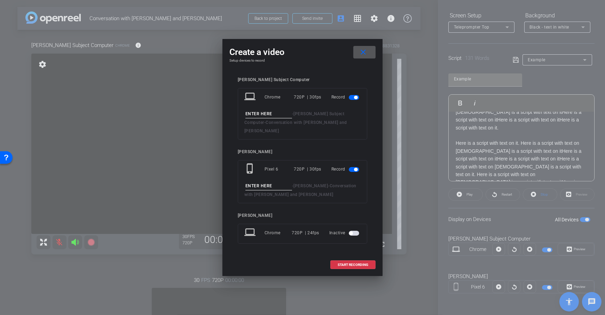
click at [362, 57] on mat-icon "close" at bounding box center [363, 52] width 9 height 9
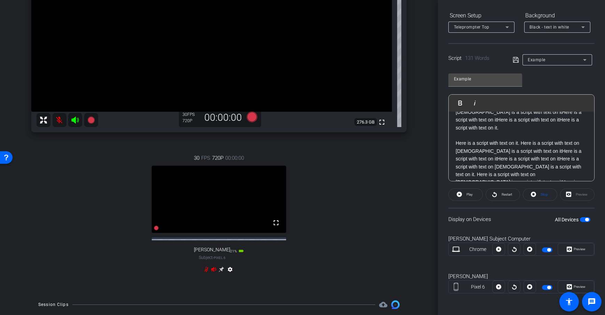
scroll to position [48, 0]
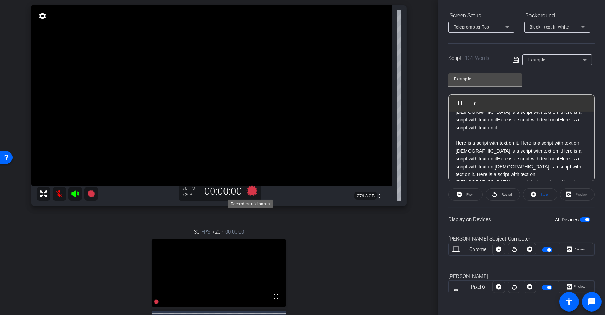
click at [251, 191] on icon at bounding box center [252, 190] width 10 height 10
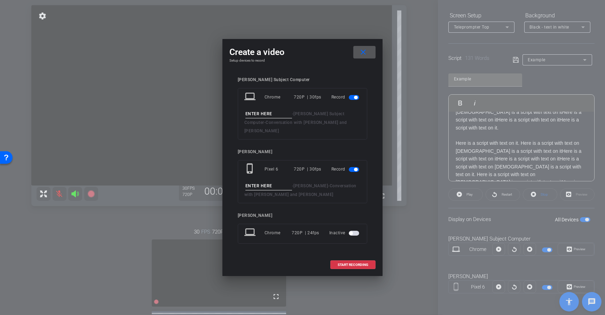
click at [263, 116] on input at bounding box center [268, 114] width 47 height 9
type input "Take 1"
click at [255, 182] on input at bounding box center [268, 186] width 47 height 9
type input "Take 1"
click at [285, 213] on div "[PERSON_NAME]" at bounding box center [302, 215] width 129 height 5
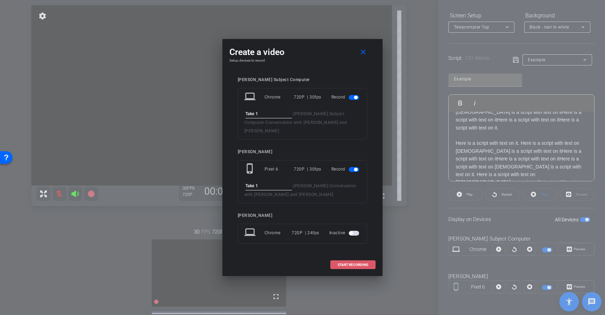
click at [349, 258] on span at bounding box center [353, 264] width 45 height 17
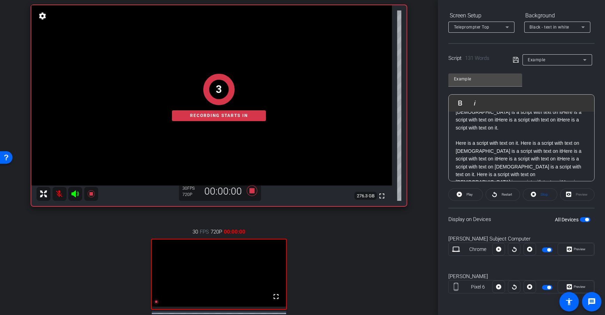
click at [416, 128] on div "Dan Subject Computer Chrome info ROOM ID: 548831328 fullscreen settings 276.3 G…" at bounding box center [218, 175] width 403 height 386
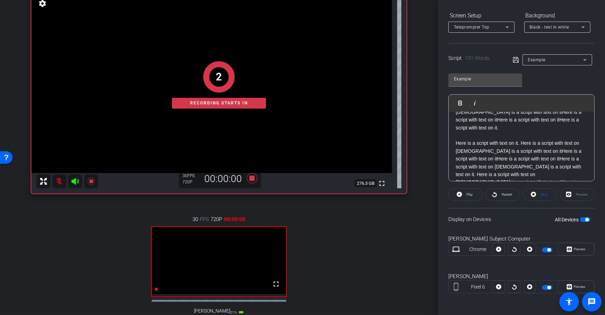
scroll to position [70, 0]
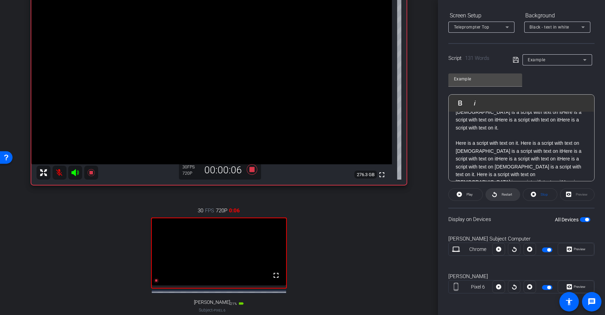
click at [503, 197] on span "Restart" at bounding box center [506, 195] width 12 height 10
click at [419, 157] on div "arrow_back Conversation with Jane and Joe Back to project Send invite account_b…" at bounding box center [219, 87] width 438 height 315
click at [467, 197] on span "Pause" at bounding box center [468, 195] width 11 height 10
click at [508, 192] on span "Restart" at bounding box center [506, 194] width 10 height 4
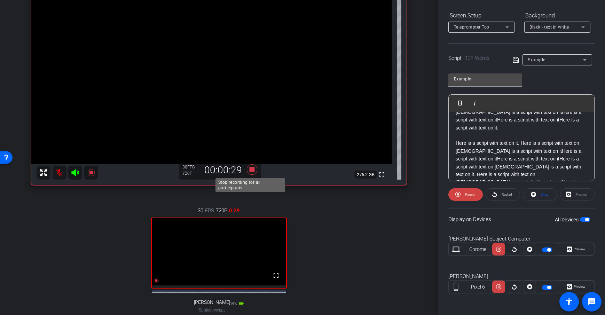
click at [250, 174] on icon at bounding box center [252, 169] width 17 height 13
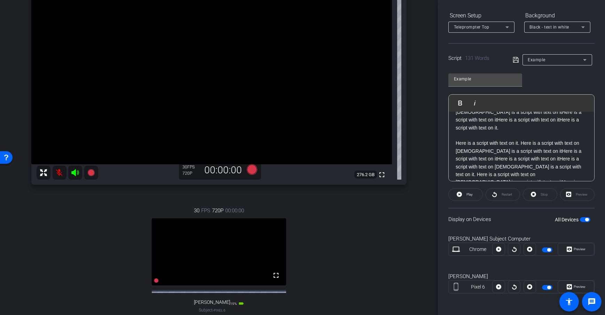
click at [416, 193] on div "Dan Subject Computer Chrome info ROOM ID: 548831328 fullscreen settings 276.2 G…" at bounding box center [218, 153] width 403 height 386
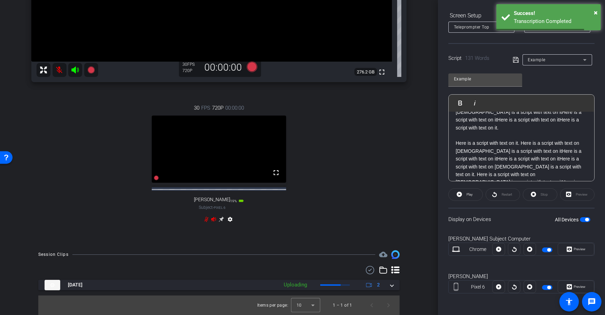
scroll to position [178, 0]
drag, startPoint x: 384, startPoint y: 285, endPoint x: 374, endPoint y: 250, distance: 35.9
click at [384, 285] on div "Aug 18, 2025 Uploading 2" at bounding box center [218, 285] width 346 height 10
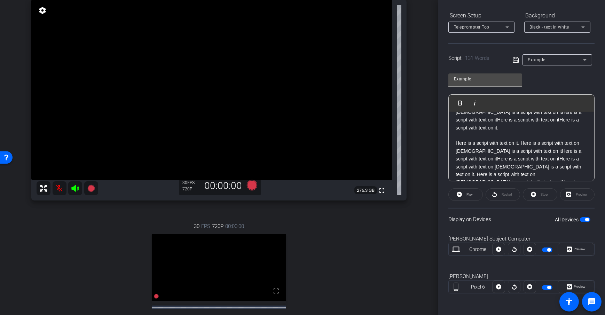
scroll to position [227, 0]
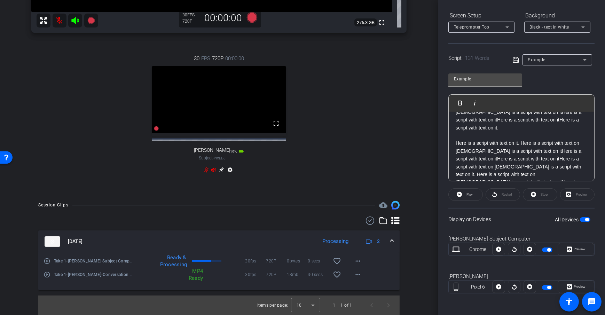
click at [417, 206] on div "arrow_back Conversation with Jane and Joe Back to project Send invite account_b…" at bounding box center [219, 157] width 438 height 315
click at [354, 277] on mat-icon "more_horiz" at bounding box center [358, 274] width 8 height 8
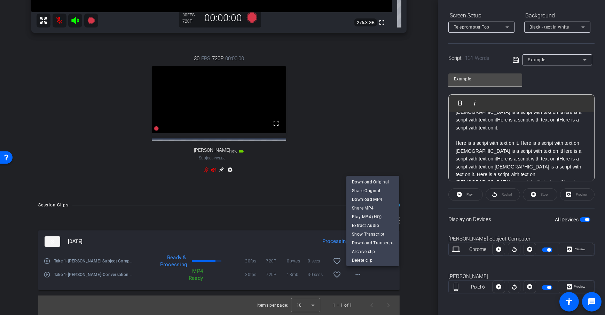
click at [416, 239] on div at bounding box center [302, 157] width 605 height 315
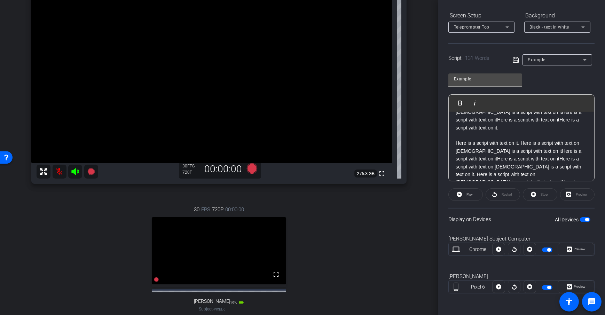
scroll to position [96, 0]
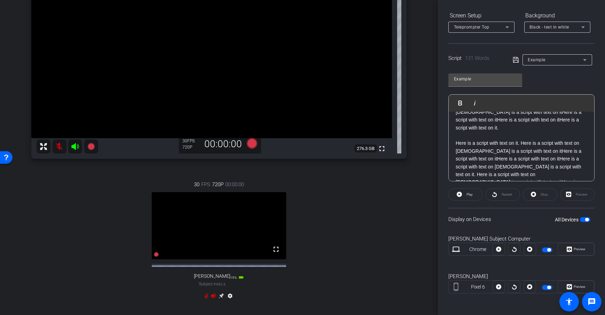
click at [432, 168] on div "arrow_back Conversation with Jane and Joe Back to project Send invite account_b…" at bounding box center [219, 61] width 438 height 315
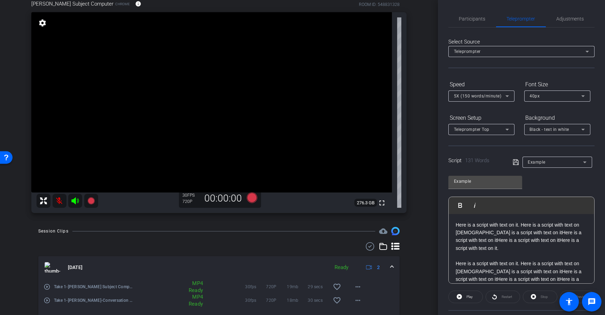
scroll to position [0, 0]
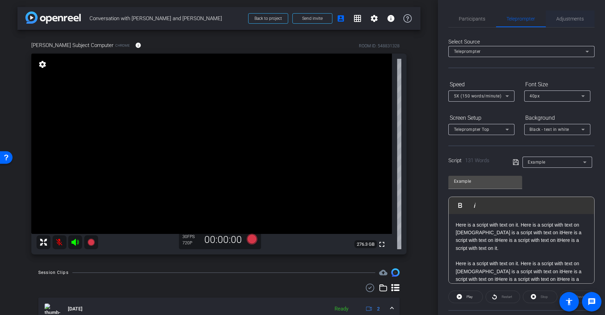
click at [559, 13] on span "Adjustments" at bounding box center [569, 18] width 27 height 17
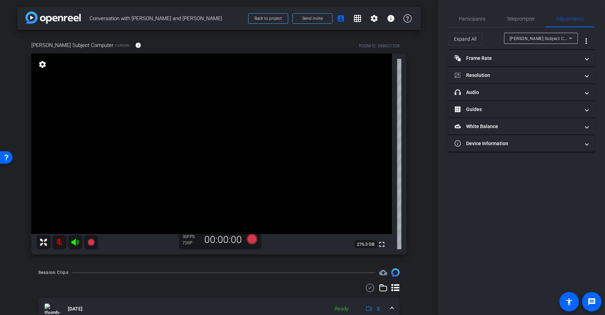
click at [425, 72] on div "arrow_back Conversation with Jane and Joe Back to project Send invite account_b…" at bounding box center [219, 157] width 438 height 315
click at [405, 82] on div "Dan Subject Computer Chrome info ROOM ID: 548831328 fullscreen settings 276.3 G…" at bounding box center [218, 145] width 403 height 231
click at [413, 96] on div "Dan Subject Computer Chrome info ROOM ID: 548831328 fullscreen settings 276.3 G…" at bounding box center [218, 145] width 403 height 231
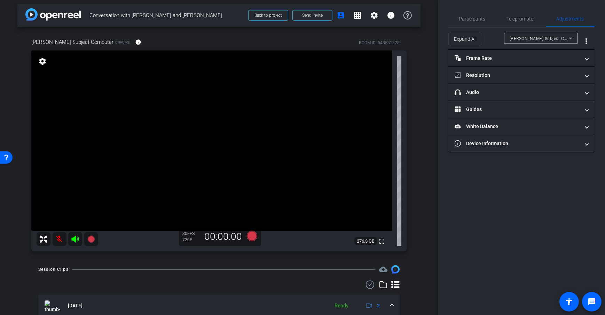
scroll to position [7, 0]
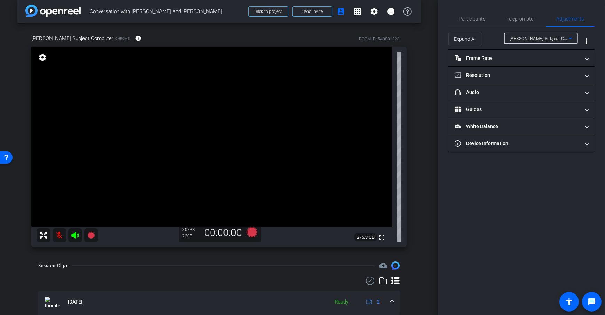
click at [553, 37] on span "Dan Subject Computer" at bounding box center [545, 38] width 72 height 6
click at [532, 38] on div at bounding box center [302, 157] width 605 height 315
click at [534, 37] on span "Dan Subject Computer" at bounding box center [545, 38] width 72 height 6
click at [413, 101] on div at bounding box center [302, 157] width 605 height 315
click at [413, 98] on div "Dan Subject Computer Chrome info ROOM ID: 548831328 fullscreen settings 276.3 G…" at bounding box center [218, 138] width 403 height 231
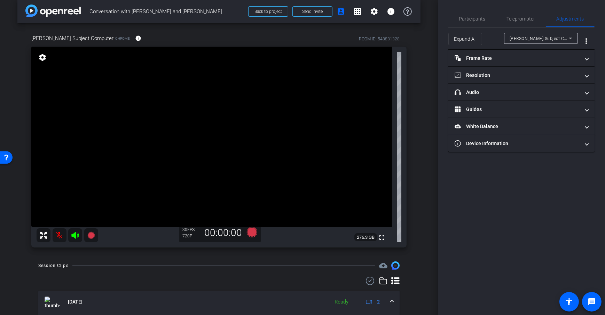
click at [413, 98] on div "Dan Subject Computer Chrome info ROOM ID: 548831328 fullscreen settings 276.3 G…" at bounding box center [218, 138] width 403 height 231
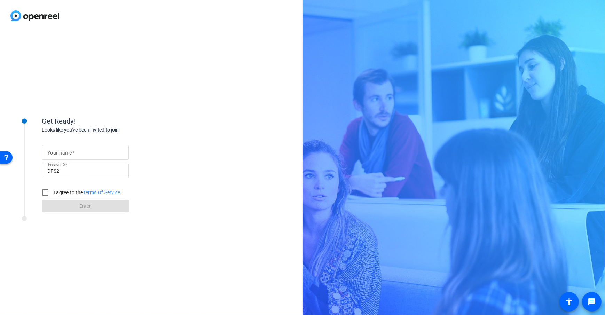
click at [55, 152] on mat-label "Your name" at bounding box center [59, 153] width 25 height 6
click at [55, 152] on input "Your name" at bounding box center [85, 152] width 76 height 8
type input "[PERSON_NAME] Subject Computer"
click at [190, 100] on div "Get Ready! Looks like you've been invited to join Your name Dan Subject Compute…" at bounding box center [151, 173] width 302 height 283
click at [45, 195] on input "I agree to the Terms Of Service" at bounding box center [45, 192] width 14 height 14
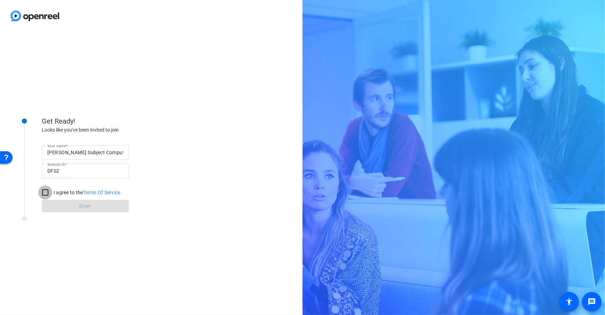
checkbox input "true"
click at [94, 209] on span at bounding box center [85, 206] width 87 height 17
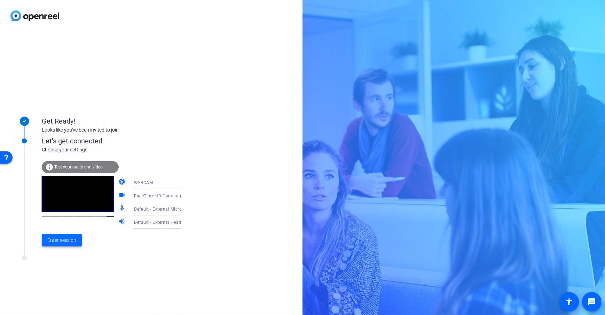
click at [51, 243] on span "Enter session" at bounding box center [61, 240] width 29 height 7
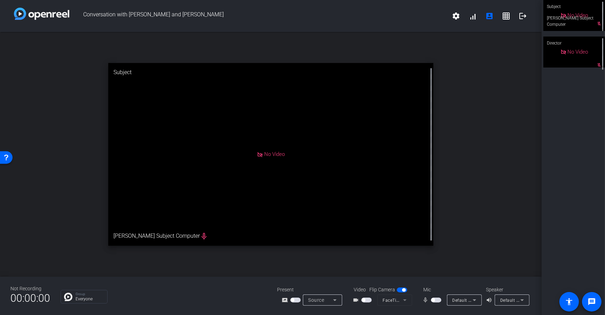
click at [363, 299] on span "button" at bounding box center [363, 299] width 3 height 3
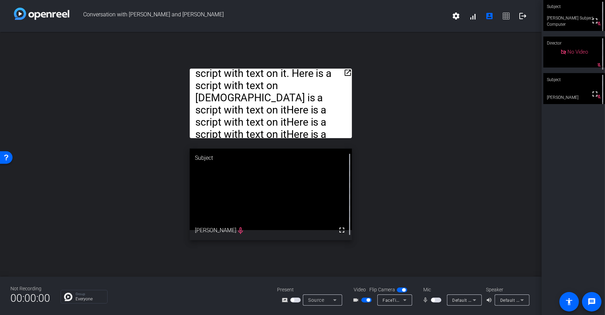
click at [349, 72] on mat-icon "open_in_new" at bounding box center [347, 73] width 8 height 8
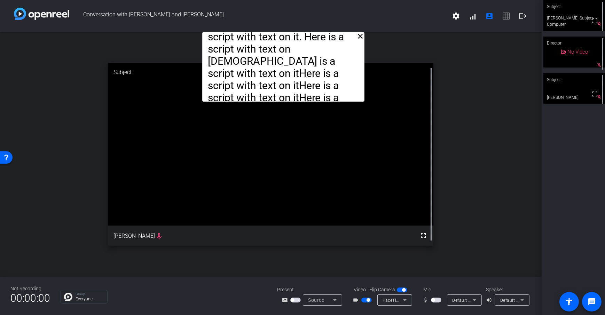
drag, startPoint x: 318, startPoint y: 49, endPoint x: 330, endPoint y: 37, distance: 17.0
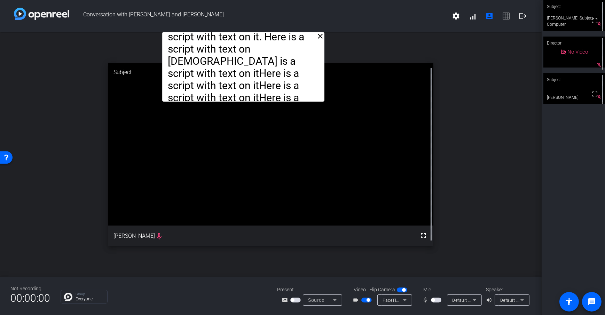
drag, startPoint x: 325, startPoint y: 50, endPoint x: 285, endPoint y: 40, distance: 41.1
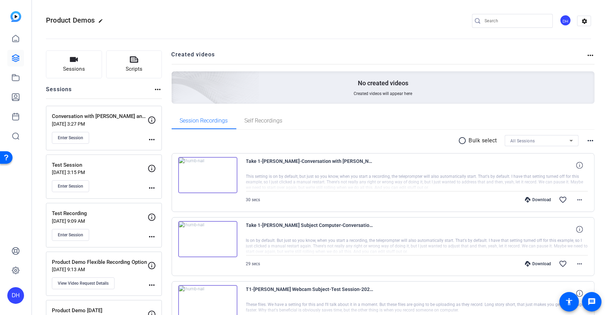
click at [71, 72] on span "Sessions" at bounding box center [74, 69] width 22 height 8
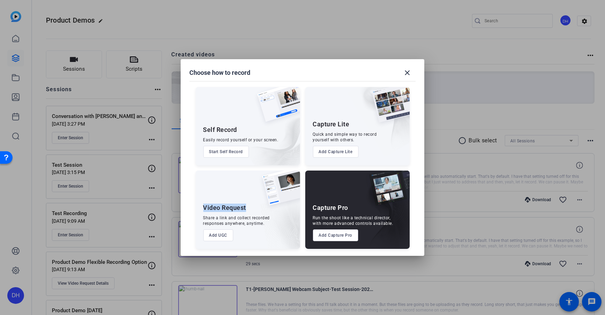
drag, startPoint x: 204, startPoint y: 205, endPoint x: 249, endPoint y: 208, distance: 45.0
click at [249, 208] on div "Video Request Share a link and collect recorded responses anywhere, anytime. Ad…" at bounding box center [248, 210] width 104 height 78
click at [214, 220] on div "Share a link and collect recorded responses anywhere, anytime." at bounding box center [236, 220] width 67 height 11
click at [218, 238] on button "Add UGC" at bounding box center [218, 235] width 30 height 12
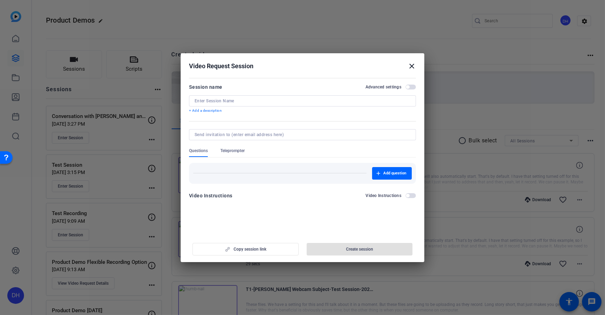
click at [240, 100] on input at bounding box center [303, 101] width 216 height 6
type input "Intro For Conversation"
click at [196, 110] on p "+ Add a description" at bounding box center [302, 111] width 227 height 6
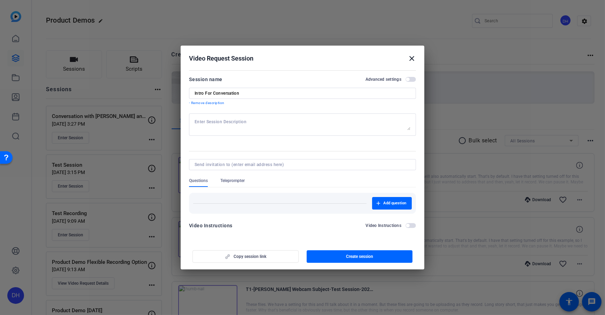
click at [227, 125] on textarea at bounding box center [303, 124] width 216 height 11
type textarea "Reminder to smile in the beginning"
click at [213, 145] on form "Session name Advanced settings Intro For Conversation - Remove description Remi…" at bounding box center [302, 154] width 227 height 159
click at [202, 183] on span "Questions" at bounding box center [198, 182] width 19 height 9
click at [194, 181] on span "Questions" at bounding box center [198, 181] width 19 height 6
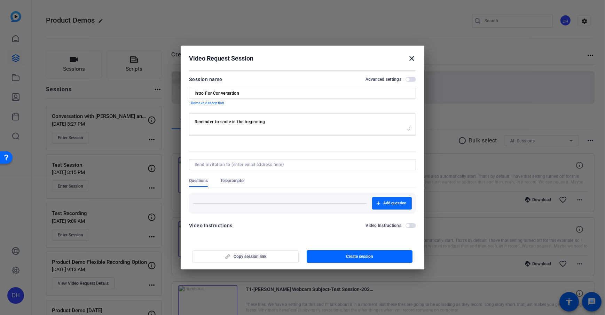
click at [394, 201] on span "Add question" at bounding box center [394, 203] width 23 height 6
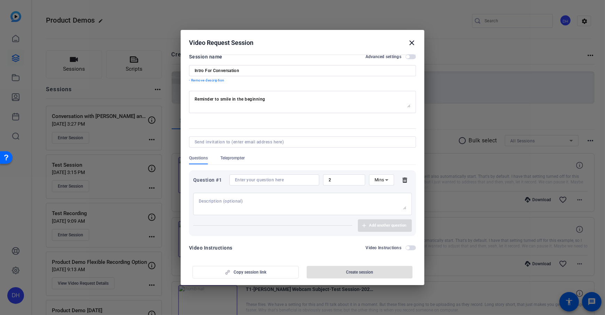
scroll to position [13, 0]
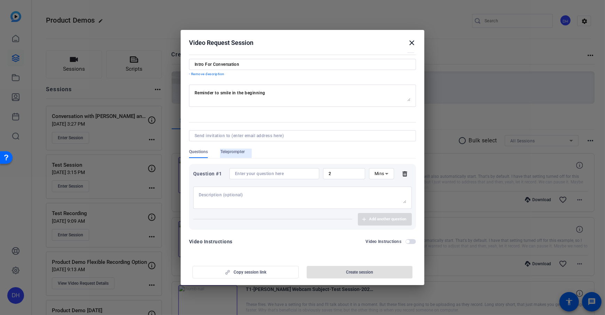
click at [235, 157] on span "Teleprompter" at bounding box center [232, 153] width 24 height 9
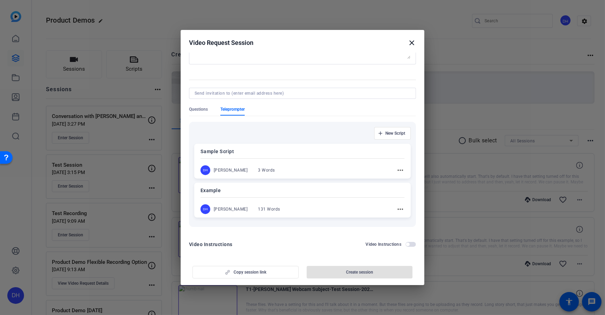
scroll to position [58, 0]
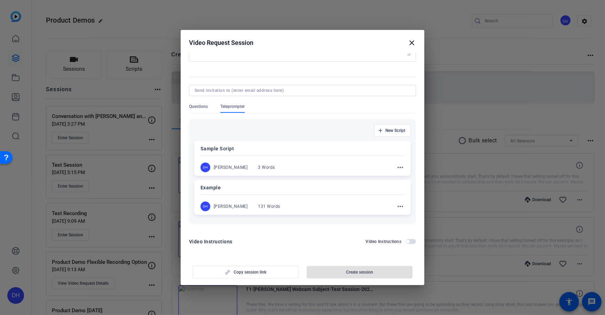
click at [275, 192] on div "Example DH [PERSON_NAME] 131 Words more_horiz" at bounding box center [302, 197] width 216 height 35
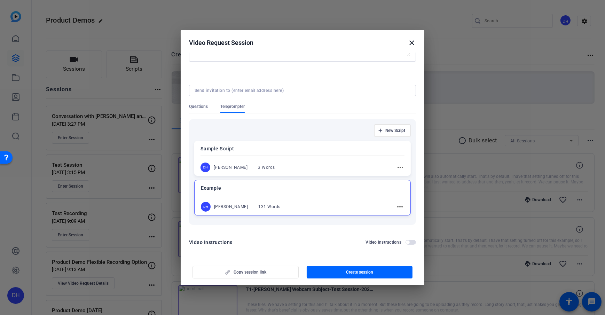
click at [308, 184] on p "Example" at bounding box center [302, 188] width 203 height 8
click at [307, 191] on p "Example" at bounding box center [302, 187] width 204 height 8
click at [385, 126] on span "button" at bounding box center [392, 130] width 36 height 17
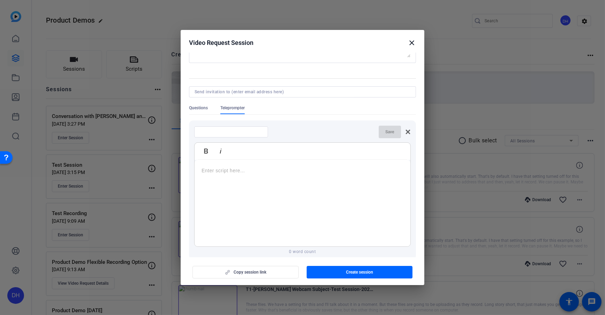
scroll to position [93, 0]
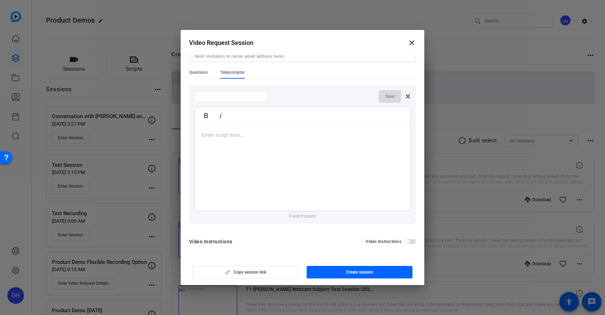
click at [405, 99] on icon at bounding box center [408, 97] width 6 height 6
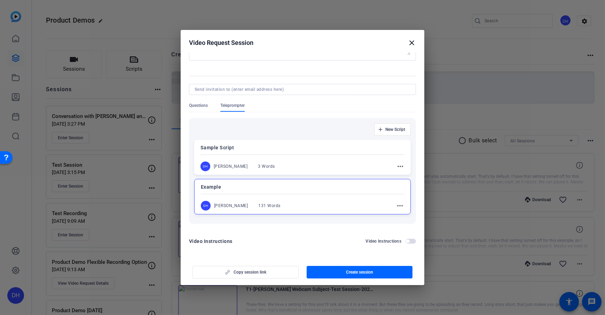
scroll to position [59, 0]
click at [323, 177] on div "Sample Script DH [PERSON_NAME] 3 Words more_horiz Example DH [PERSON_NAME] 131 …" at bounding box center [302, 177] width 216 height 74
click at [317, 184] on p "Example" at bounding box center [302, 187] width 203 height 8
click at [295, 113] on div "New Script Sample Script DH [PERSON_NAME] 3 Words more_horiz Example DH [PERSON…" at bounding box center [302, 171] width 227 height 116
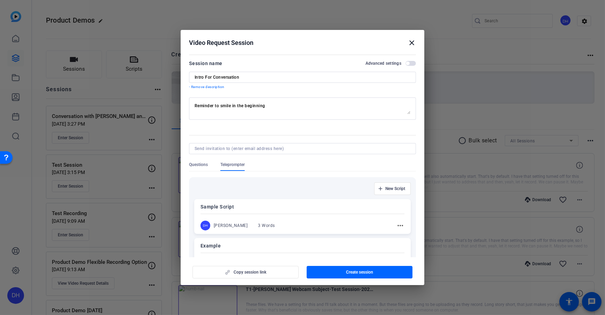
scroll to position [0, 0]
click at [409, 63] on span "button" at bounding box center [410, 63] width 10 height 5
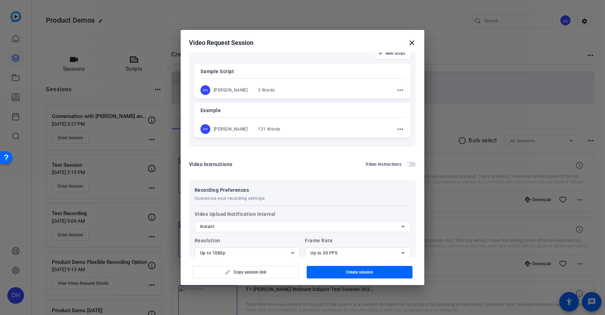
scroll to position [200, 0]
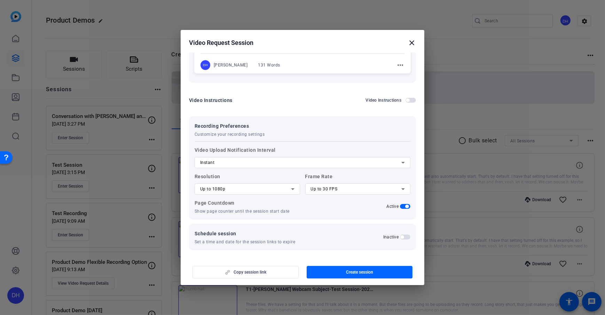
click at [293, 190] on icon at bounding box center [292, 189] width 8 height 8
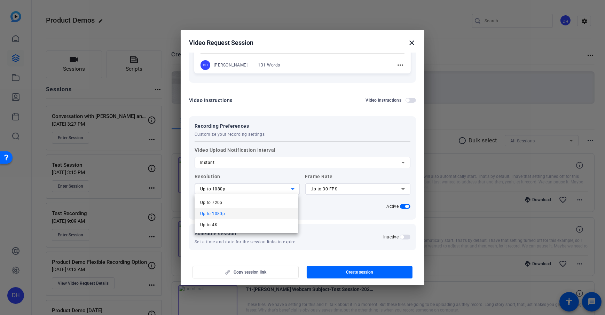
click at [301, 88] on div at bounding box center [302, 157] width 605 height 315
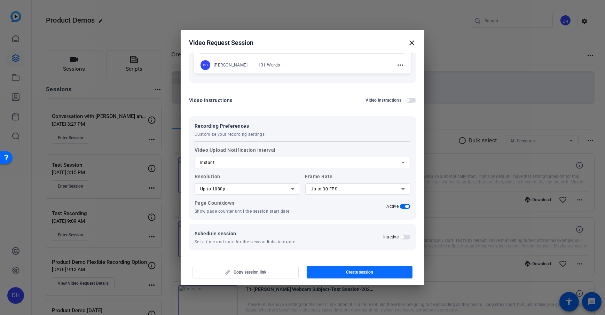
click at [358, 274] on span "Create session" at bounding box center [359, 272] width 27 height 6
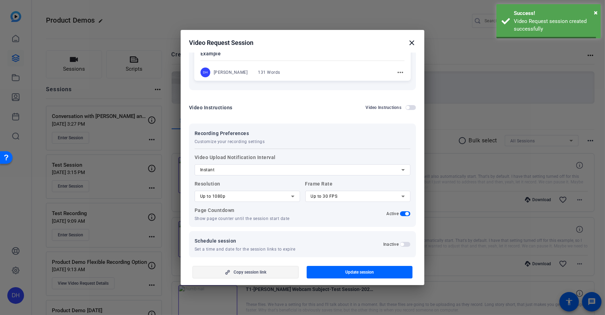
scroll to position [59, 0]
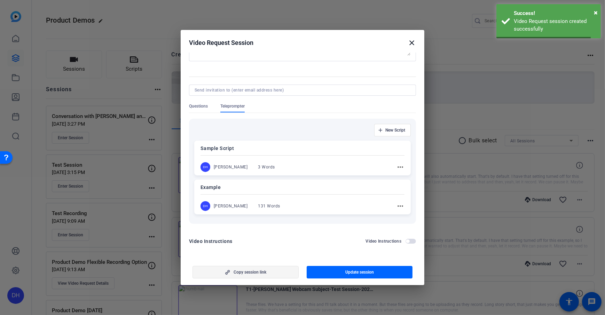
click at [241, 274] on span "Copy session link" at bounding box center [250, 272] width 33 height 6
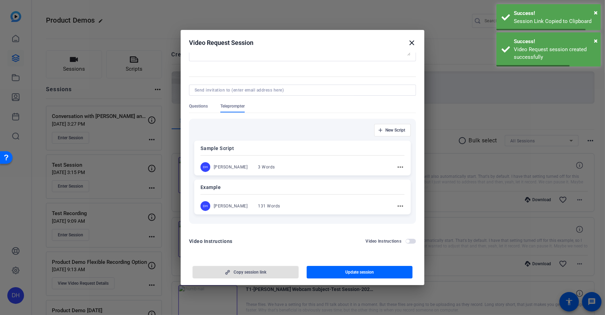
scroll to position [0, 0]
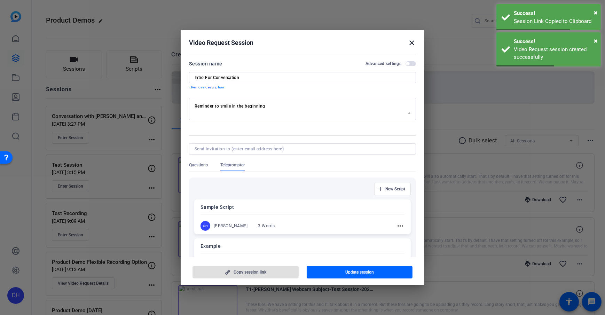
click at [416, 36] on h2 "Video Request Session close" at bounding box center [303, 41] width 244 height 23
click at [412, 39] on mat-icon "close" at bounding box center [412, 43] width 8 height 8
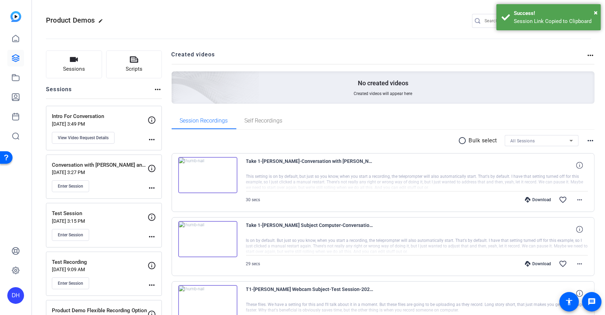
click at [242, 53] on h2 "Created videos" at bounding box center [379, 57] width 415 height 14
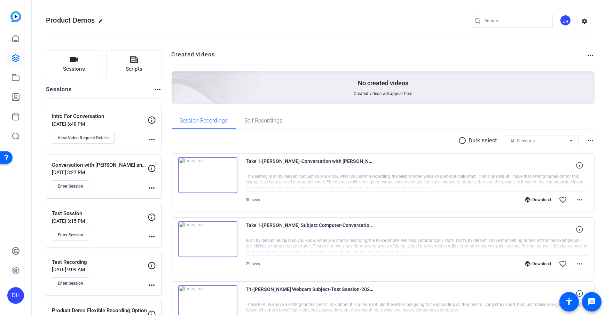
click at [127, 34] on openreel-divider-bar at bounding box center [318, 36] width 545 height 21
click at [16, 41] on icon at bounding box center [16, 38] width 6 height 7
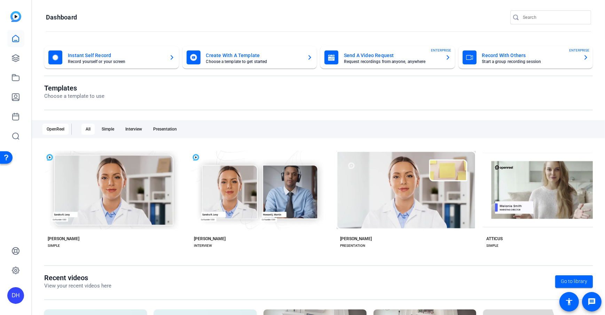
click at [13, 214] on div "DH" at bounding box center [15, 157] width 31 height 315
click at [13, 292] on div "DH" at bounding box center [15, 295] width 17 height 17
click at [88, 286] on mat-icon "logout" at bounding box center [92, 285] width 8 height 8
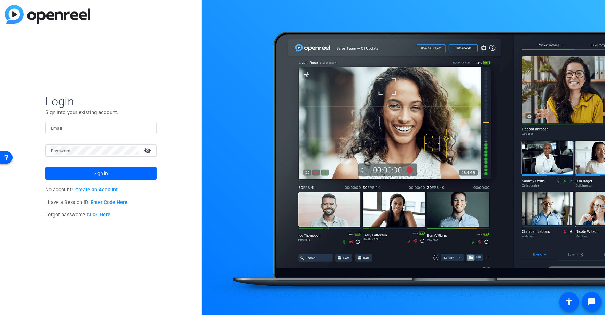
drag, startPoint x: 145, startPoint y: 55, endPoint x: 99, endPoint y: 14, distance: 61.9
click at [144, 53] on div "Login Sign into your existing account. Email Password visibility_off Sign in No…" at bounding box center [100, 157] width 201 height 315
